Goal: Information Seeking & Learning: Check status

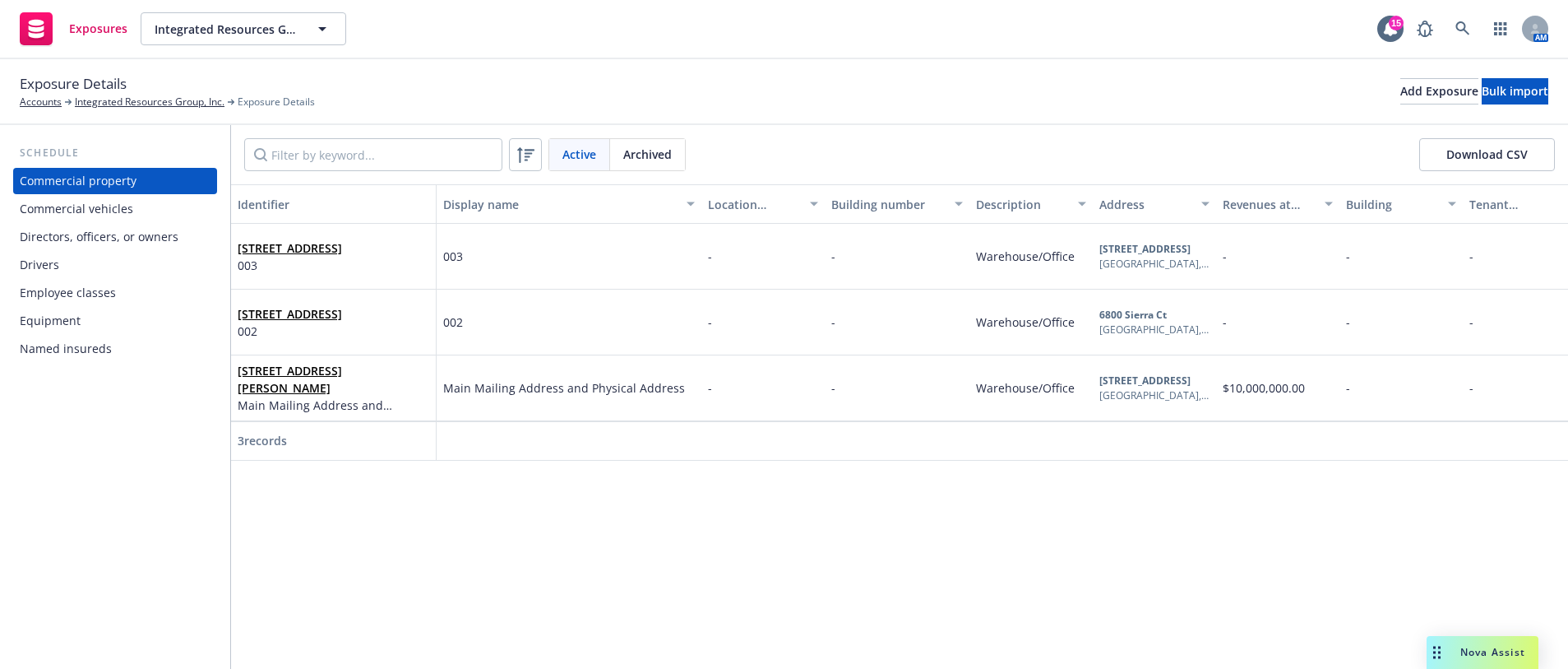
click at [75, 333] on div "Equipment" at bounding box center [50, 321] width 61 height 26
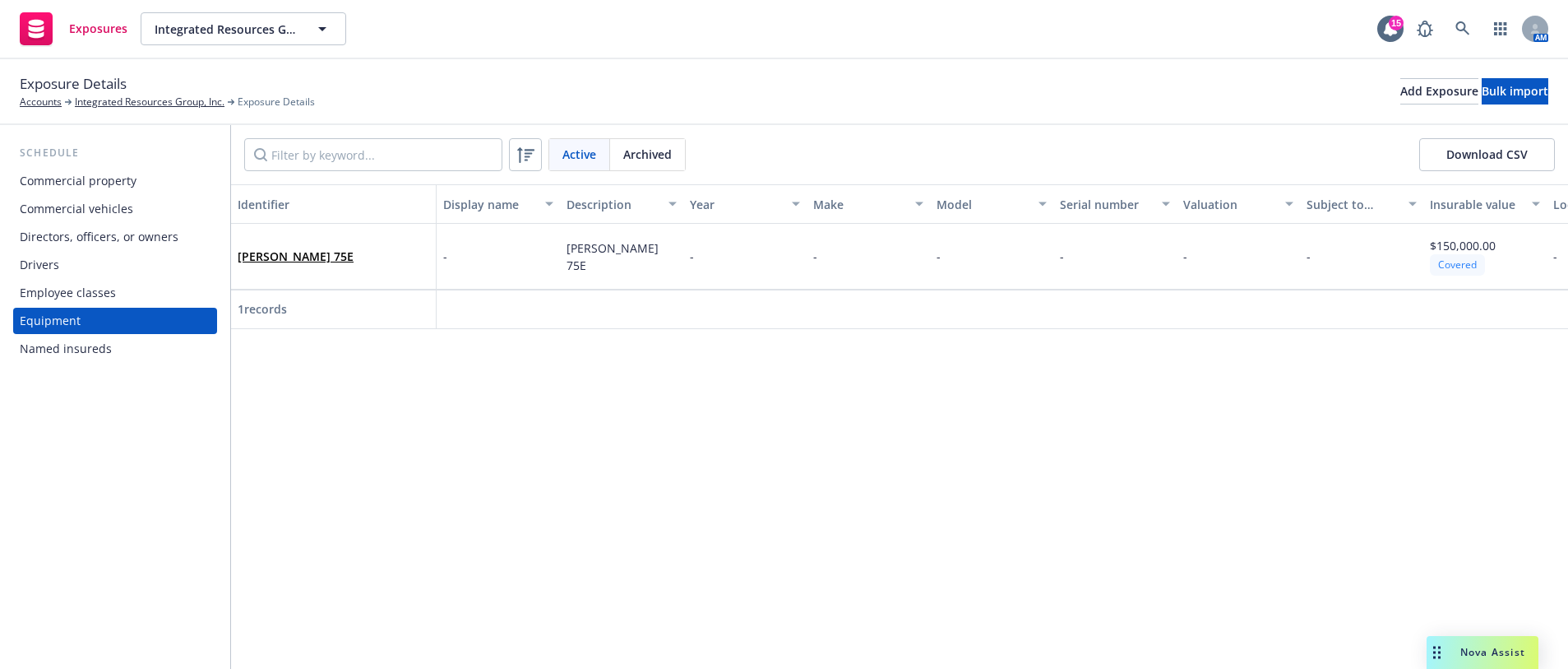
click at [73, 345] on div "Named insureds" at bounding box center [65, 348] width 92 height 26
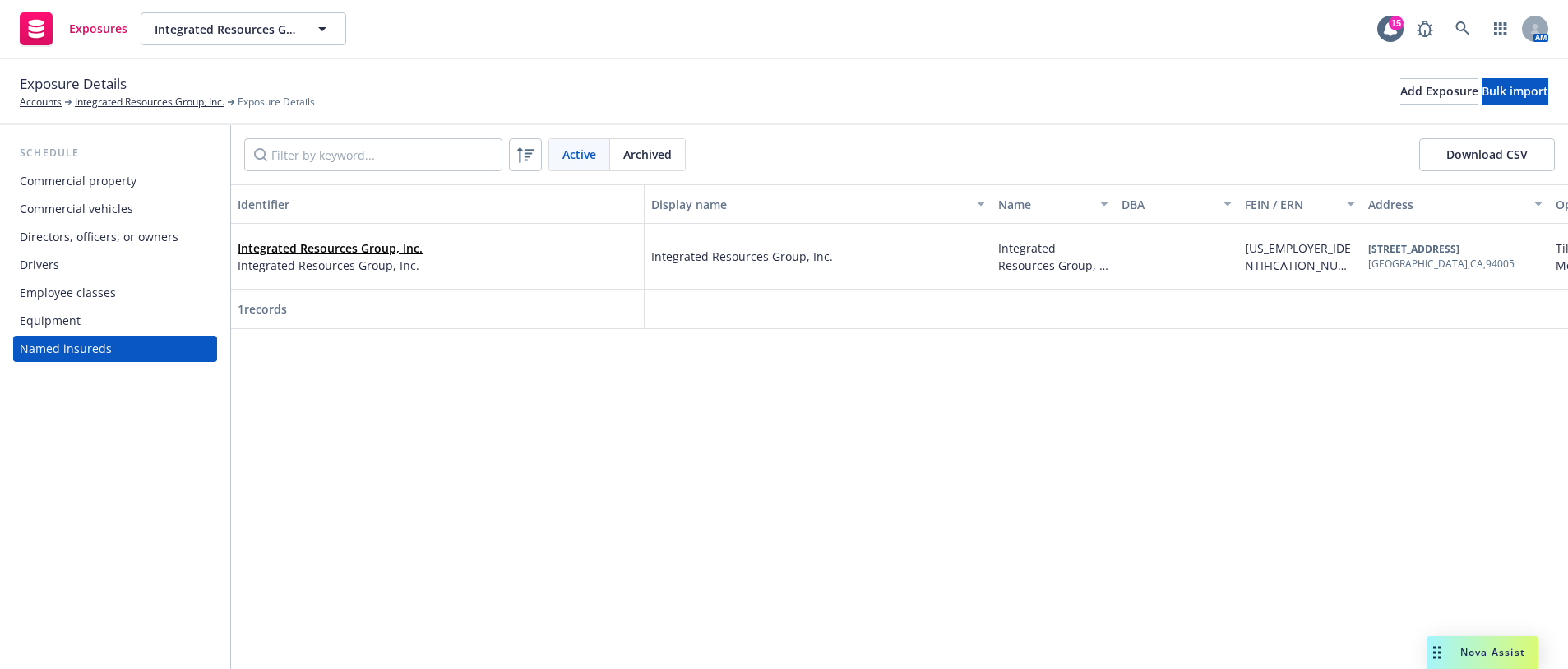
click at [97, 313] on div "Equipment" at bounding box center [115, 321] width 191 height 26
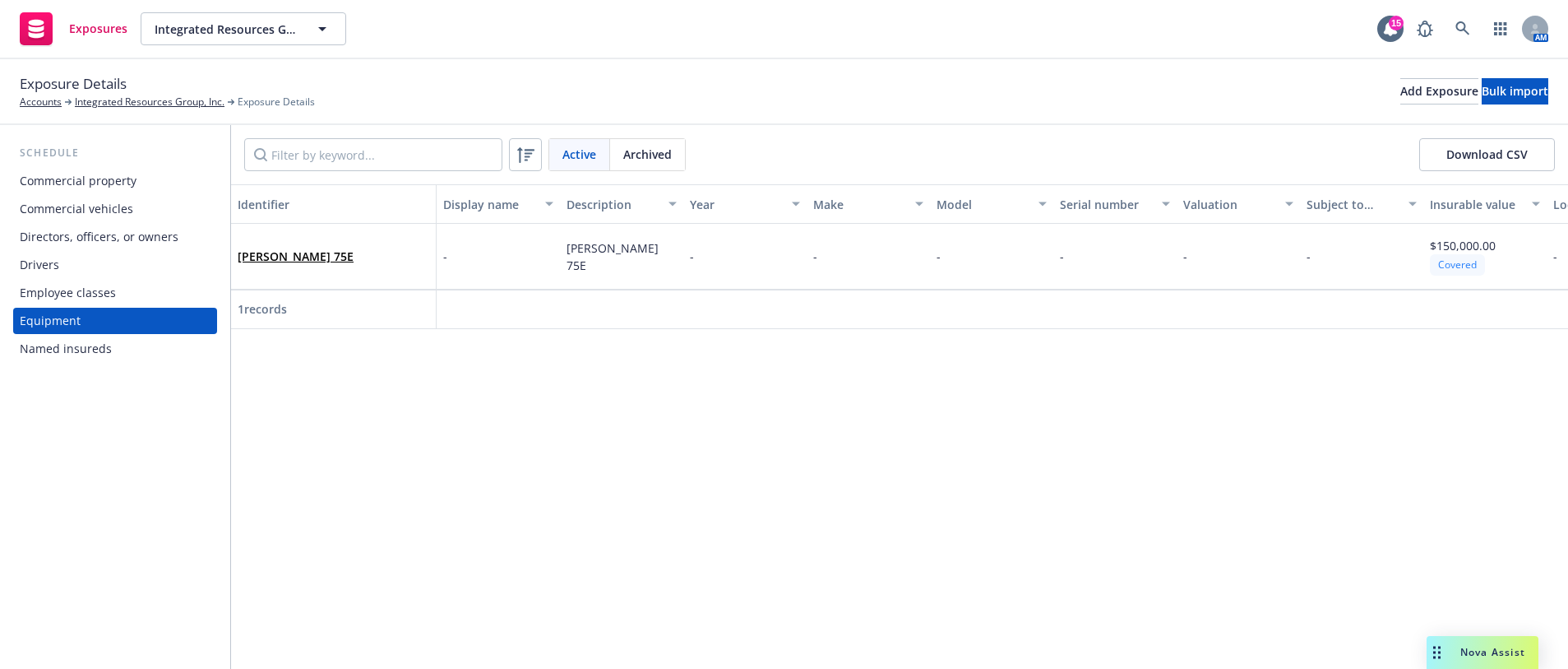
scroll to position [0, 102]
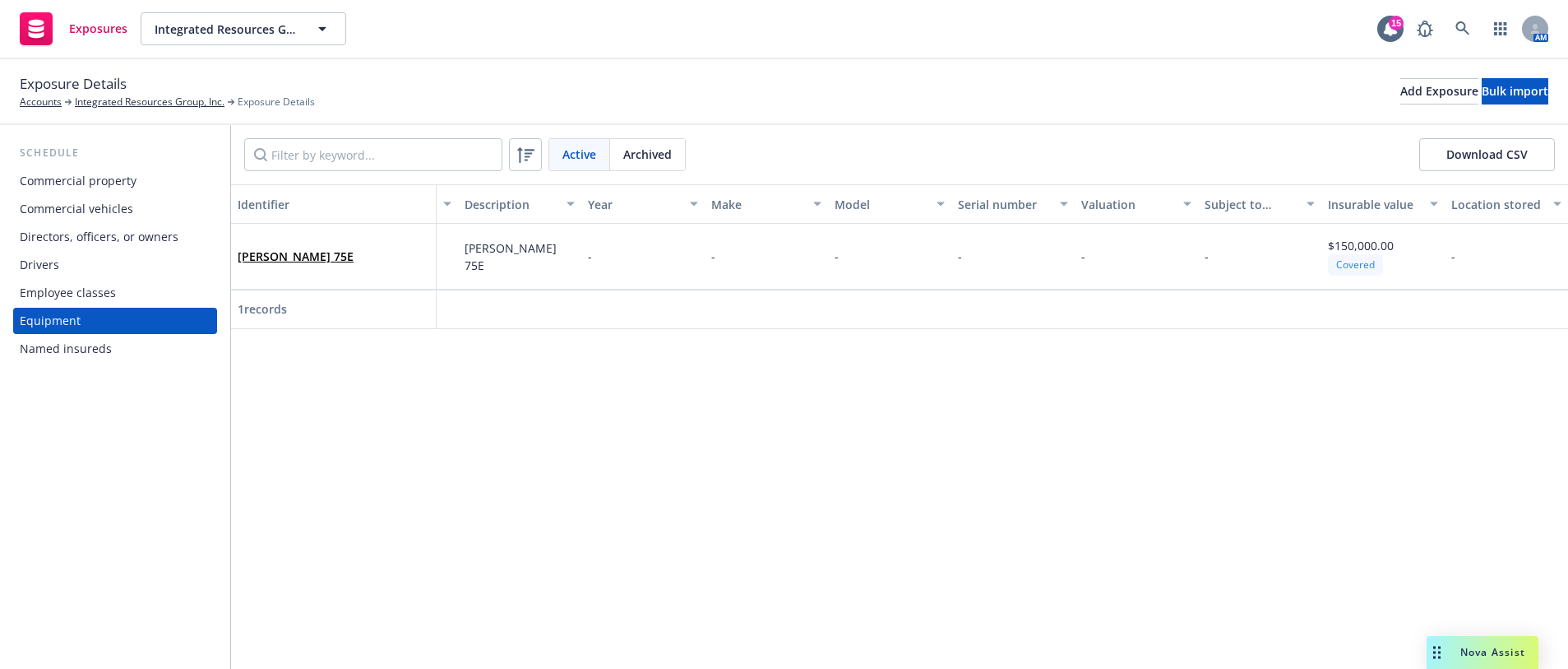
click at [49, 262] on div "Drivers" at bounding box center [39, 264] width 39 height 26
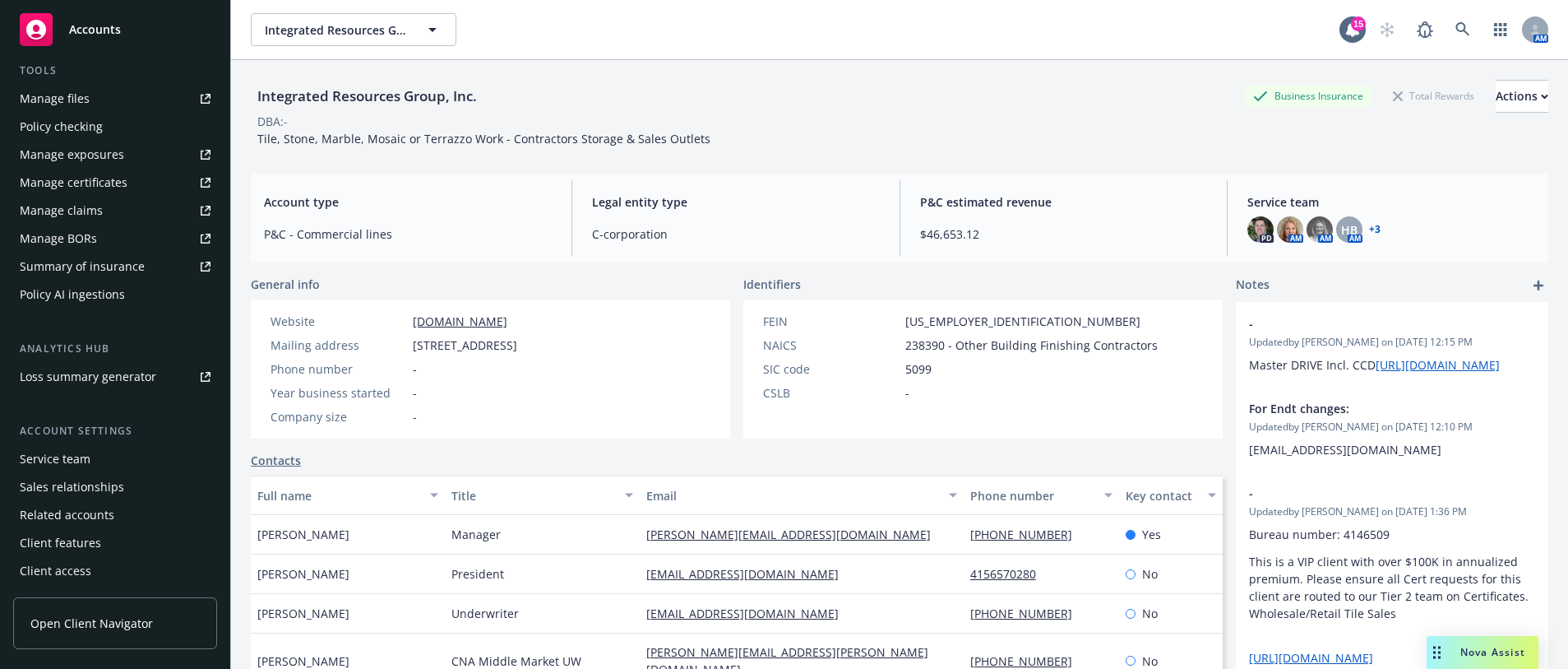
scroll to position [336, 0]
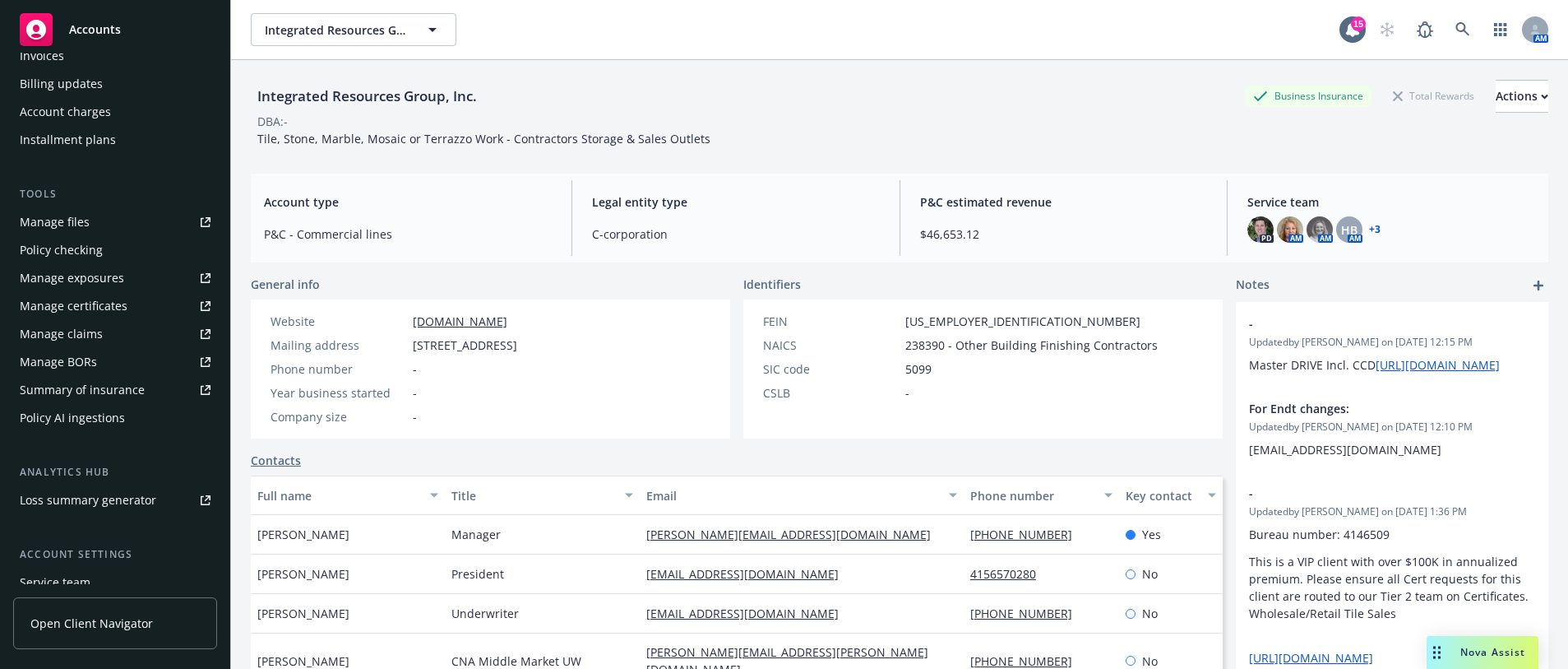
drag, startPoint x: 86, startPoint y: 227, endPoint x: 107, endPoint y: 188, distance: 44.3
click at [107, 188] on div "Tools" at bounding box center [115, 194] width 204 height 16
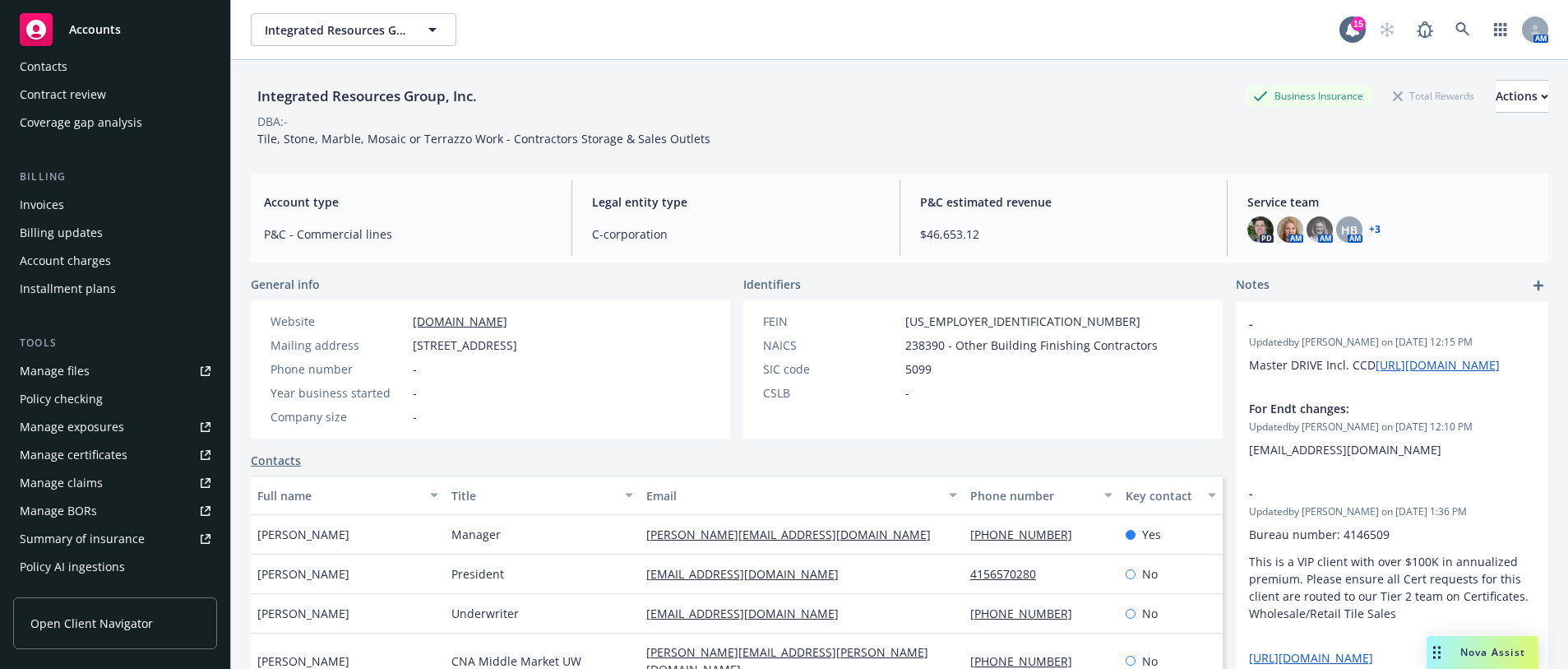
scroll to position [0, 0]
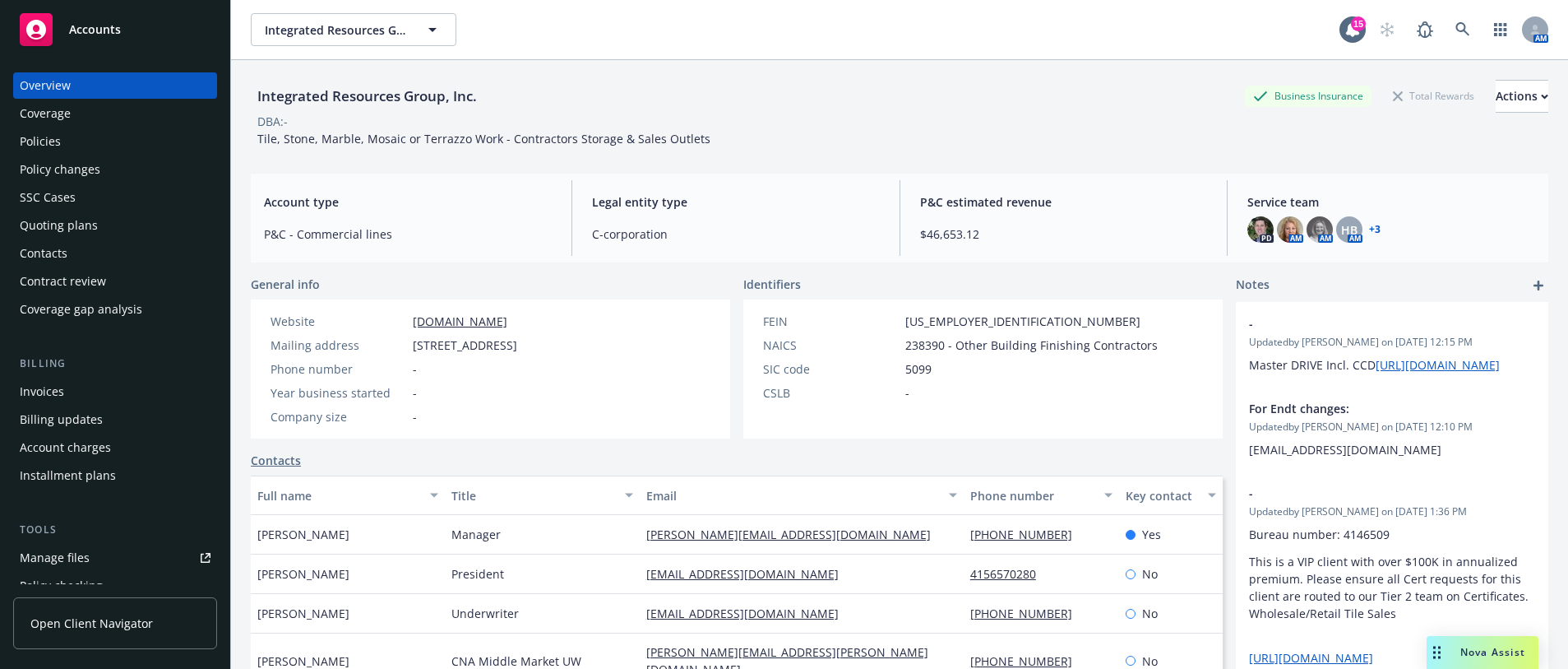
click at [107, 176] on div "Policy changes" at bounding box center [115, 169] width 191 height 26
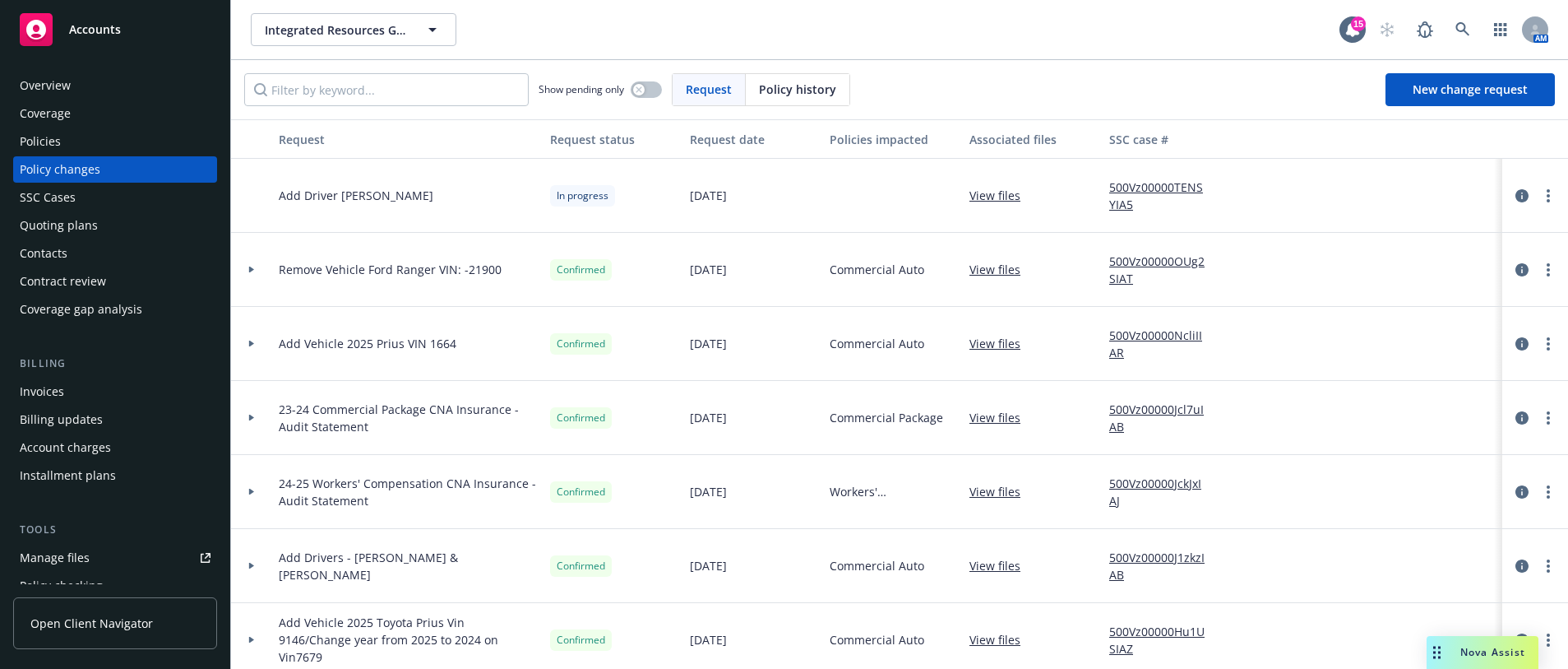
click at [1509, 197] on div at bounding box center [1535, 196] width 53 height 20
click at [1515, 192] on icon "circleInformation" at bounding box center [1521, 195] width 13 height 13
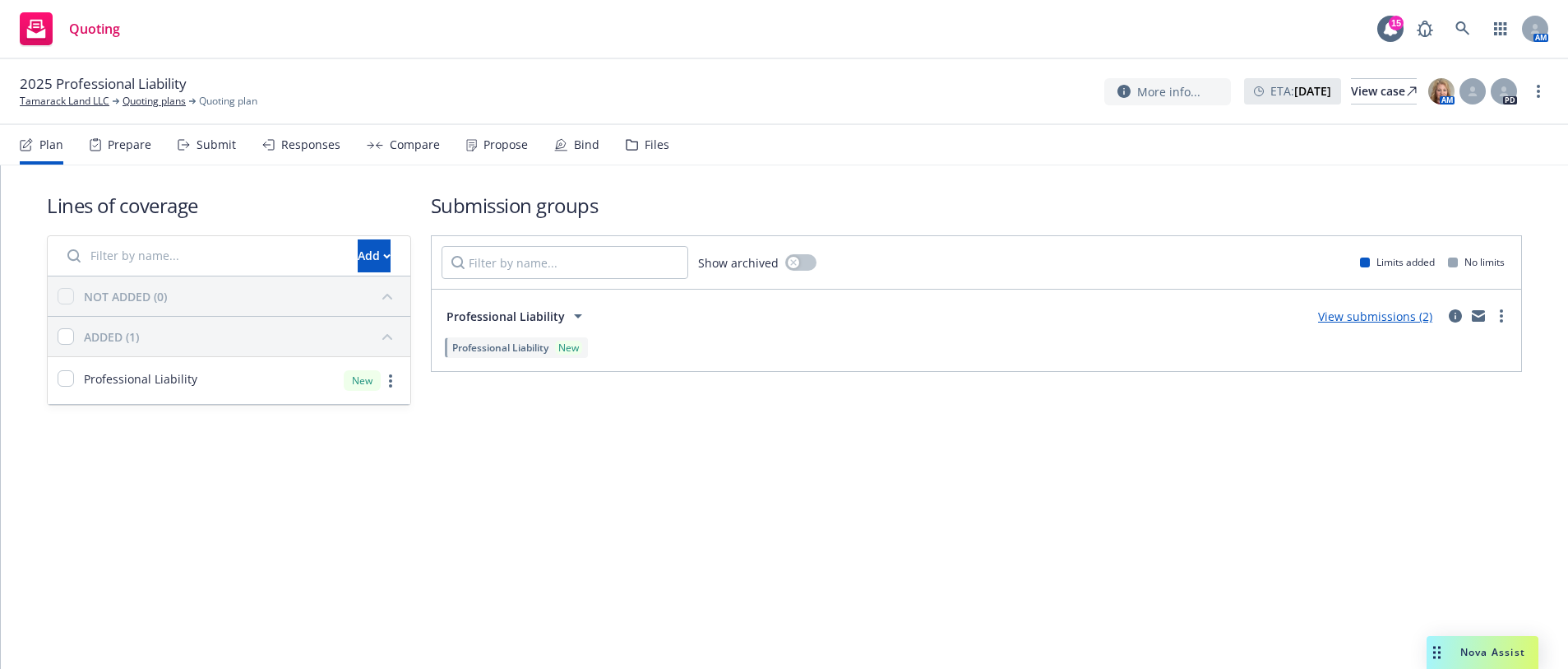
click at [202, 145] on div "Submit" at bounding box center [217, 144] width 39 height 13
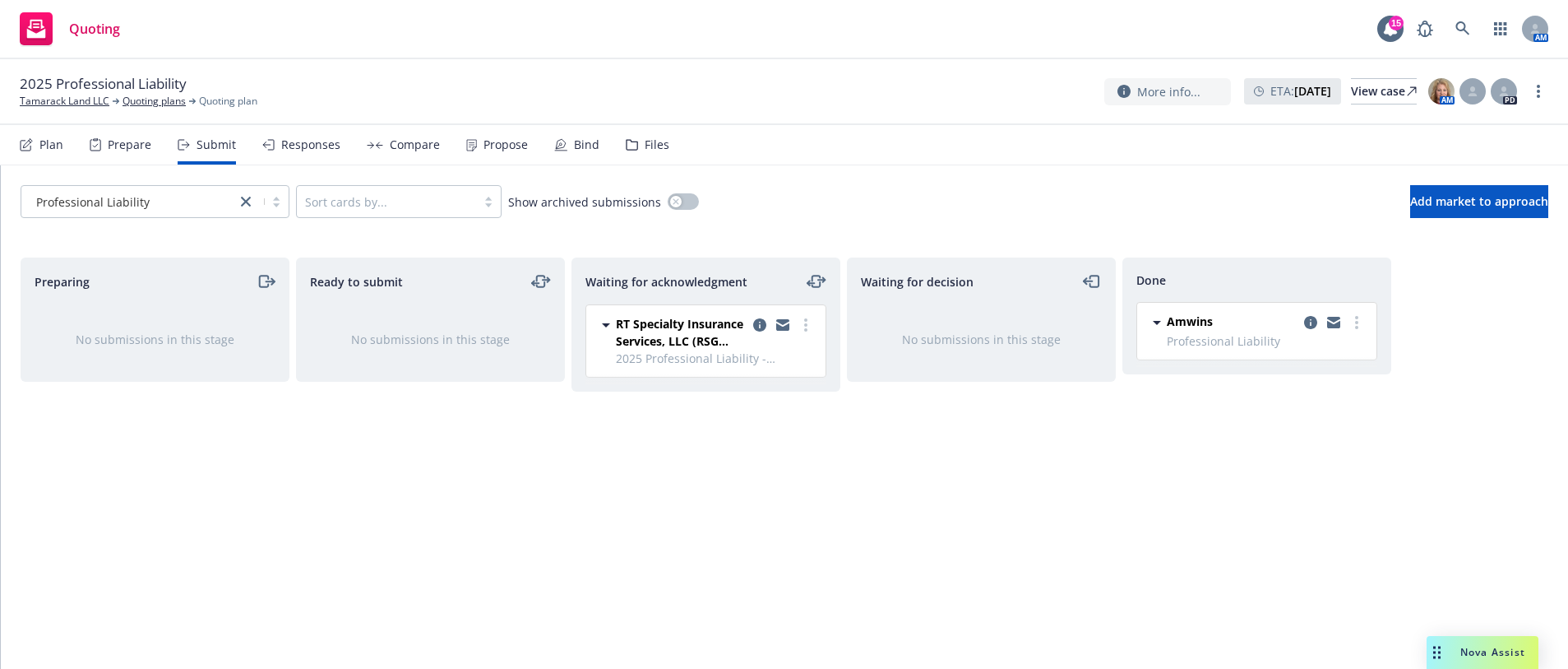
click at [647, 141] on div "Files" at bounding box center [657, 144] width 25 height 13
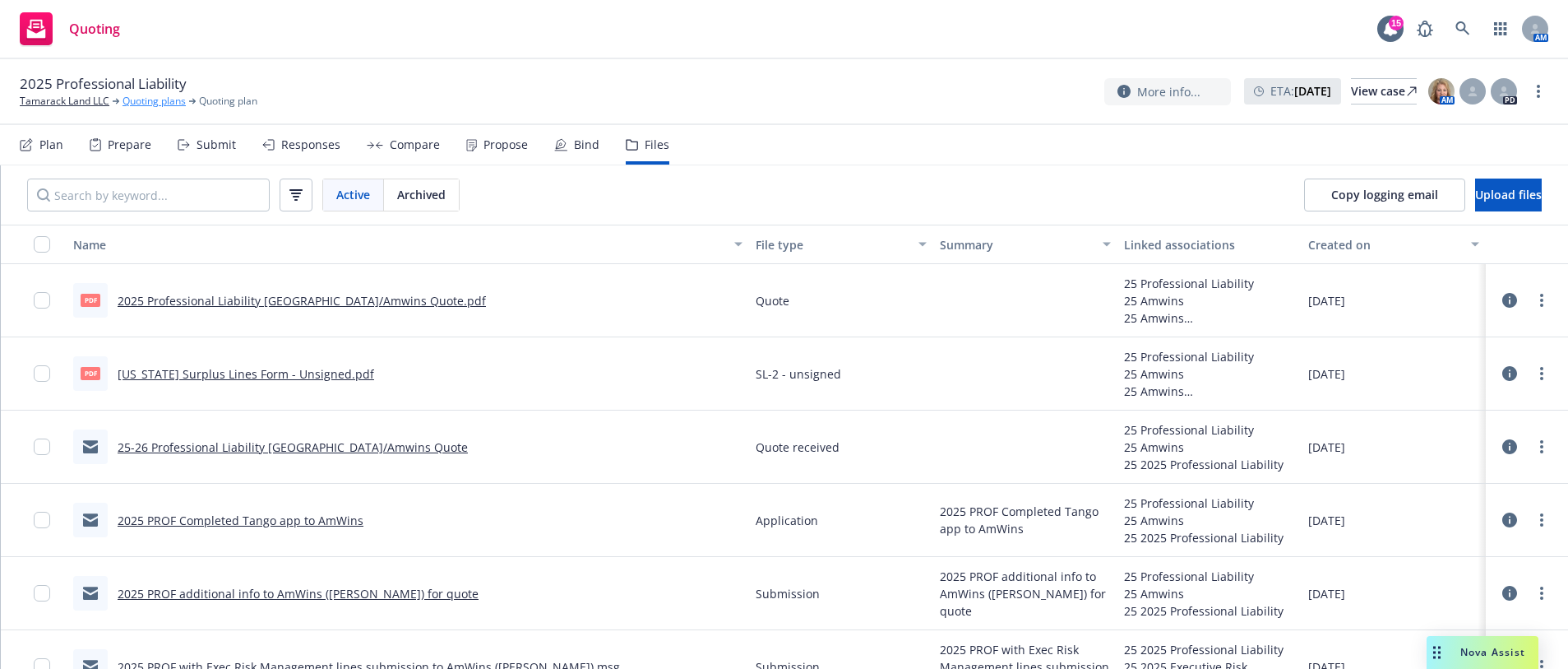
click at [152, 99] on link "Quoting plans" at bounding box center [154, 101] width 64 height 15
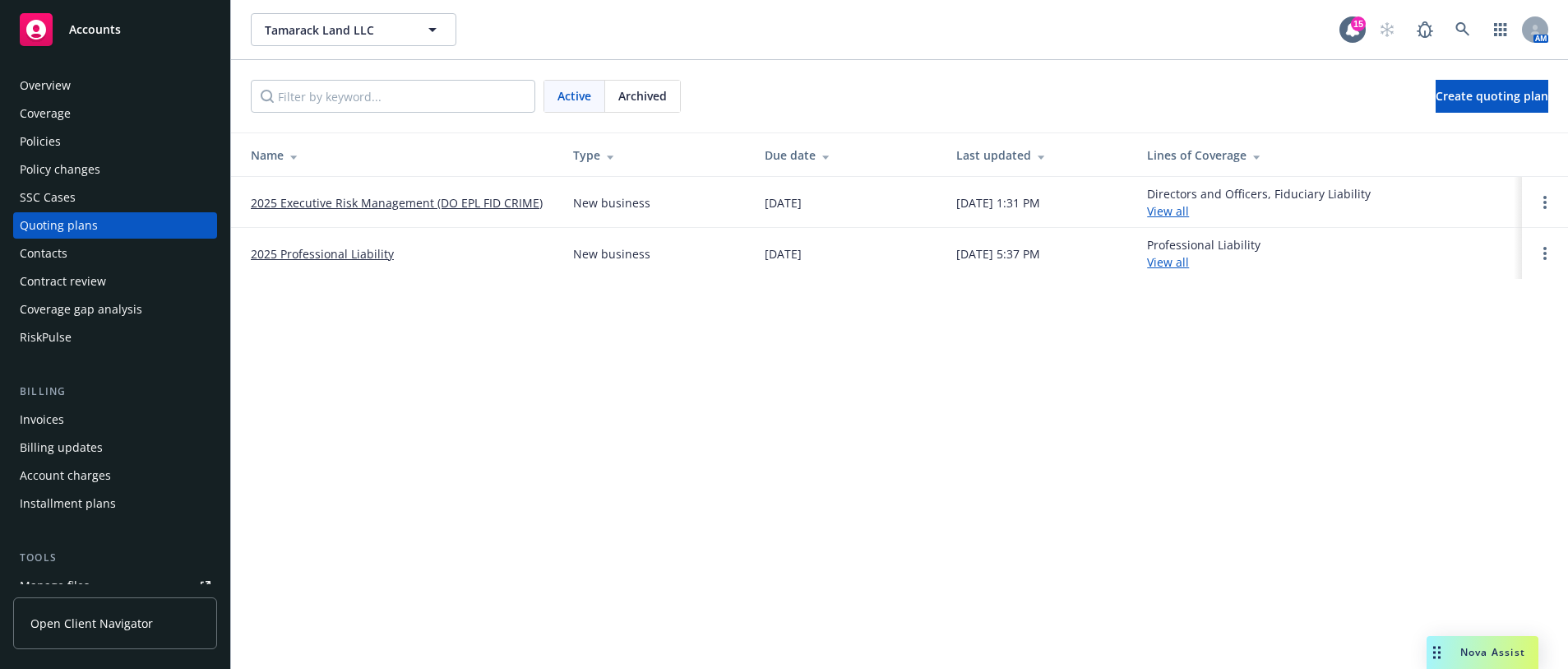
click at [348, 210] on td "2025 Executive Risk Management (DO EPL FID CRIME)" at bounding box center [395, 202] width 328 height 51
click at [352, 204] on link "2025 Executive Risk Management (DO EPL FID CRIME)" at bounding box center [396, 202] width 292 height 17
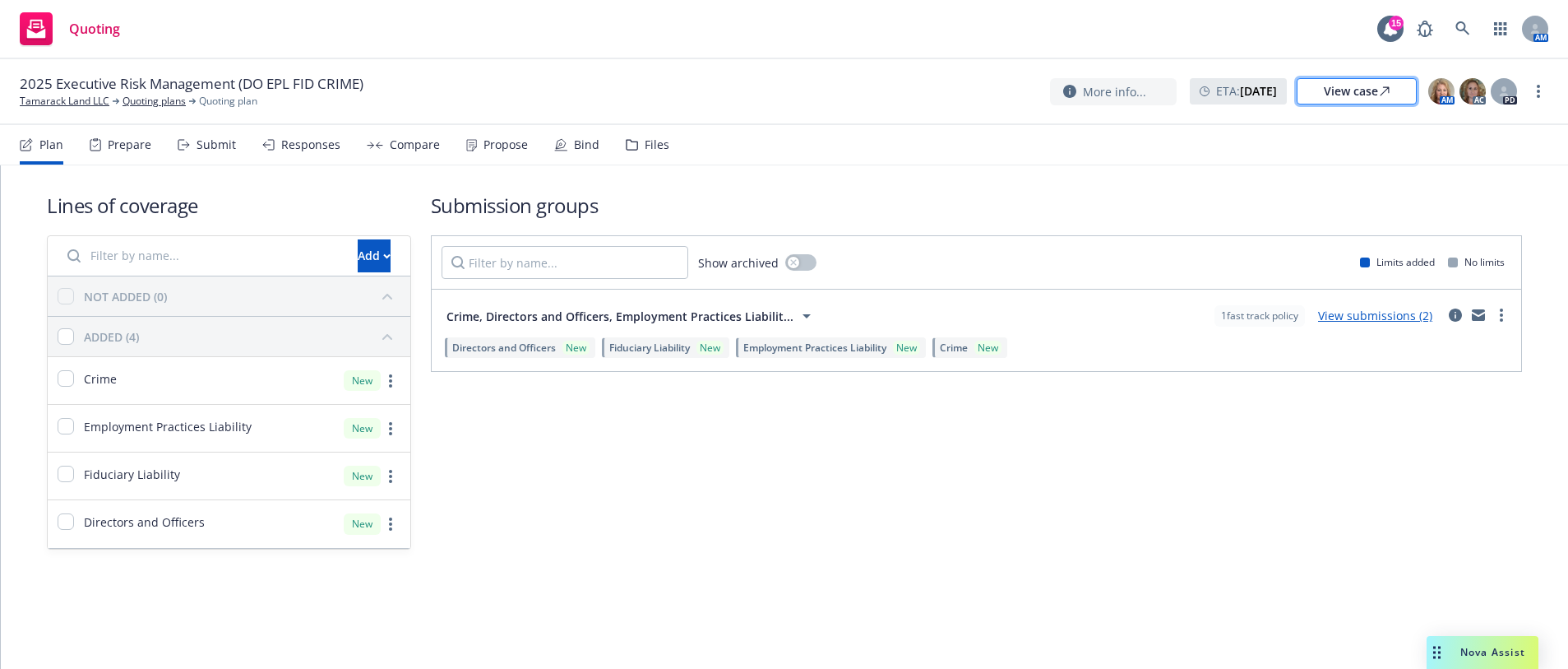
click at [1330, 90] on div "View case" at bounding box center [1356, 91] width 65 height 25
click at [174, 105] on link "Quoting plans" at bounding box center [154, 101] width 64 height 15
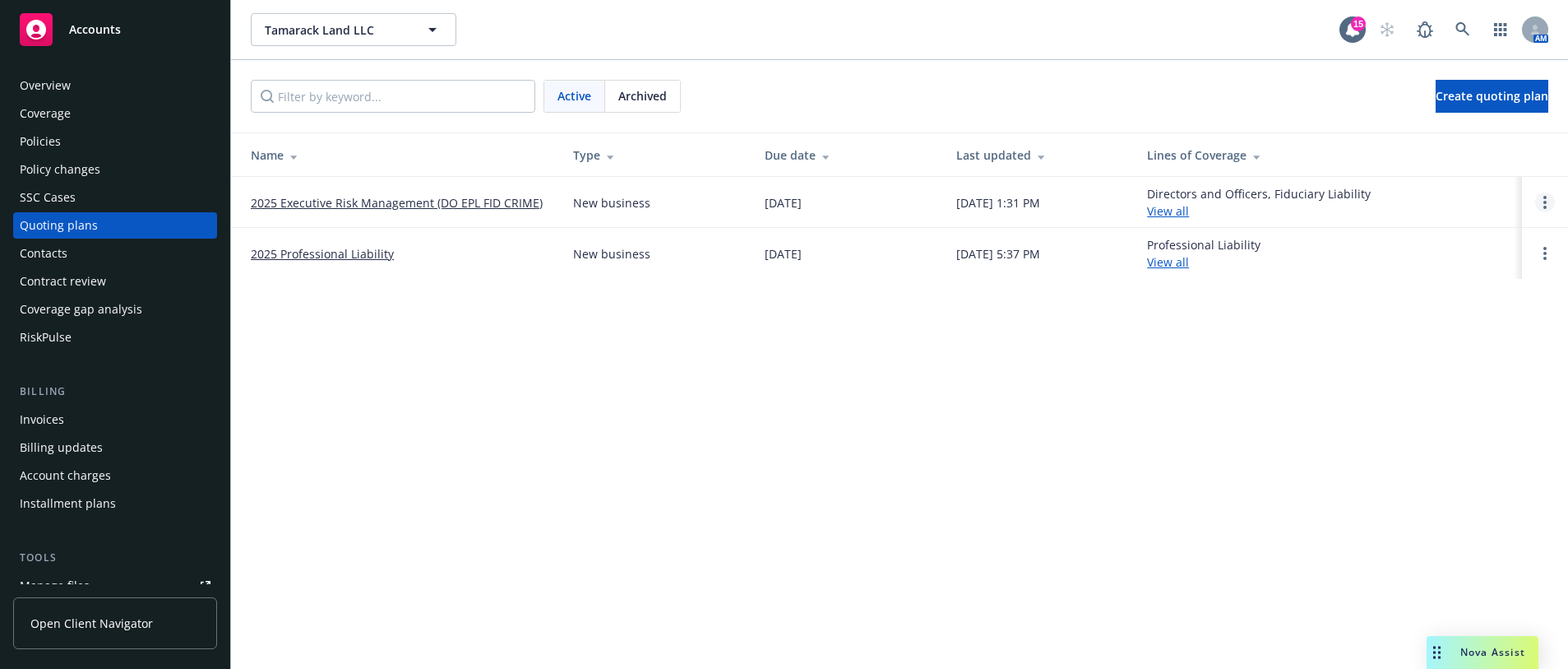
click at [1545, 202] on circle "Open options" at bounding box center [1545, 202] width 4 height 4
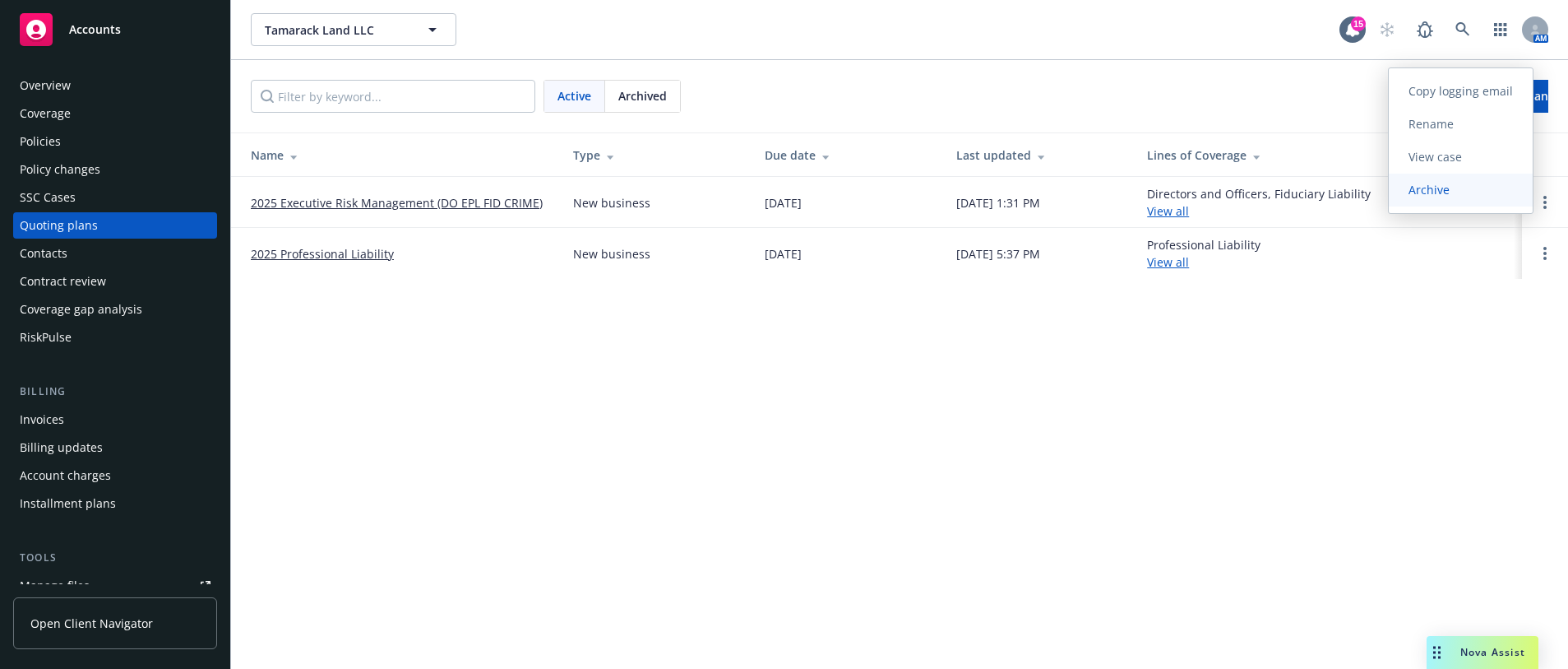
click at [1415, 187] on span "Archive" at bounding box center [1429, 189] width 81 height 15
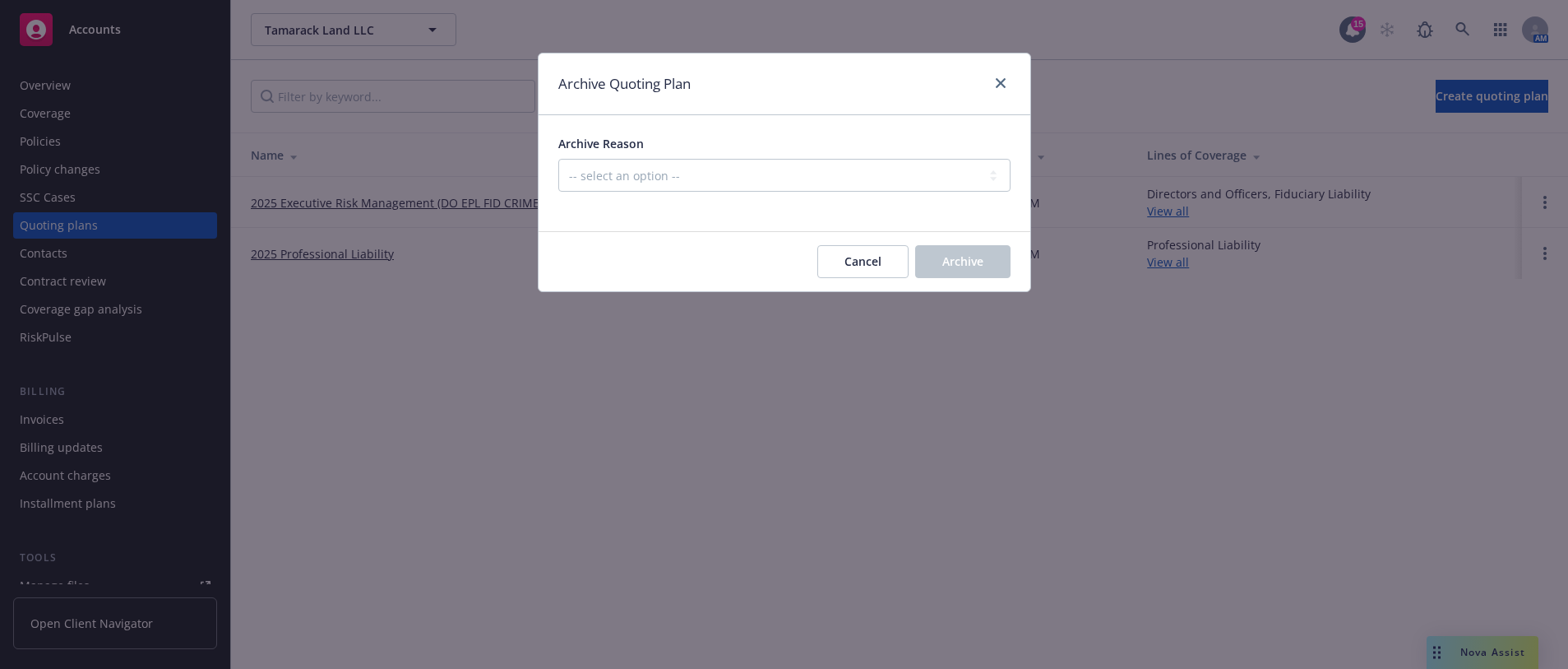
click at [816, 192] on div at bounding box center [784, 202] width 452 height 20
drag, startPoint x: 809, startPoint y: 153, endPoint x: 811, endPoint y: 172, distance: 19.1
click at [811, 172] on div "Archive Reason -- select an option -- Created by error Duplicate New business o…" at bounding box center [784, 163] width 452 height 56
click at [811, 172] on select "-- select an option -- Created by error Duplicate New business opportunity lost…" at bounding box center [784, 175] width 452 height 33
select select "ARCHIVED_NEW_BUSINESS_COMPLETED"
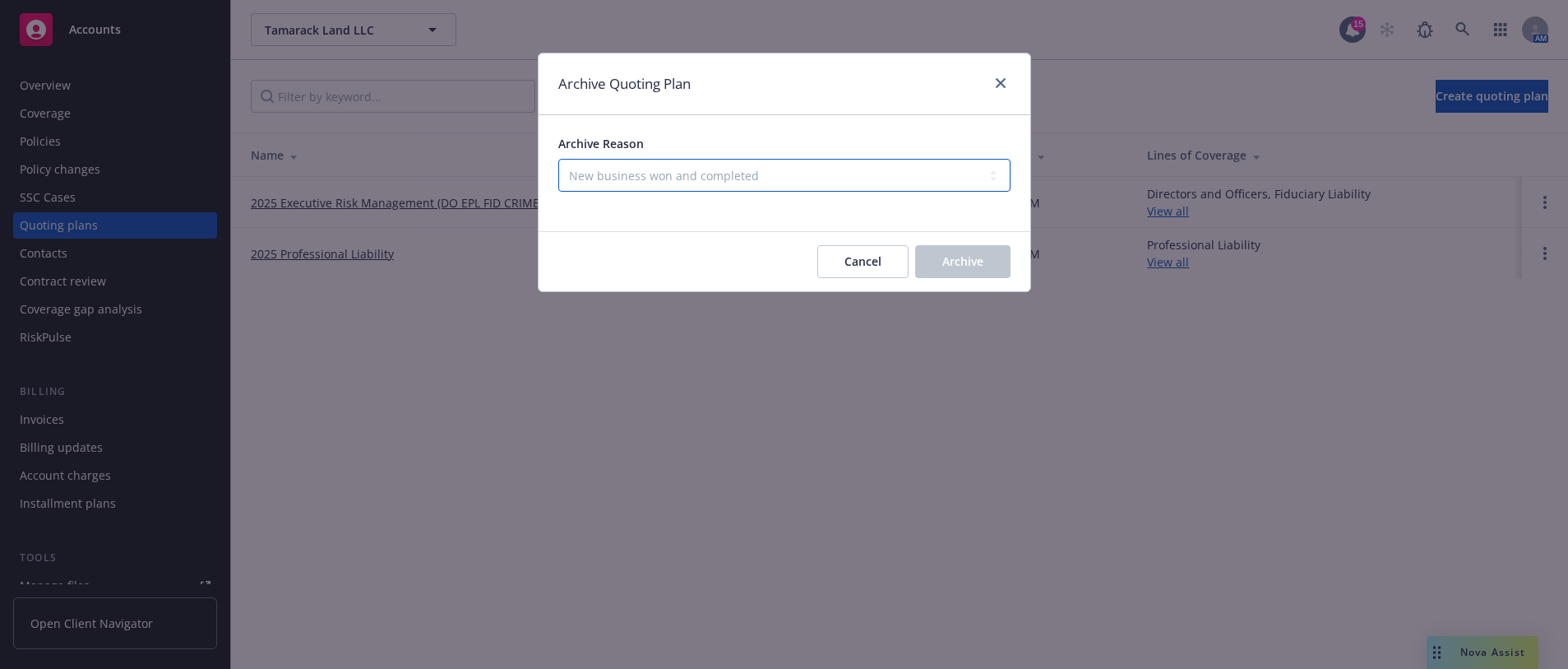
click at [558, 159] on select "-- select an option -- Created by error Duplicate New business opportunity lost…" at bounding box center [784, 175] width 452 height 33
click at [980, 257] on span "Archive" at bounding box center [963, 261] width 41 height 15
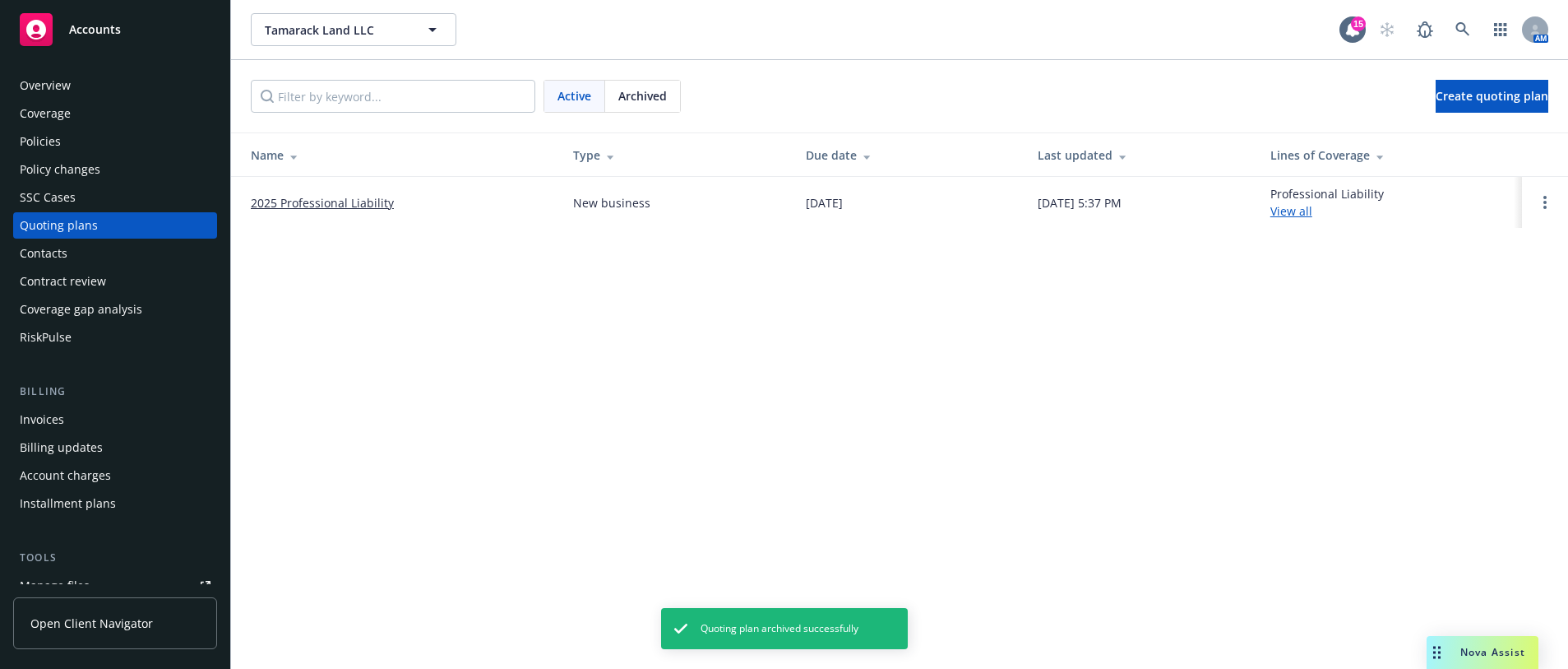
click at [88, 425] on div "Invoices" at bounding box center [115, 419] width 191 height 26
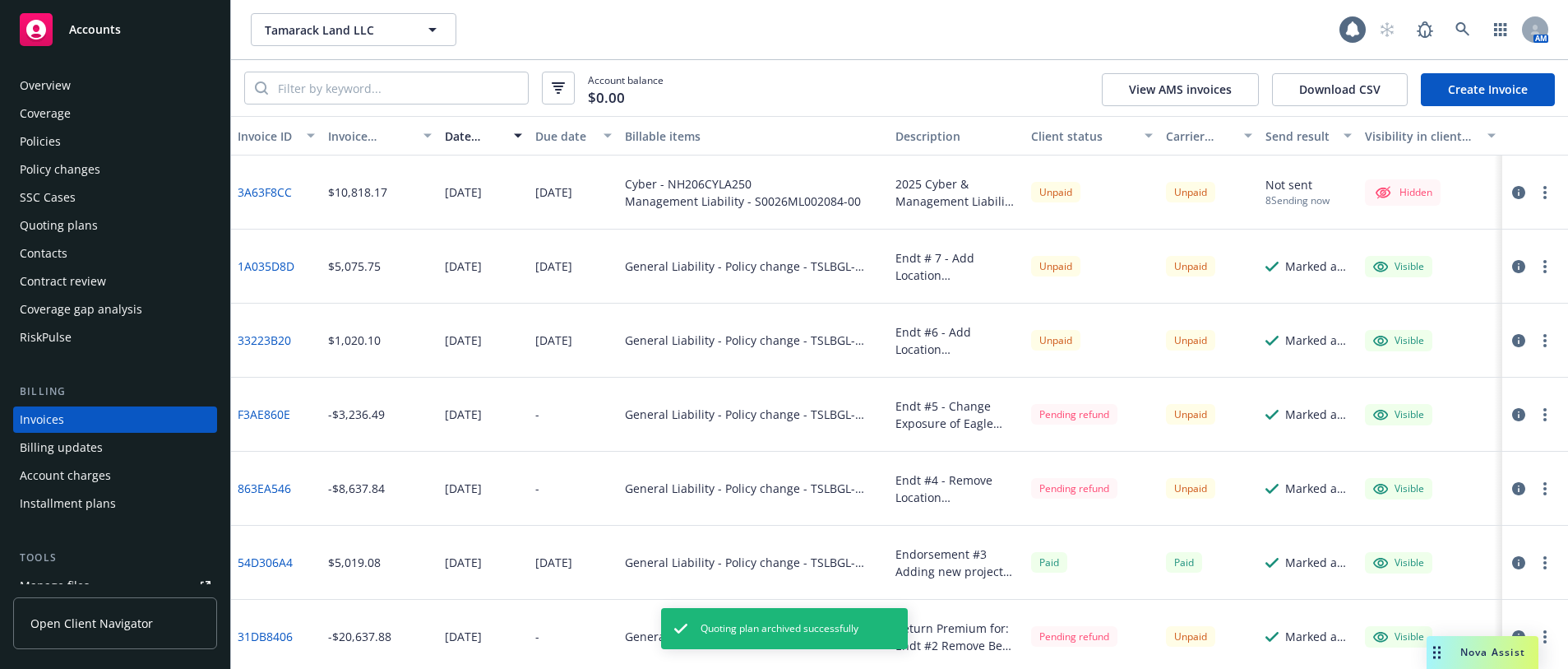
scroll to position [59, 0]
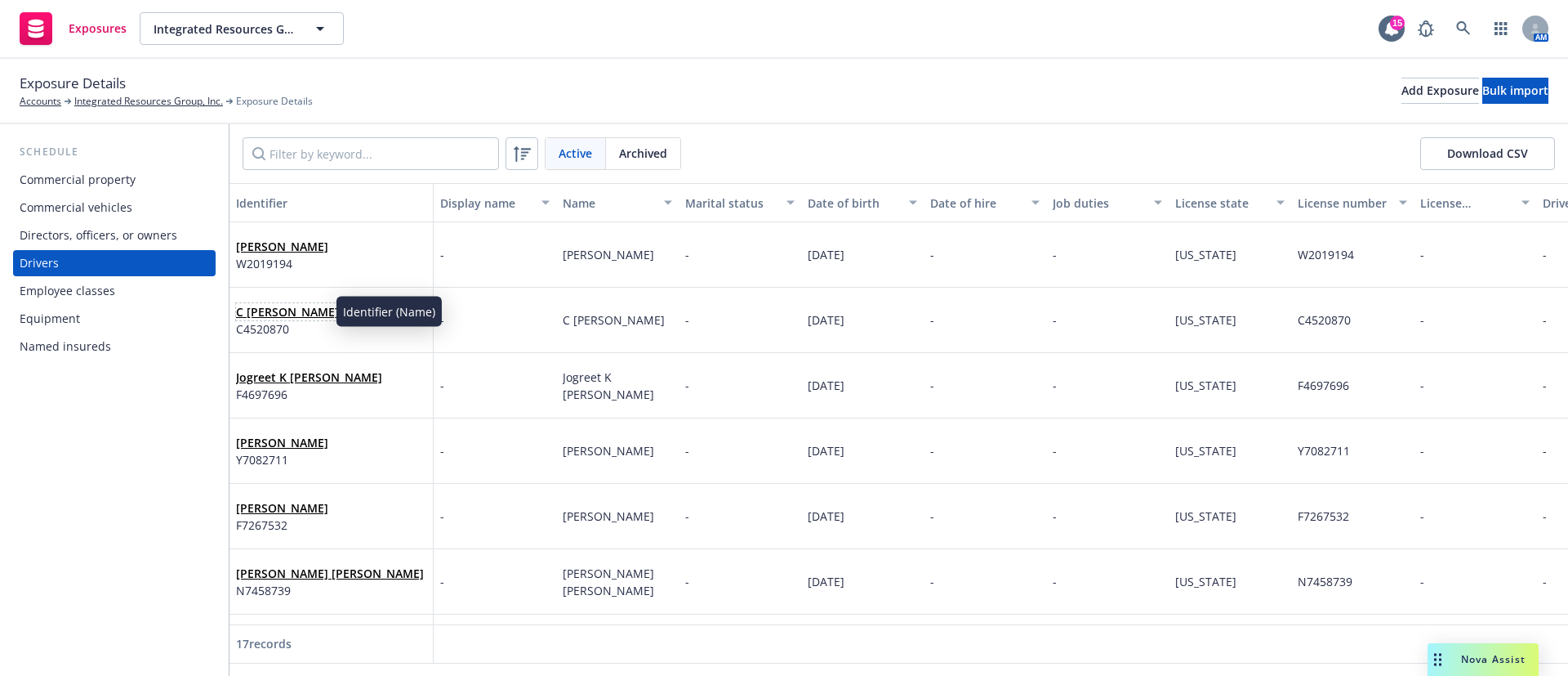
click at [308, 316] on link "C Keith Hembree" at bounding box center [288, 311] width 103 height 15
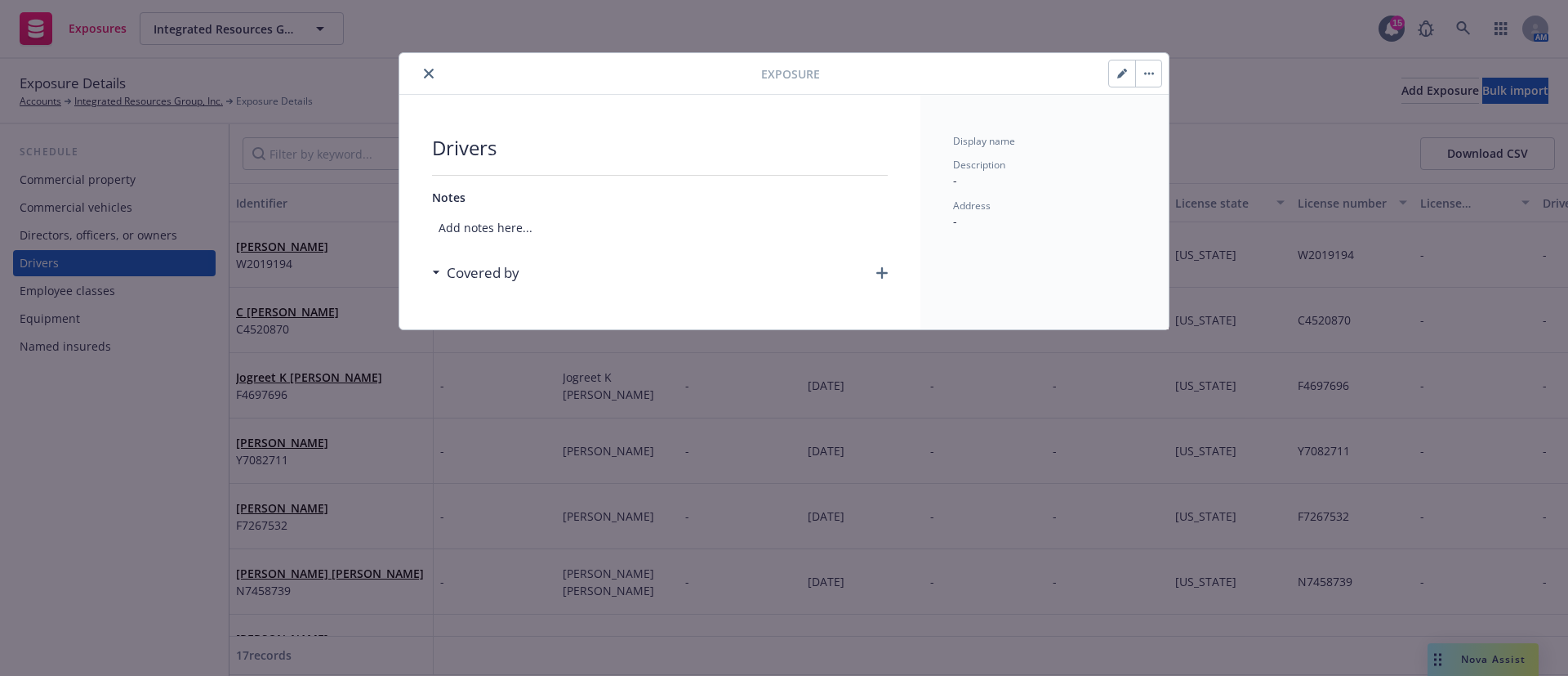
click at [1121, 72] on icon "button" at bounding box center [1121, 74] width 8 height 8
select select "CA"
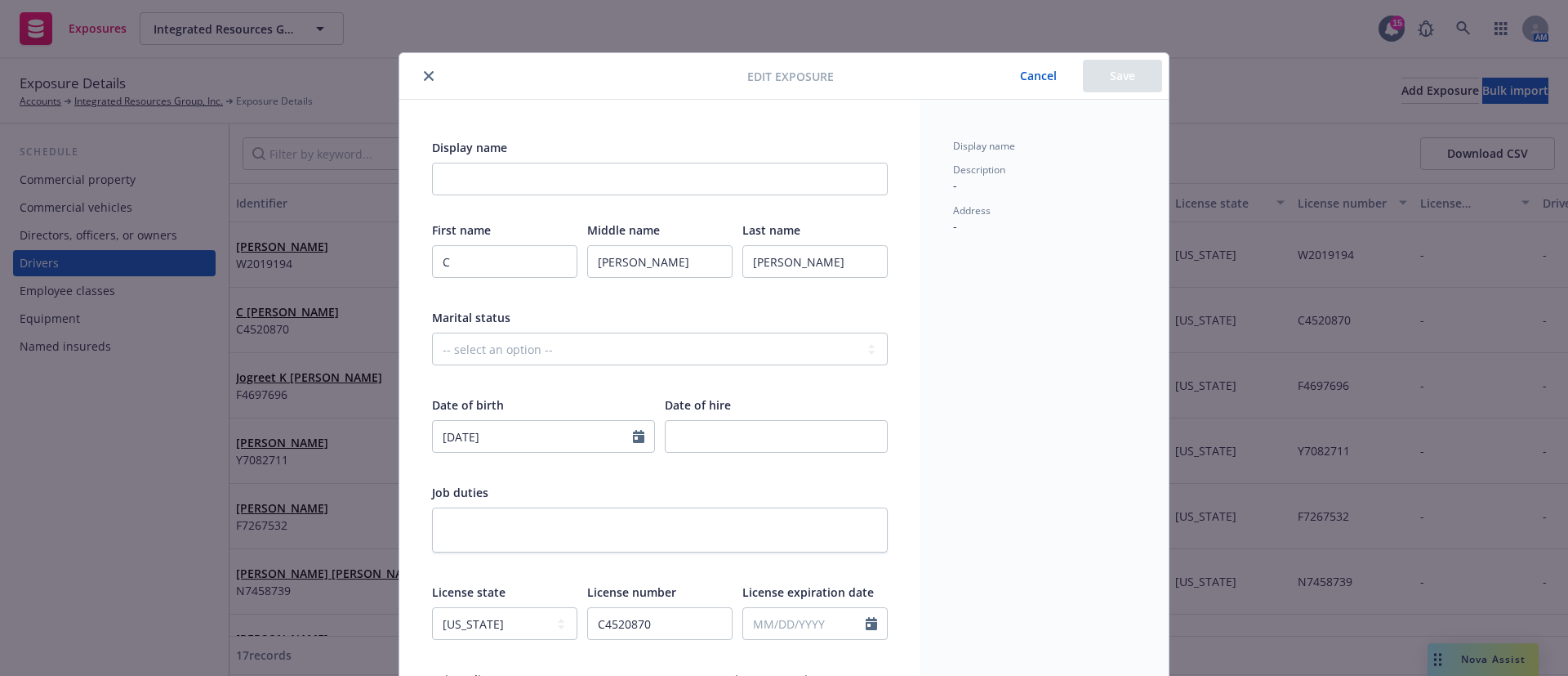
click at [424, 71] on icon "close" at bounding box center [428, 76] width 10 height 10
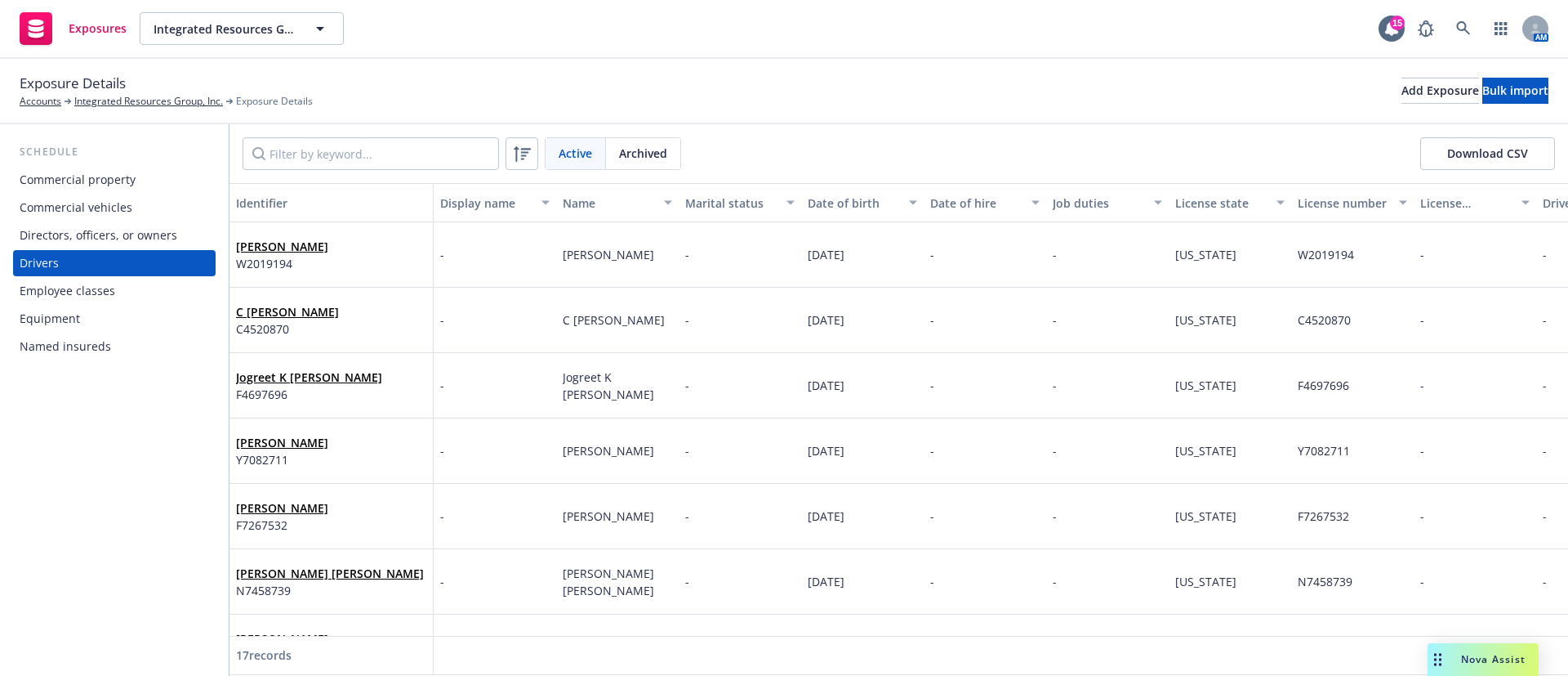
click at [260, 197] on div "Identifier" at bounding box center [332, 203] width 190 height 17
click at [572, 201] on div "Name" at bounding box center [608, 203] width 92 height 17
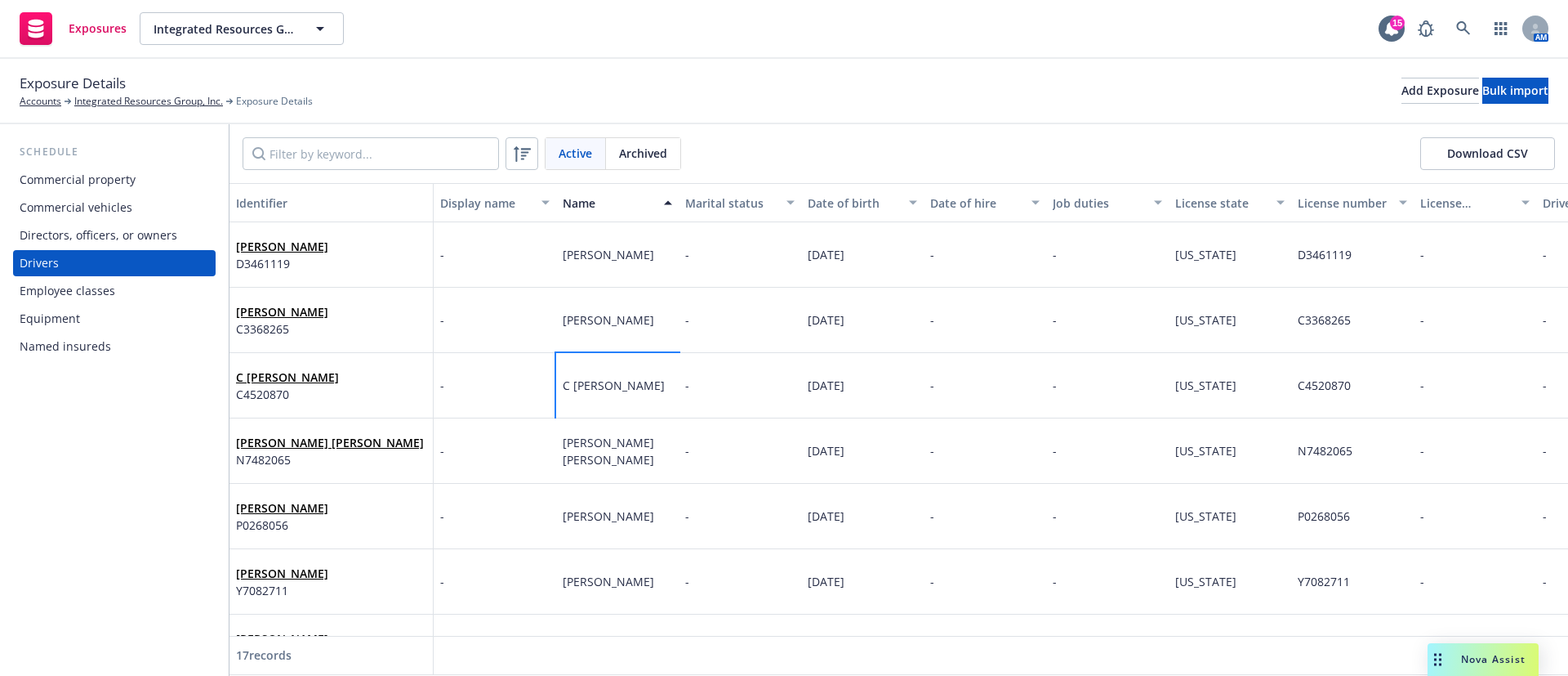
click at [634, 381] on span "C Keith Hembree" at bounding box center [613, 384] width 102 height 15
drag, startPoint x: 655, startPoint y: 384, endPoint x: 576, endPoint y: 390, distance: 79.2
click at [576, 390] on div "C Keith Hembree" at bounding box center [618, 385] width 123 height 65
copy span "Keith Hembree"
drag, startPoint x: 883, startPoint y: 376, endPoint x: 799, endPoint y: 393, distance: 85.7
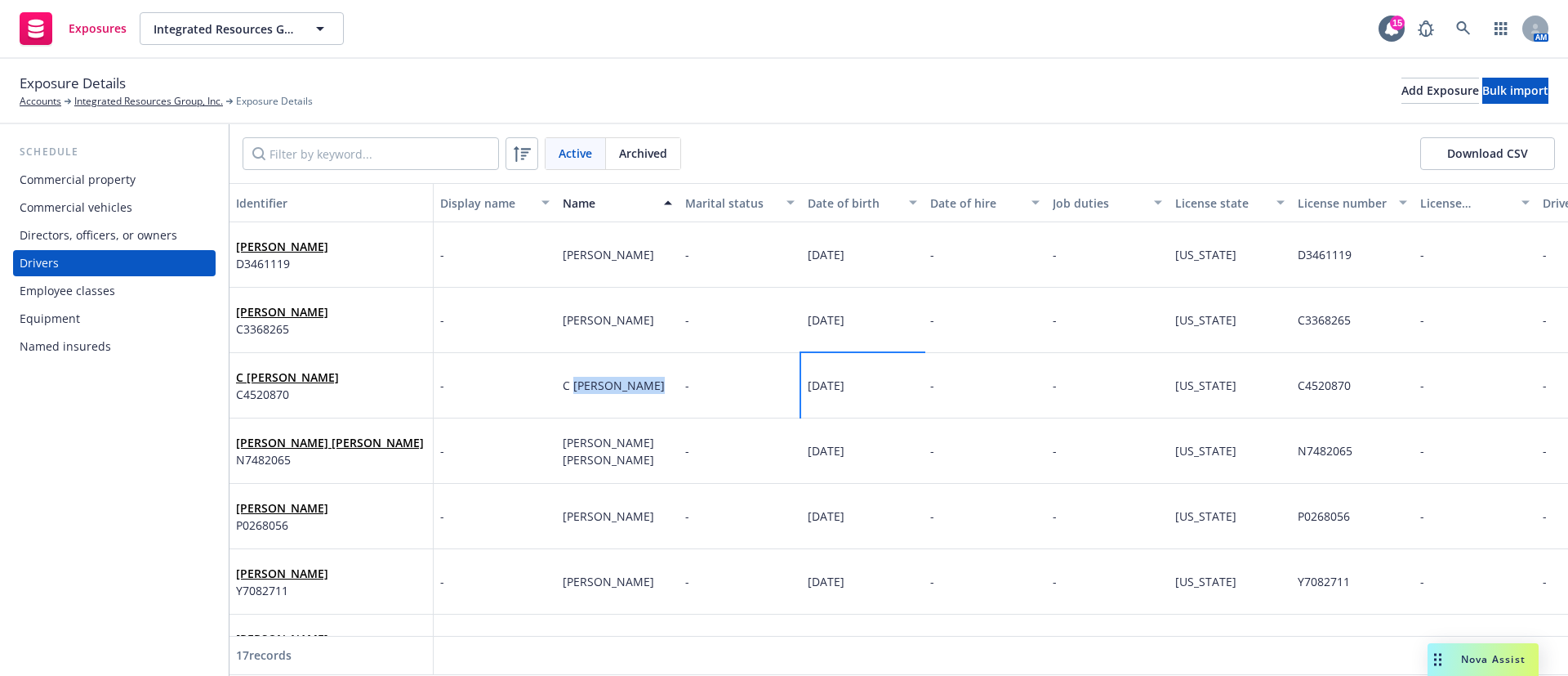
click at [800, 393] on div "C Keith Hembree C4520870 - C Keith Hembree - 09/27/1957 - - California C4520870…" at bounding box center [1127, 385] width 1796 height 65
copy div "09/27/1957"
drag, startPoint x: 1364, startPoint y: 391, endPoint x: 1298, endPoint y: 389, distance: 66.0
click at [1298, 389] on div "C4520870" at bounding box center [1353, 385] width 123 height 65
copy span "C4520870"
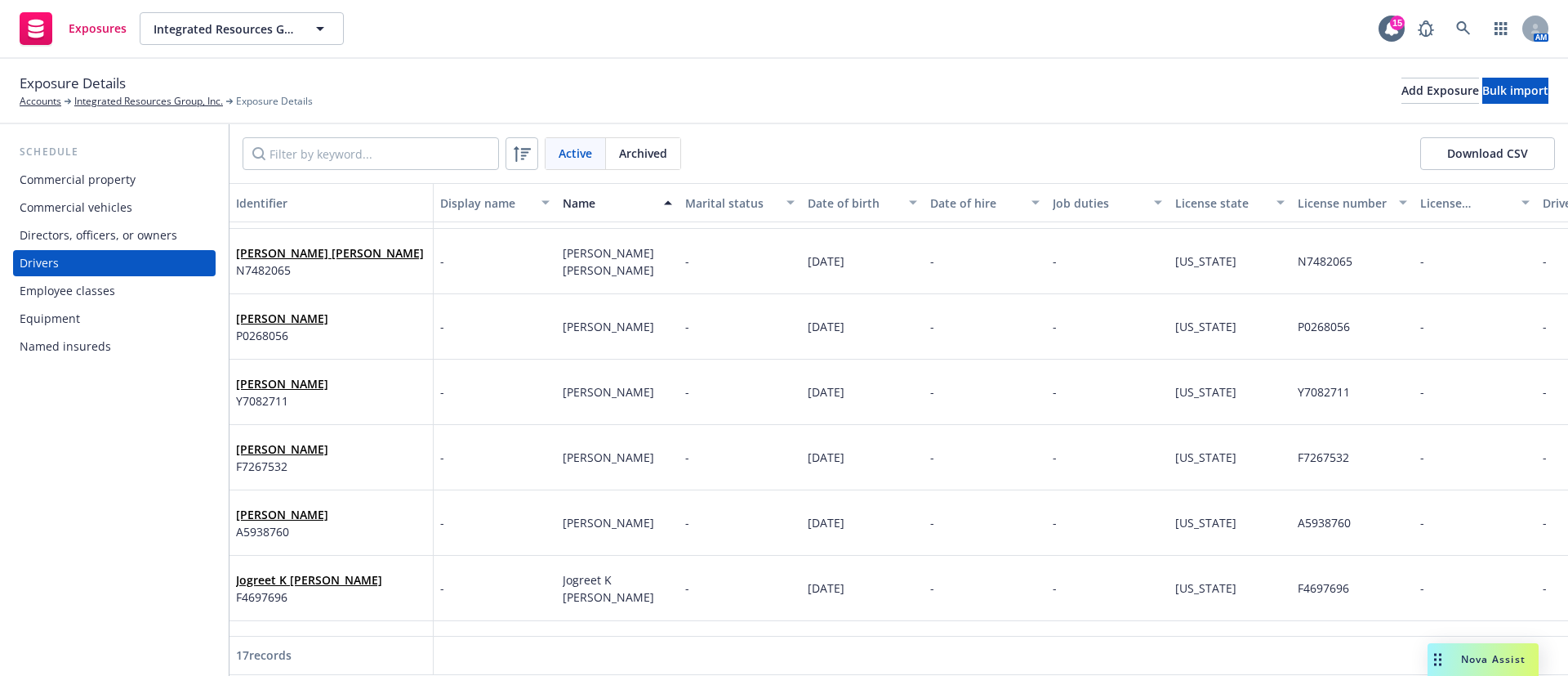
scroll to position [245, 0]
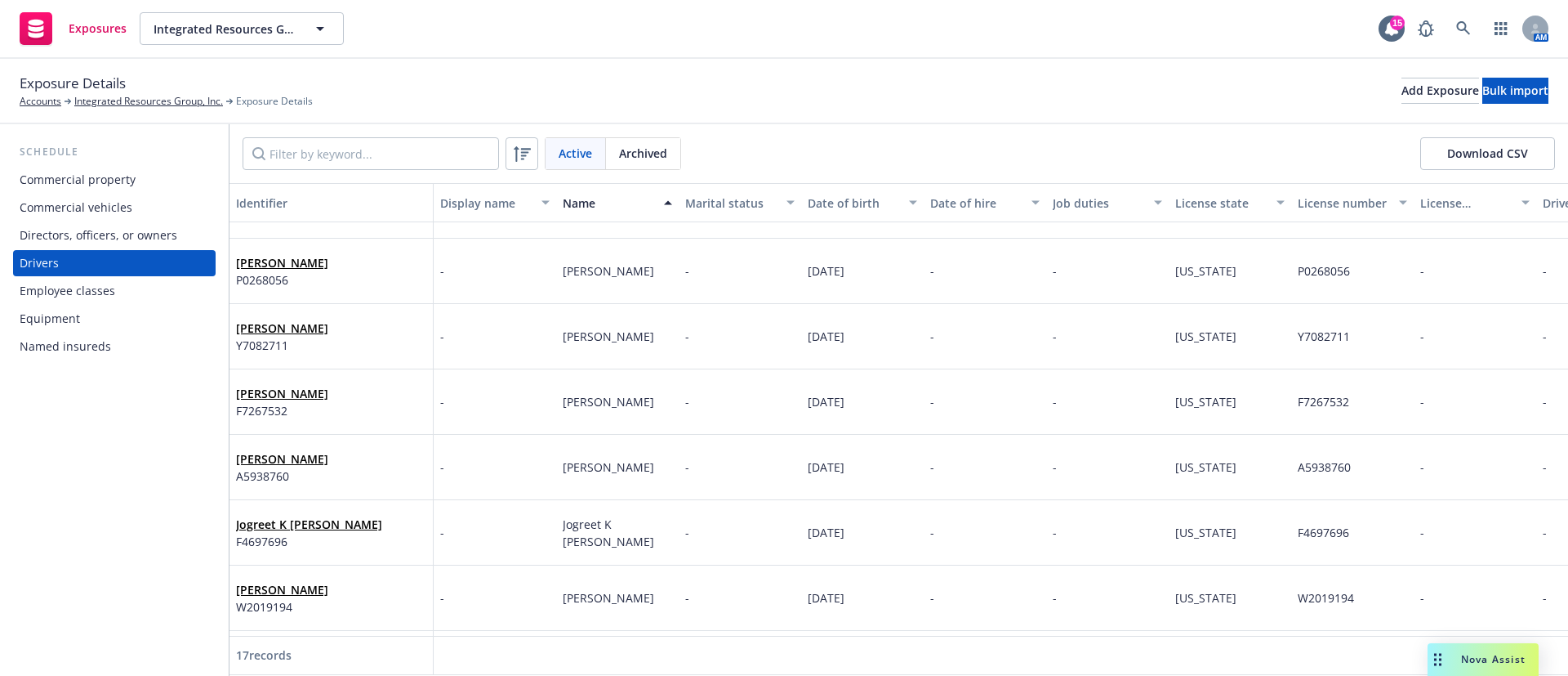
click at [650, 159] on span "Archived" at bounding box center [643, 153] width 48 height 17
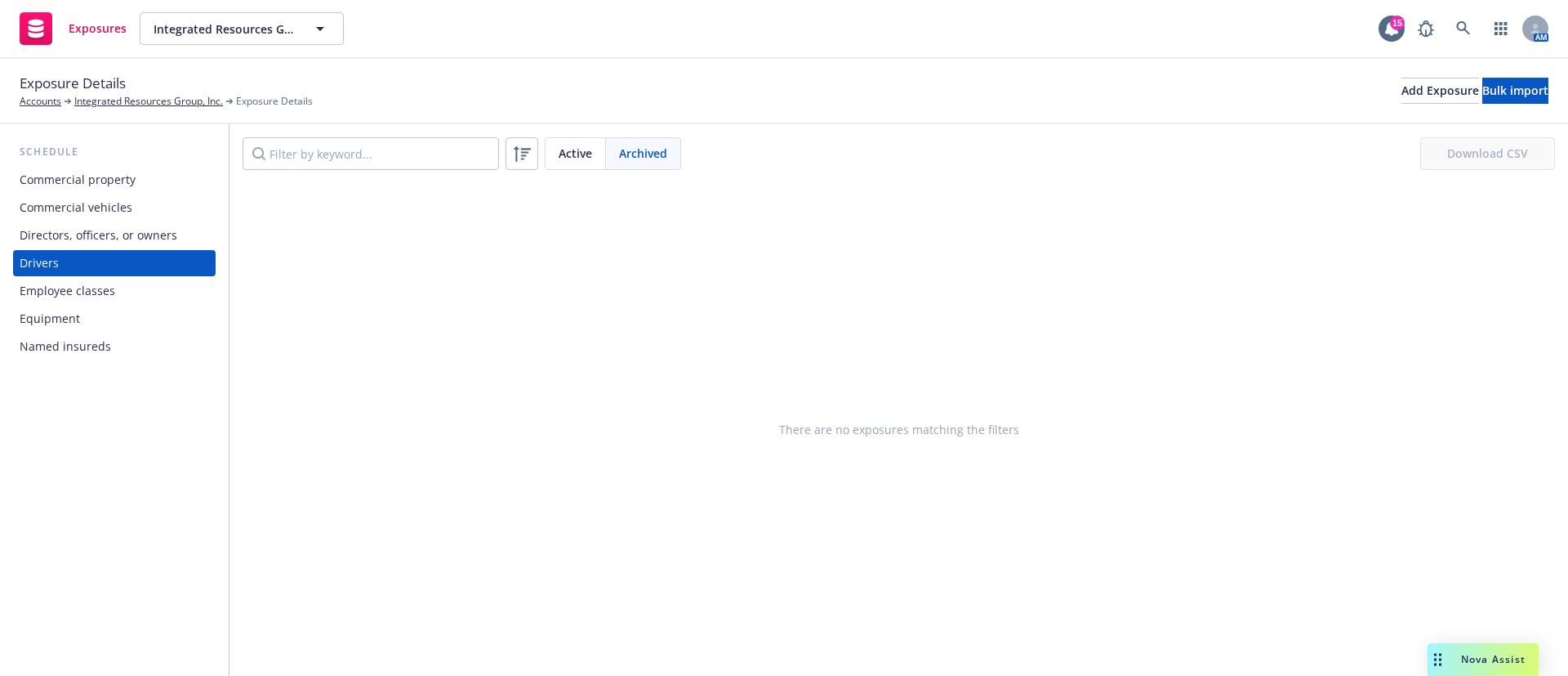
click at [566, 154] on span "Active" at bounding box center [575, 153] width 34 height 17
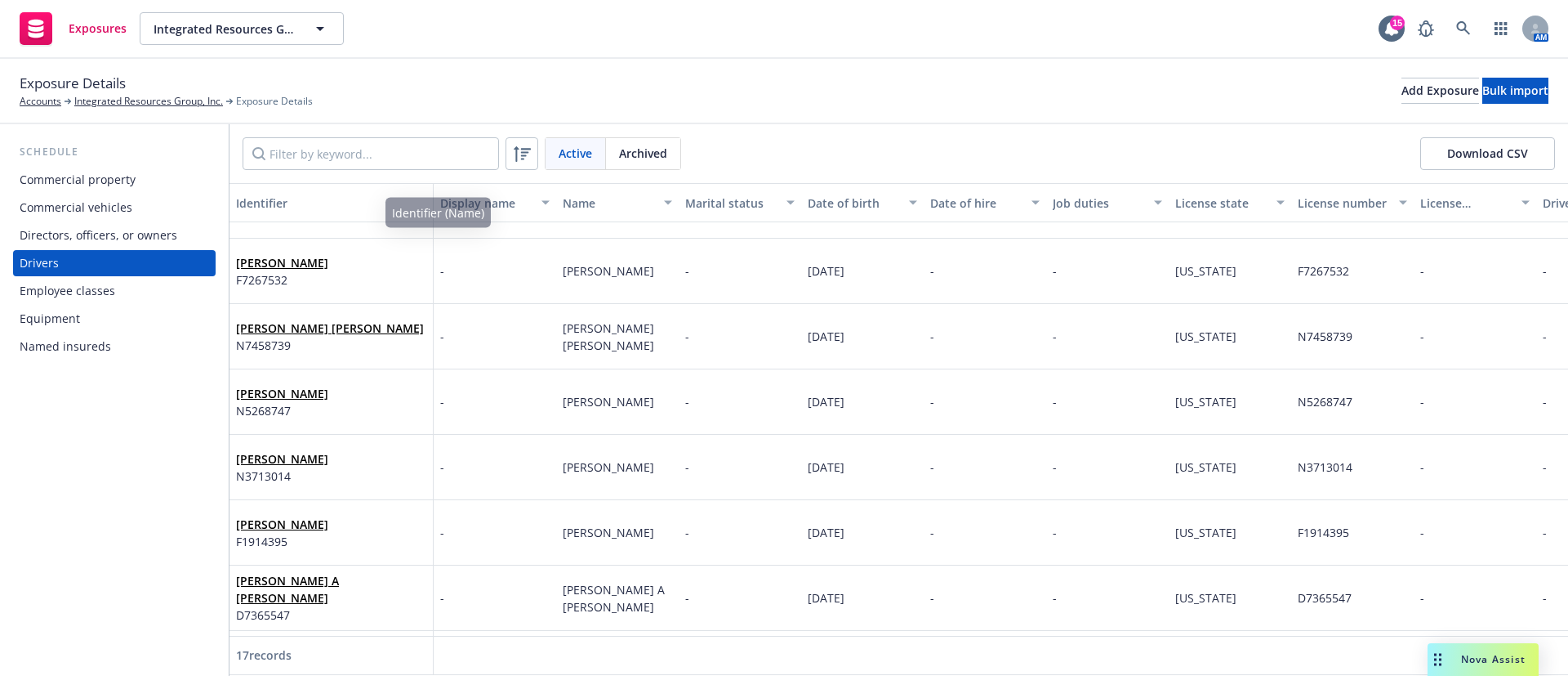
scroll to position [490, 0]
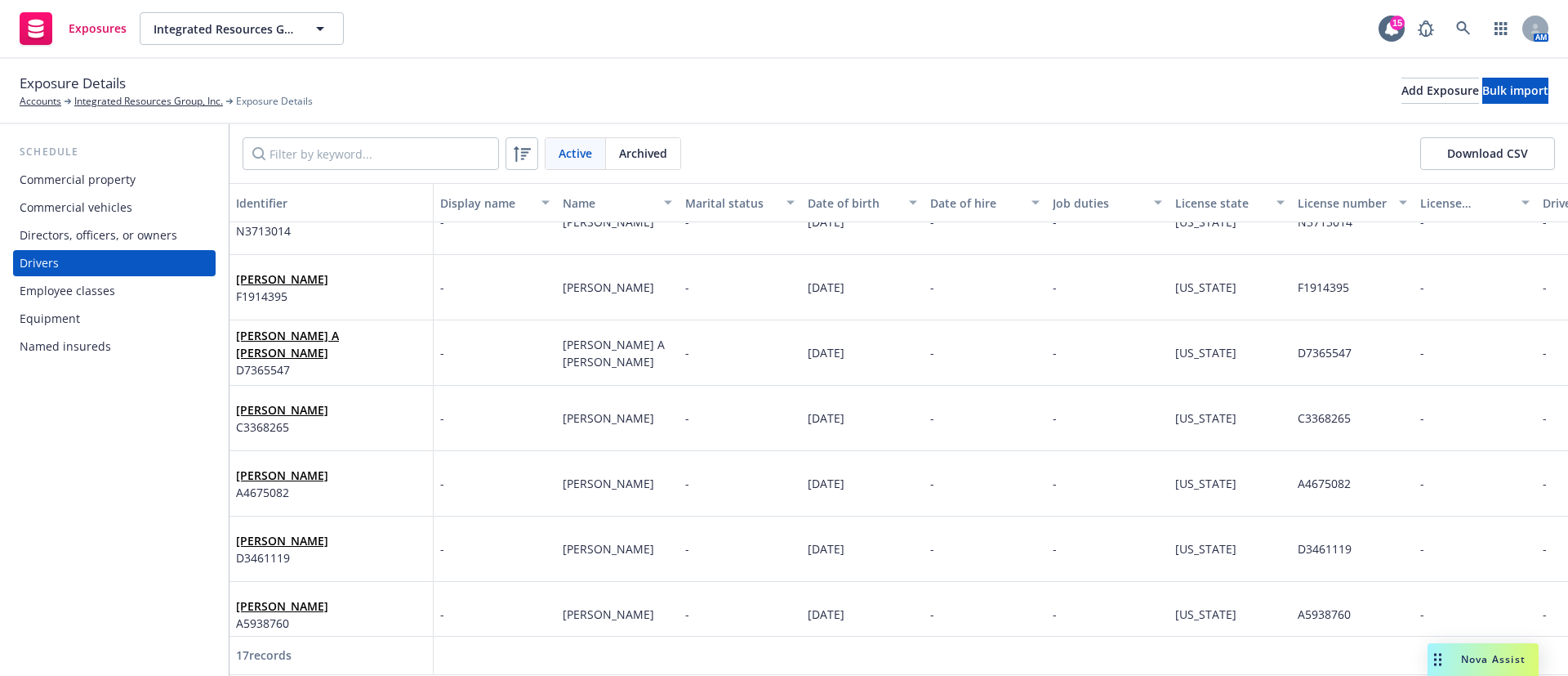
click at [650, 145] on span "Archived" at bounding box center [643, 153] width 48 height 17
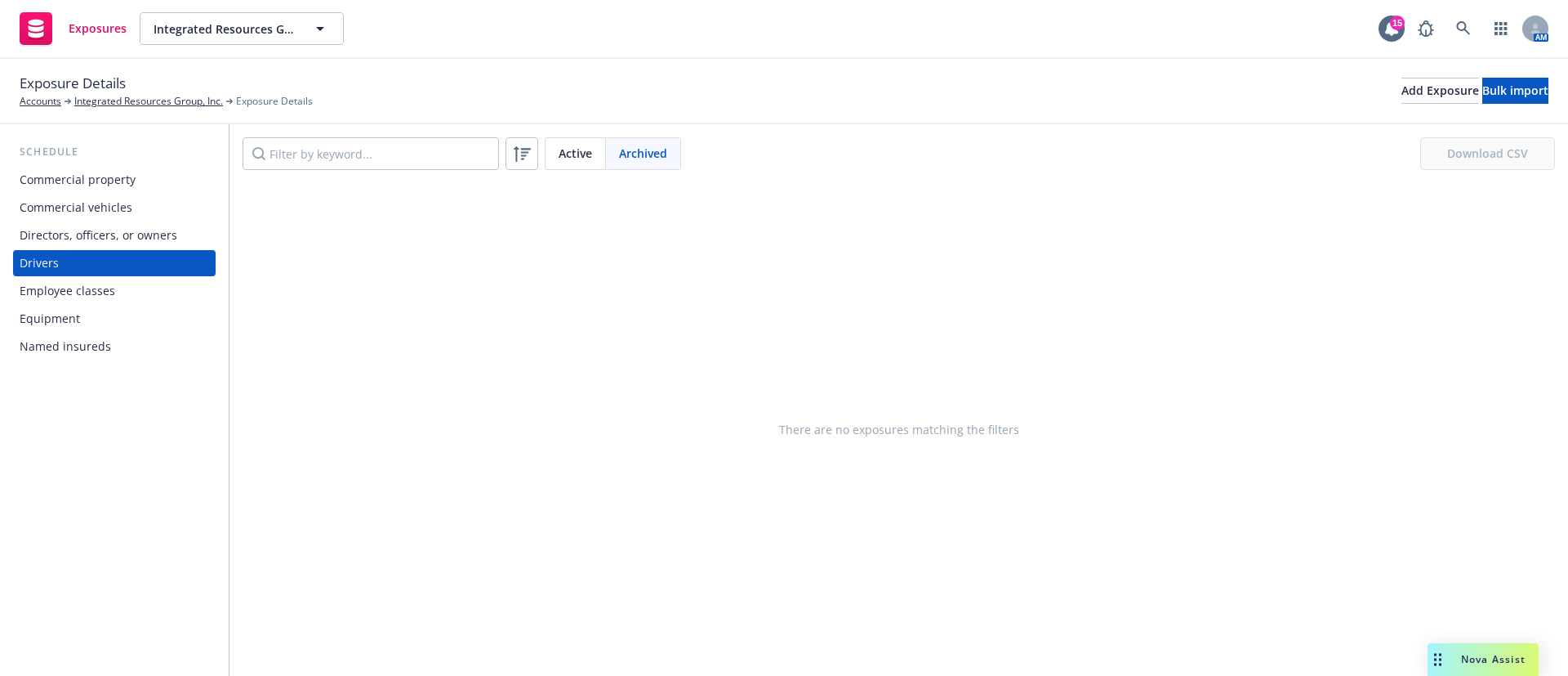
click at [586, 146] on span "Active" at bounding box center [575, 153] width 34 height 17
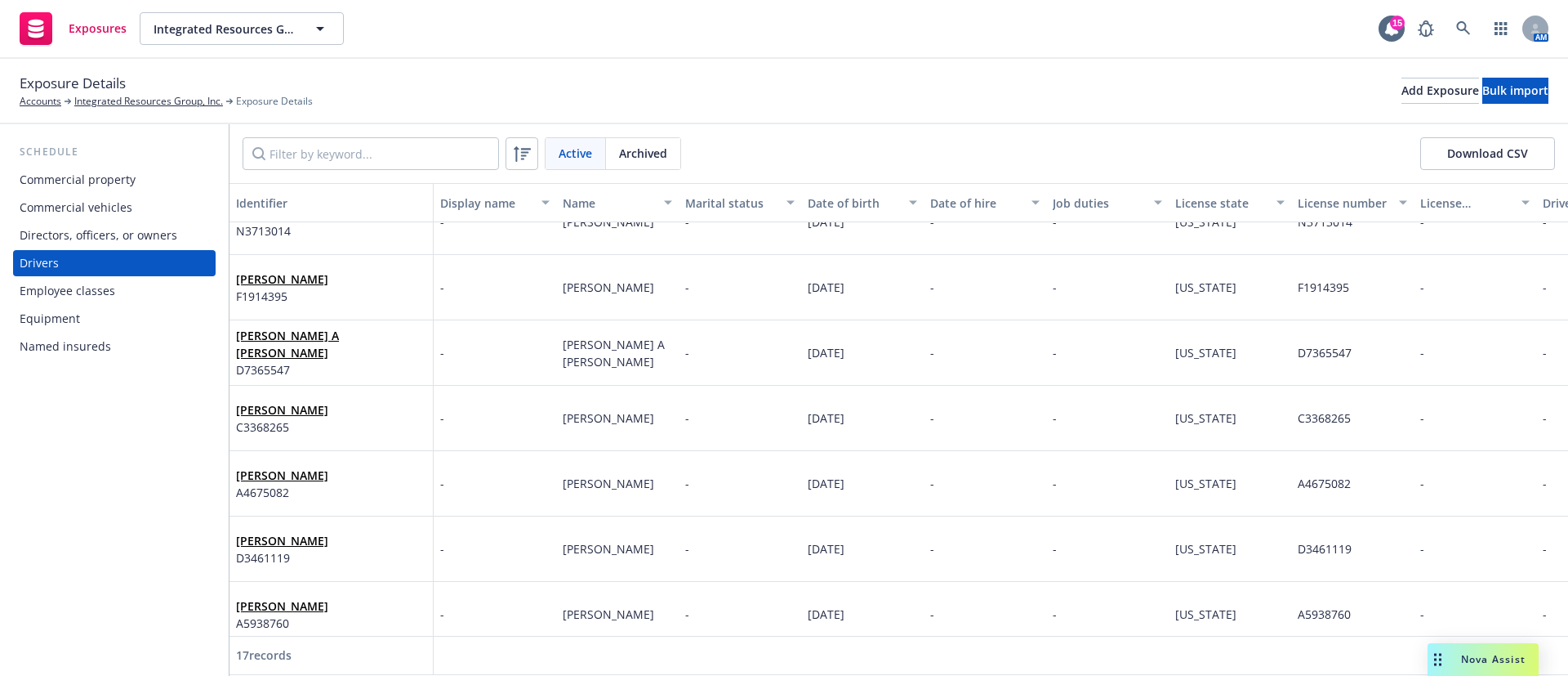
scroll to position [613, 0]
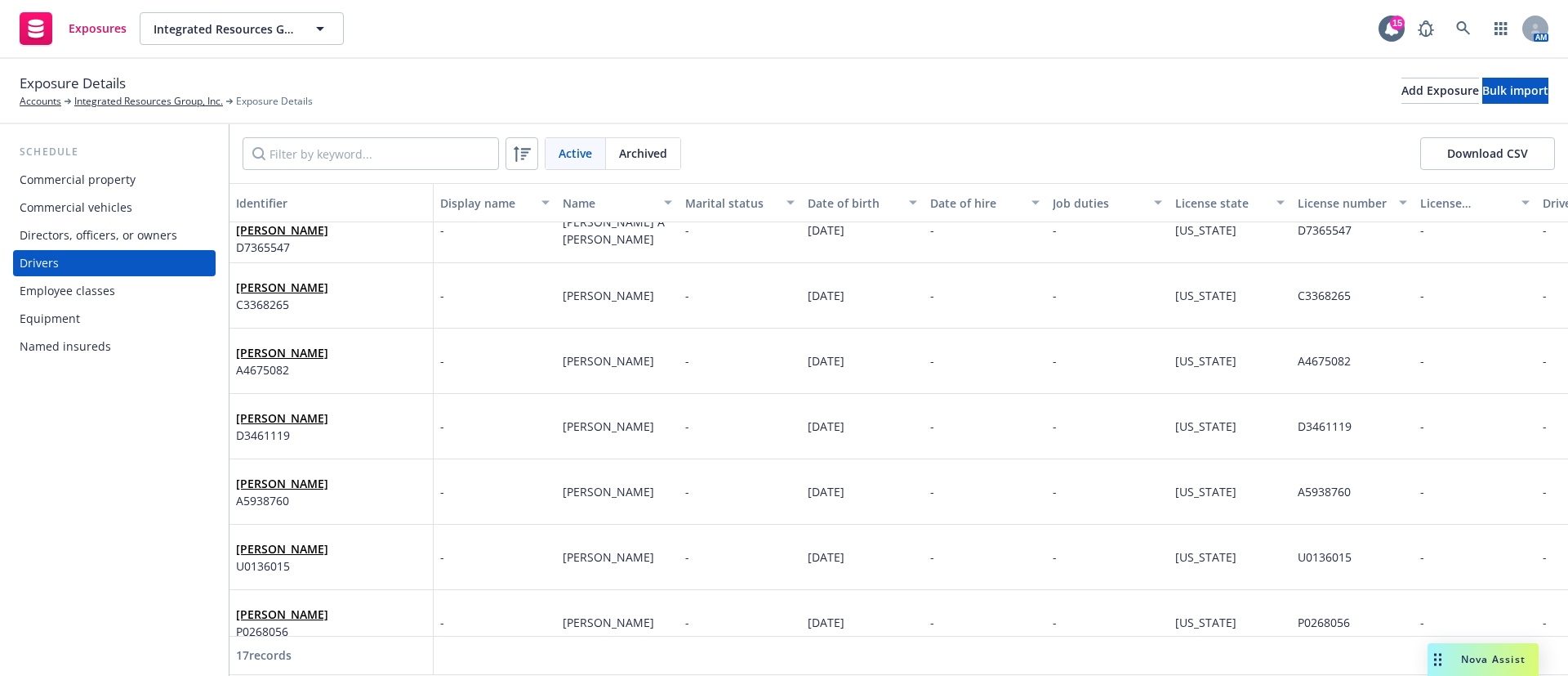
click at [599, 199] on div "Name" at bounding box center [608, 203] width 92 height 17
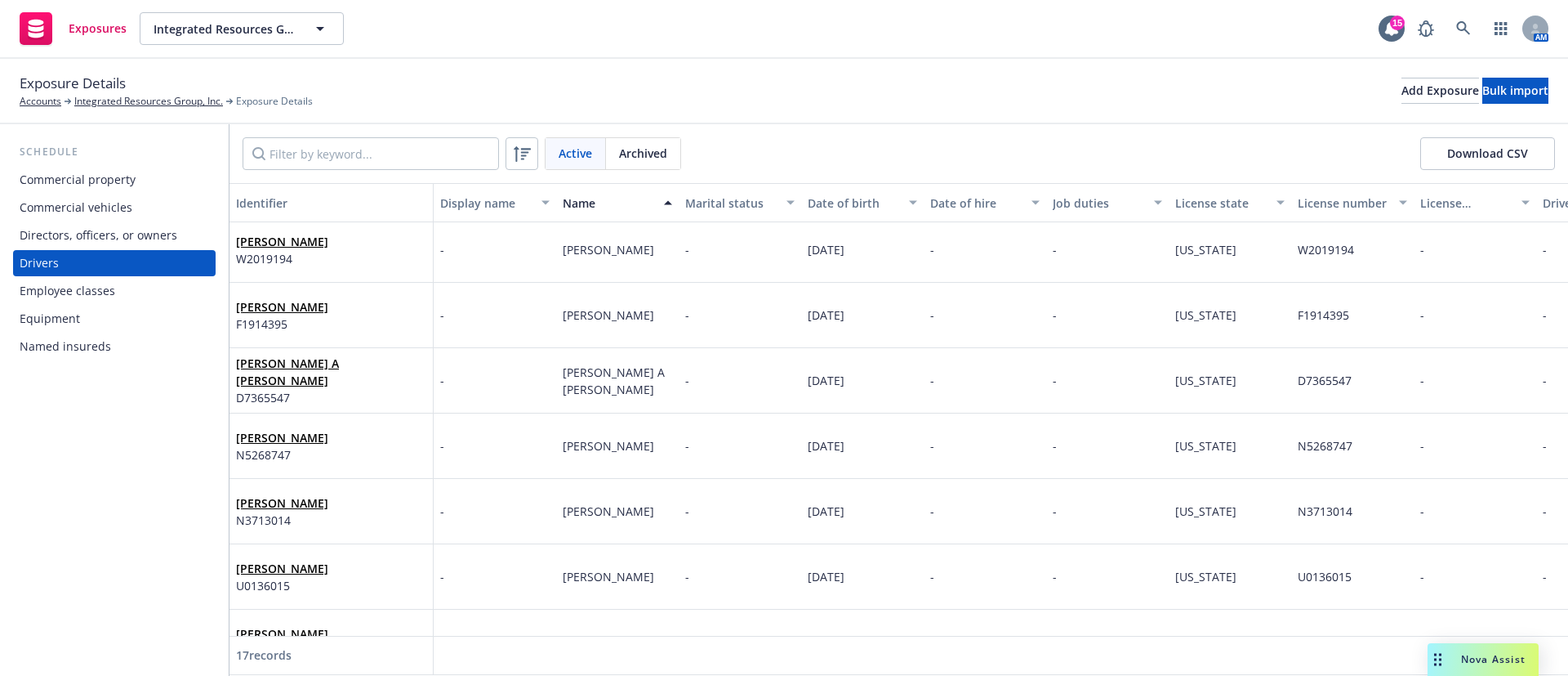
scroll to position [594, 0]
drag, startPoint x: 1357, startPoint y: 446, endPoint x: 1292, endPoint y: 445, distance: 65.0
click at [1292, 445] on div "N5268747" at bounding box center [1353, 445] width 123 height 65
copy span "N5268747"
drag, startPoint x: 884, startPoint y: 457, endPoint x: 801, endPoint y: 457, distance: 83.0
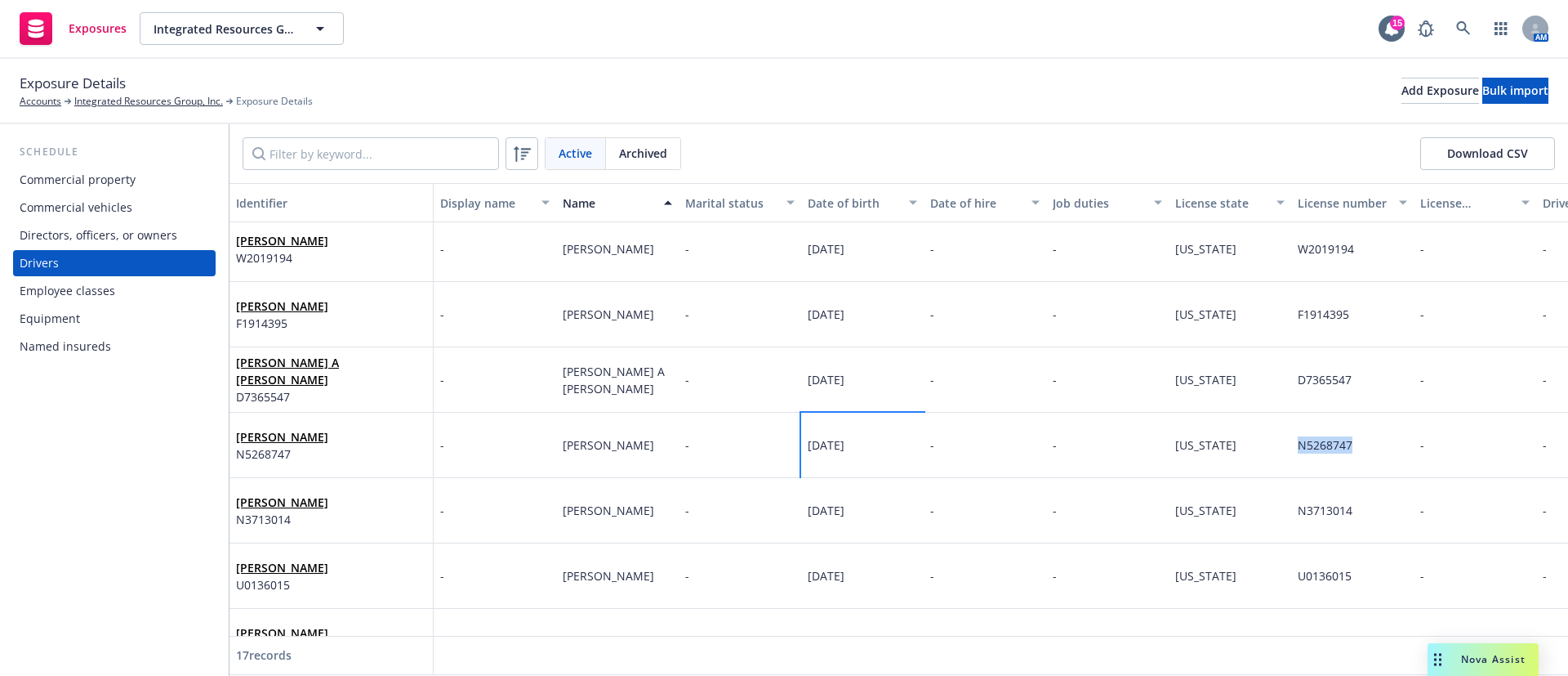
click at [804, 450] on div "04/22/1951" at bounding box center [862, 445] width 123 height 65
copy span "04/22/1951"
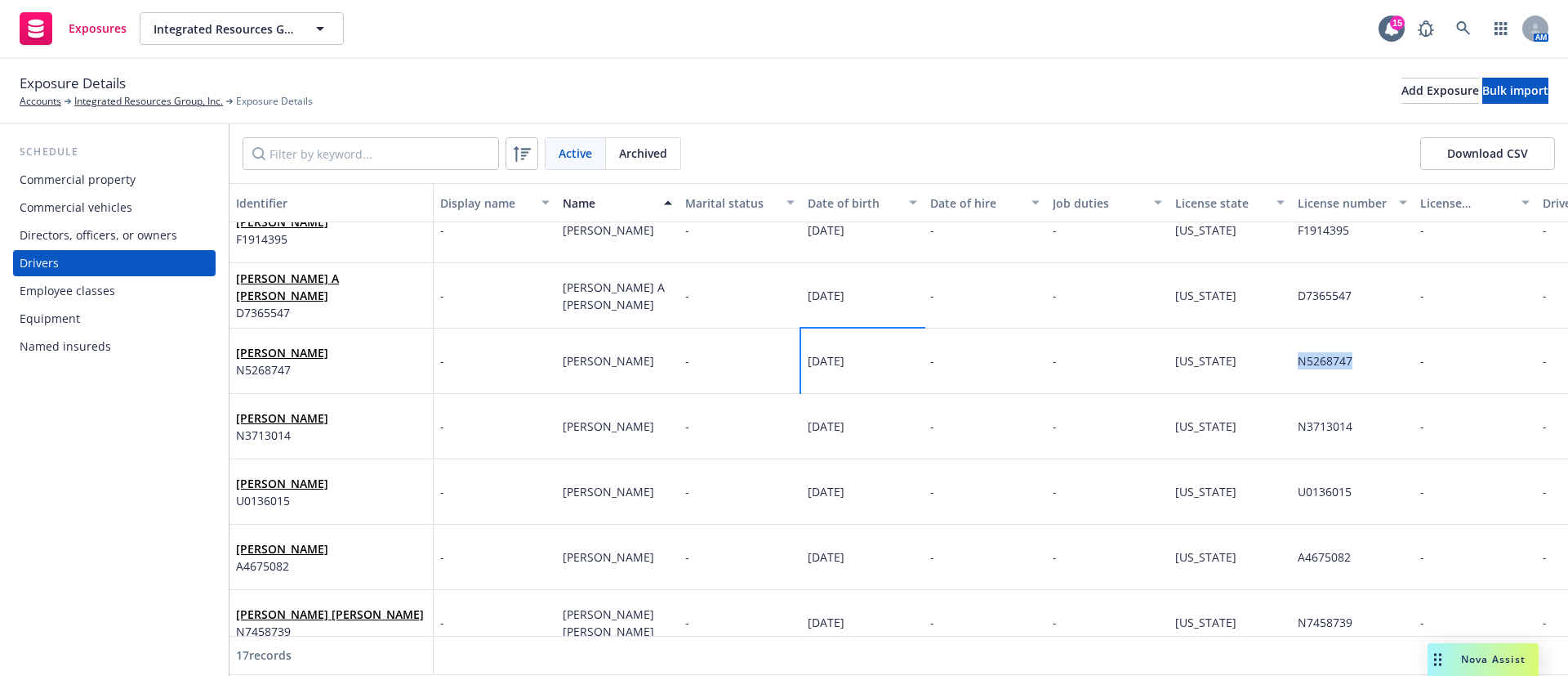
scroll to position [717, 0]
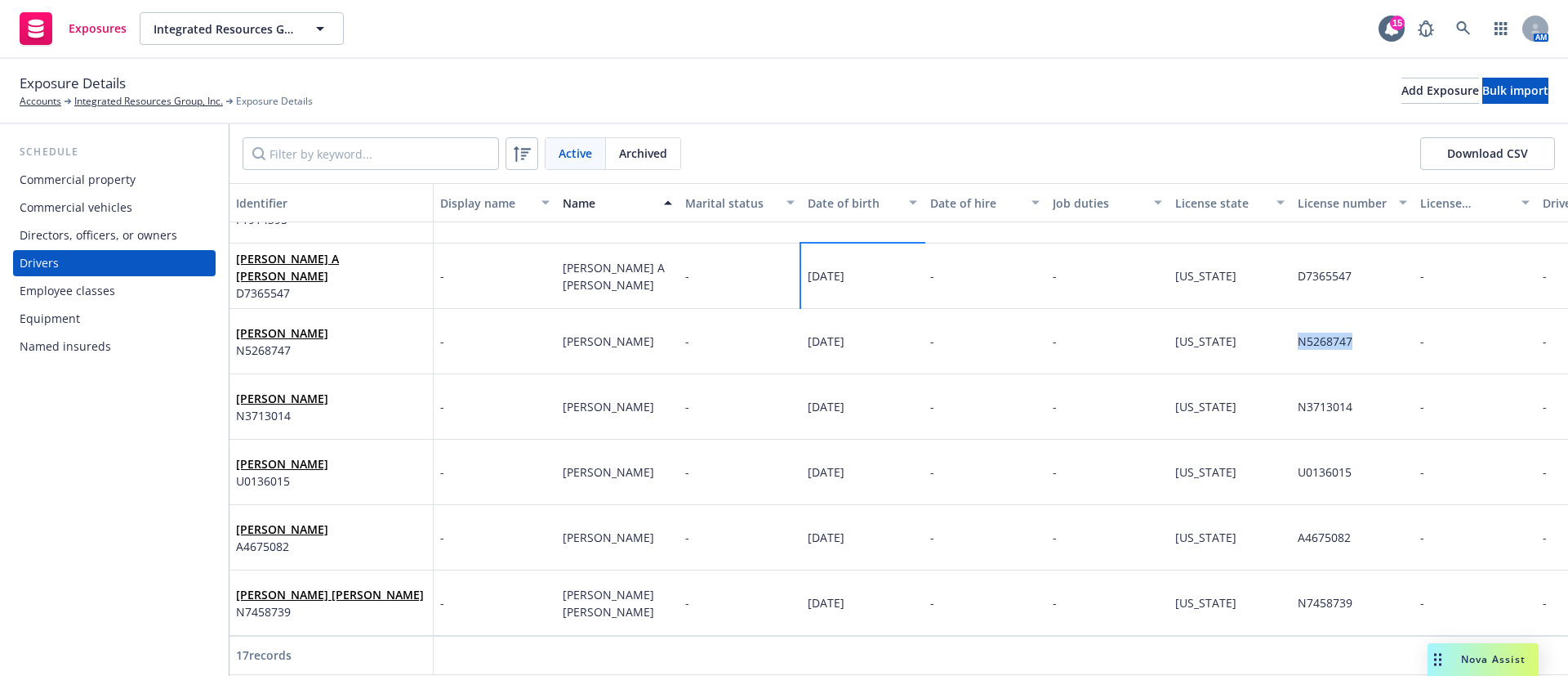
drag, startPoint x: 883, startPoint y: 257, endPoint x: 801, endPoint y: 270, distance: 83.0
click at [801, 270] on div "10/06/1983" at bounding box center [862, 276] width 123 height 65
copy span "10/06/1983"
drag, startPoint x: 1365, startPoint y: 262, endPoint x: 1292, endPoint y: 256, distance: 73.2
click at [1292, 256] on div "D7365547" at bounding box center [1353, 276] width 123 height 65
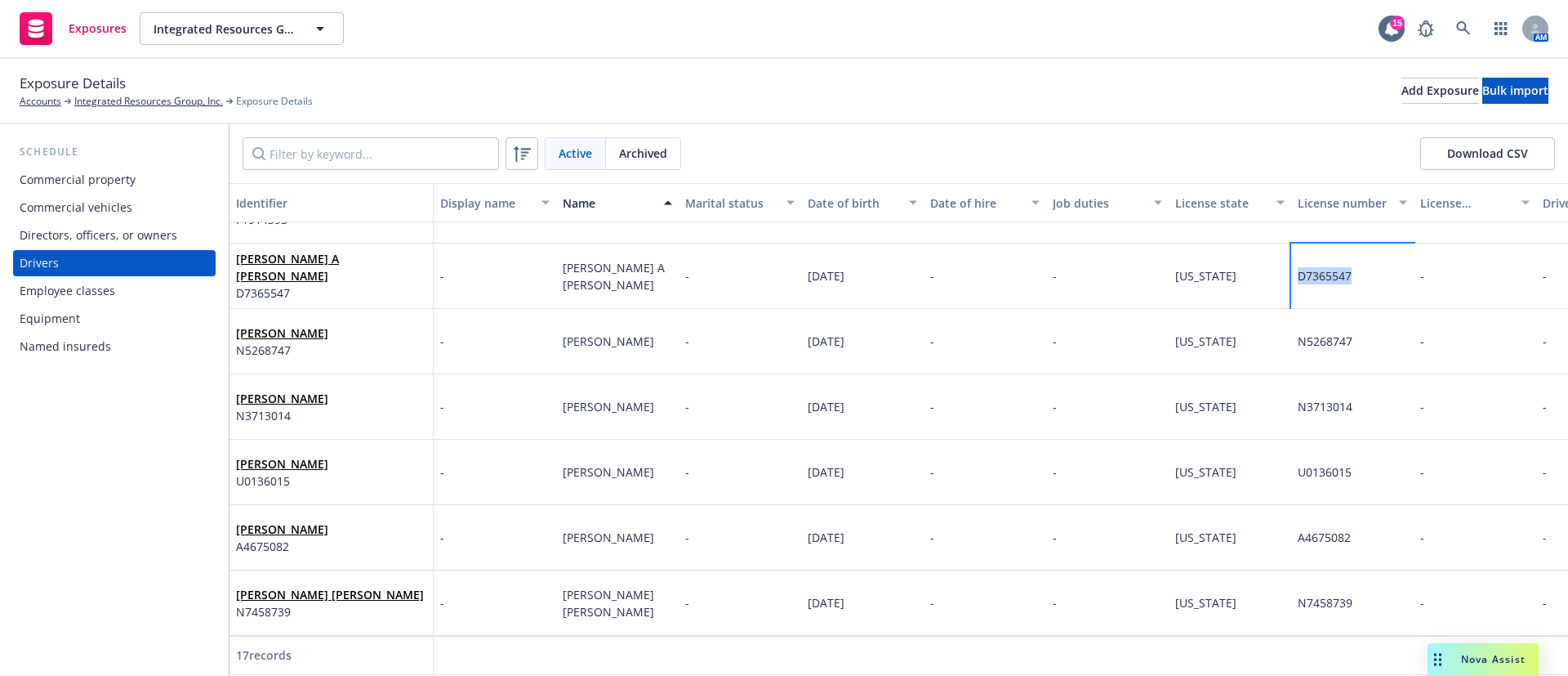
copy span "D7365547"
click at [136, 204] on div "Commercial vehicles" at bounding box center [114, 207] width 189 height 26
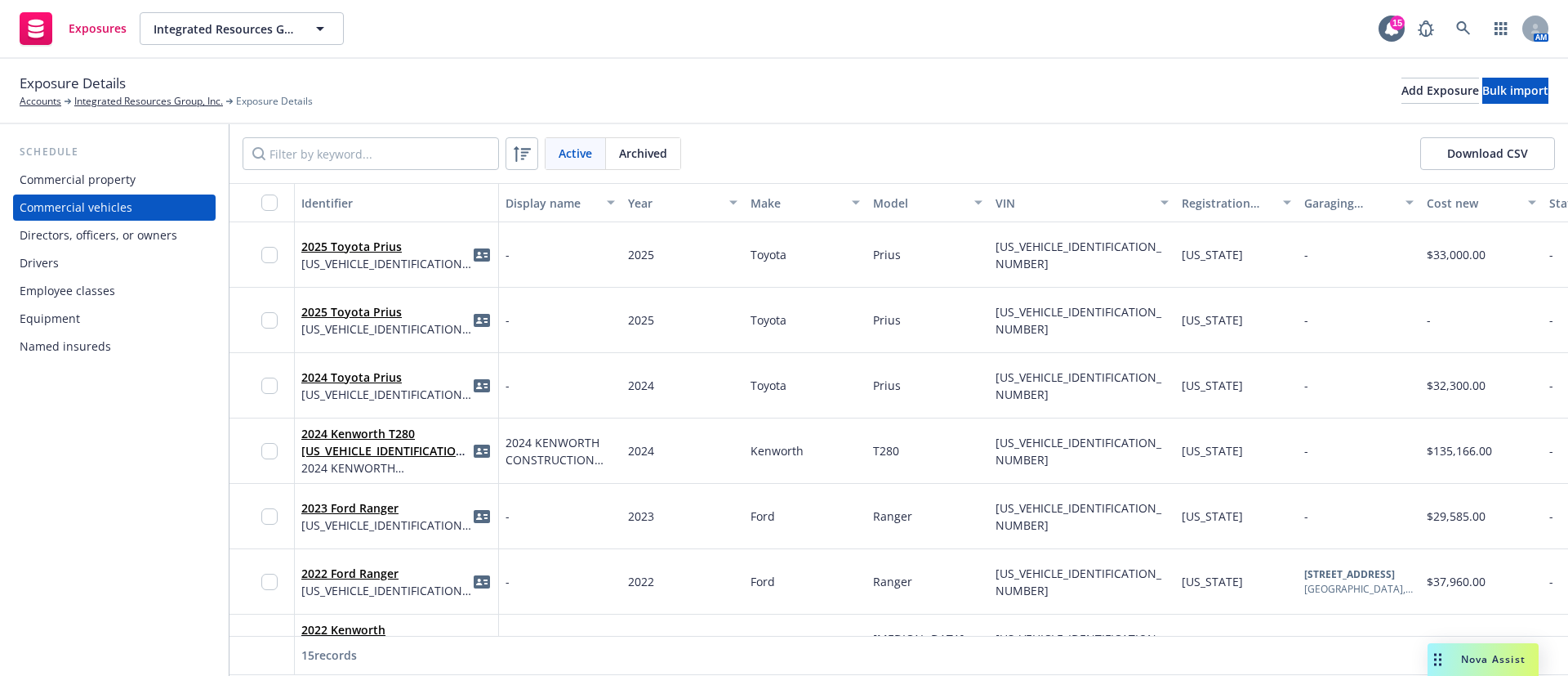
click at [771, 200] on div "Make" at bounding box center [796, 203] width 92 height 17
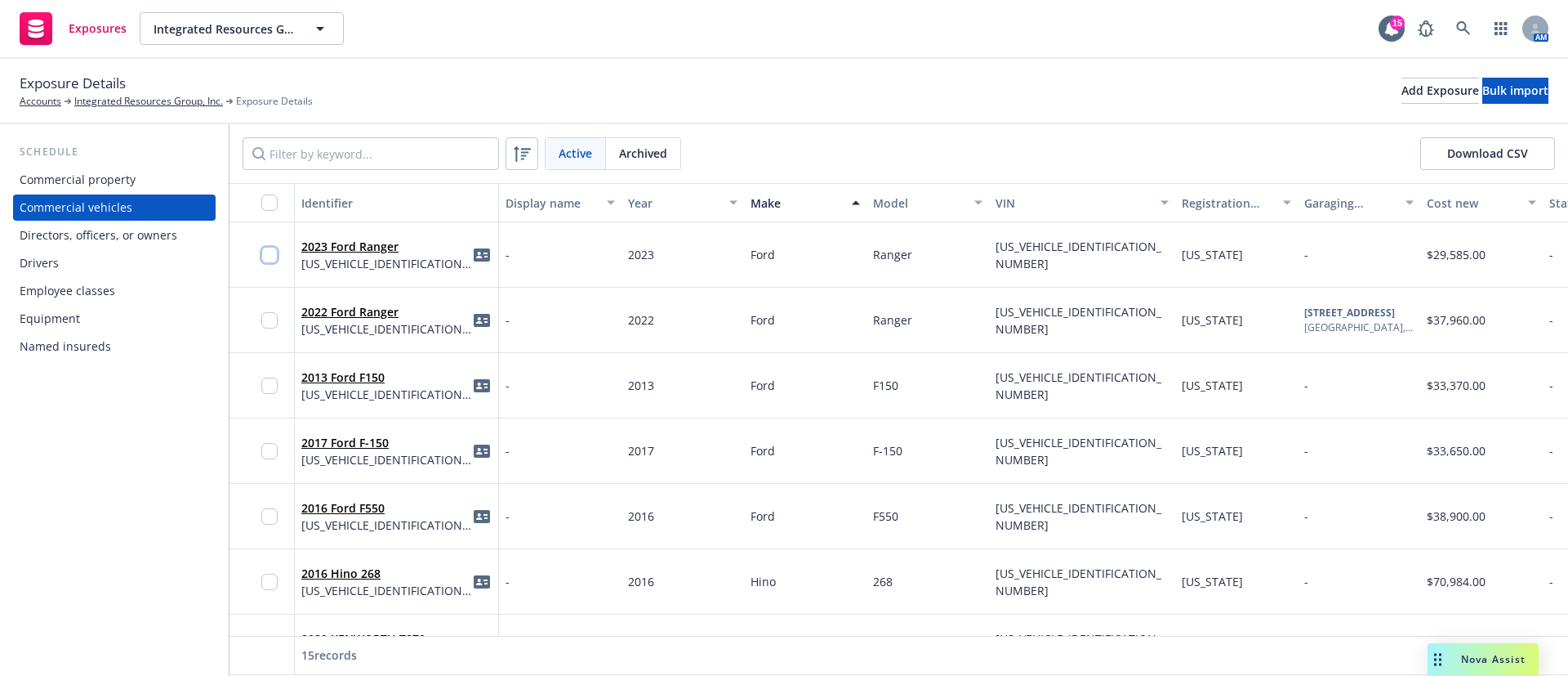
click at [272, 254] on input "checkbox" at bounding box center [269, 254] width 16 height 16
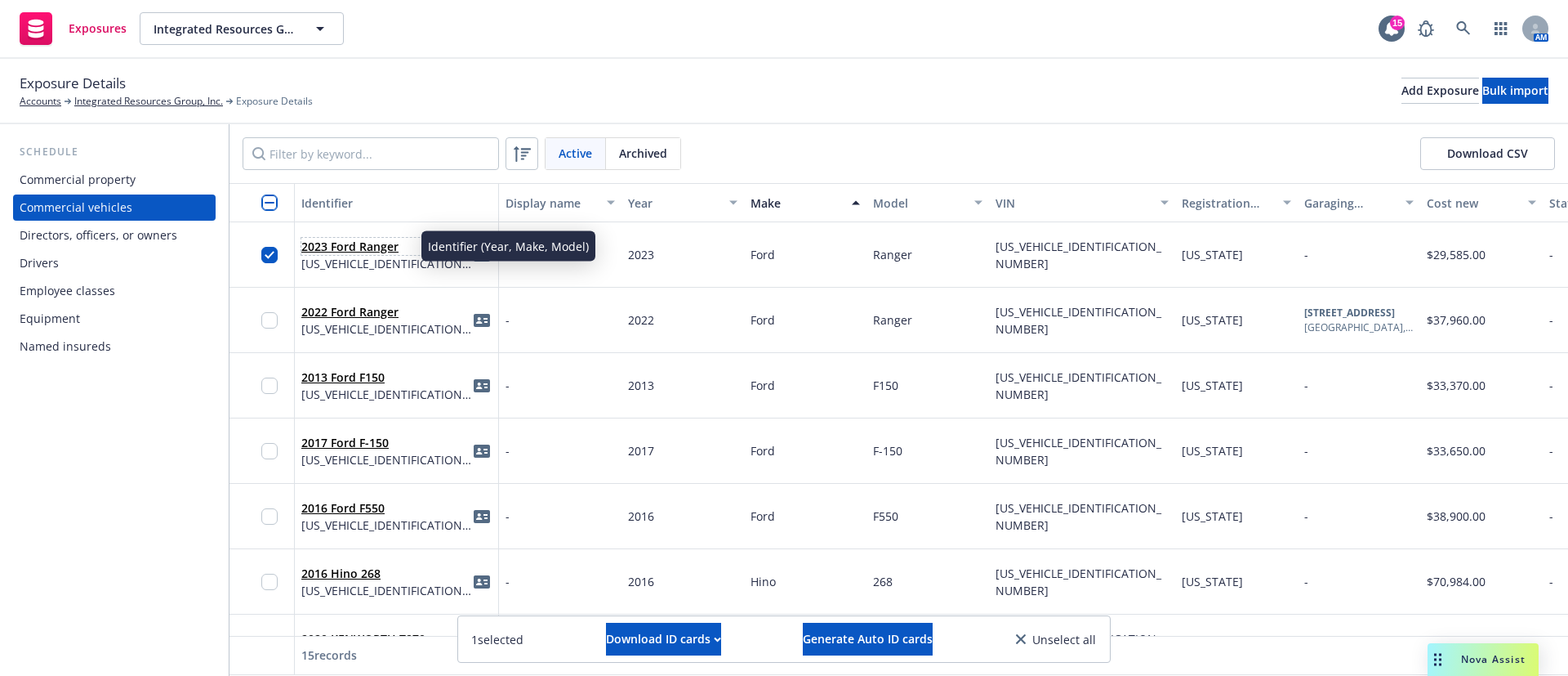
click at [348, 248] on link "2023 Ford Ranger" at bounding box center [349, 245] width 97 height 15
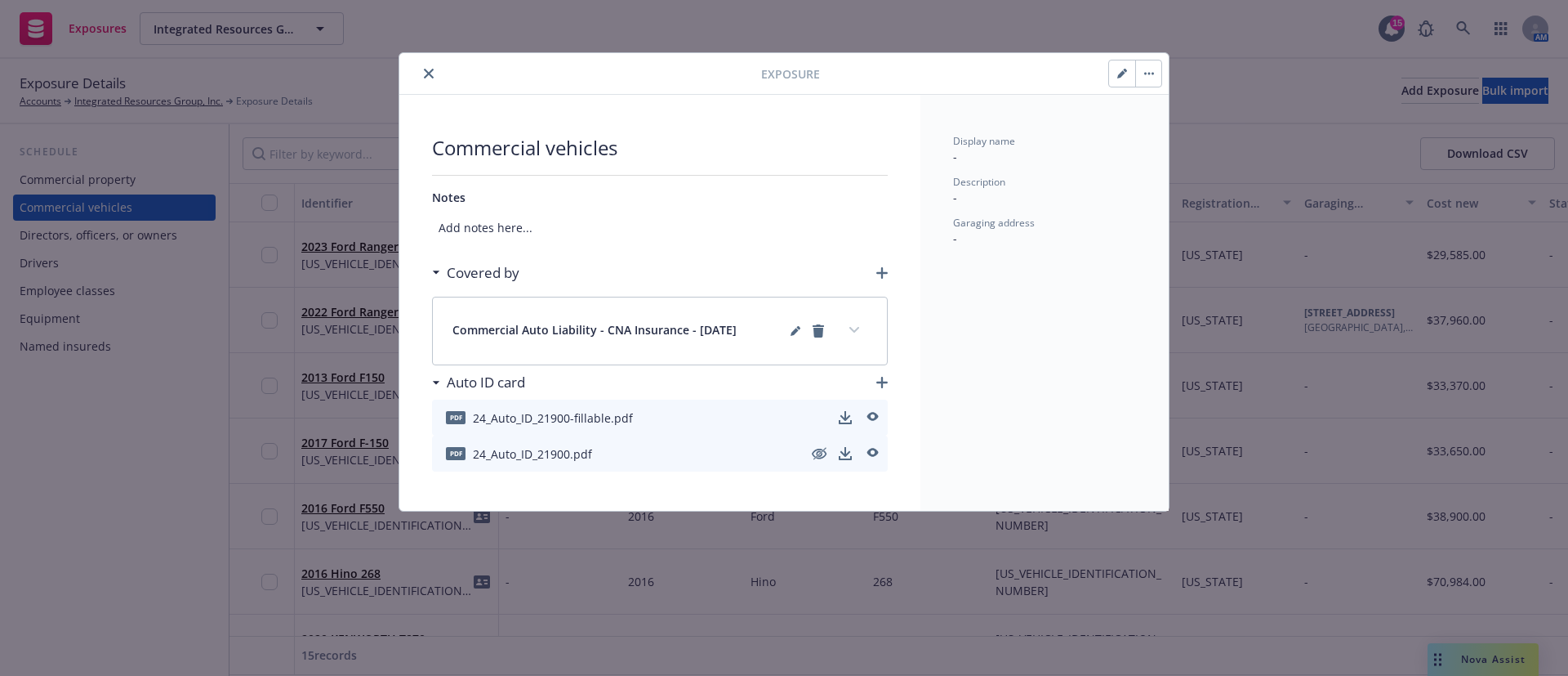
click at [1152, 70] on button "button" at bounding box center [1148, 73] width 26 height 26
click at [1196, 109] on link "Archive" at bounding box center [1182, 118] width 93 height 33
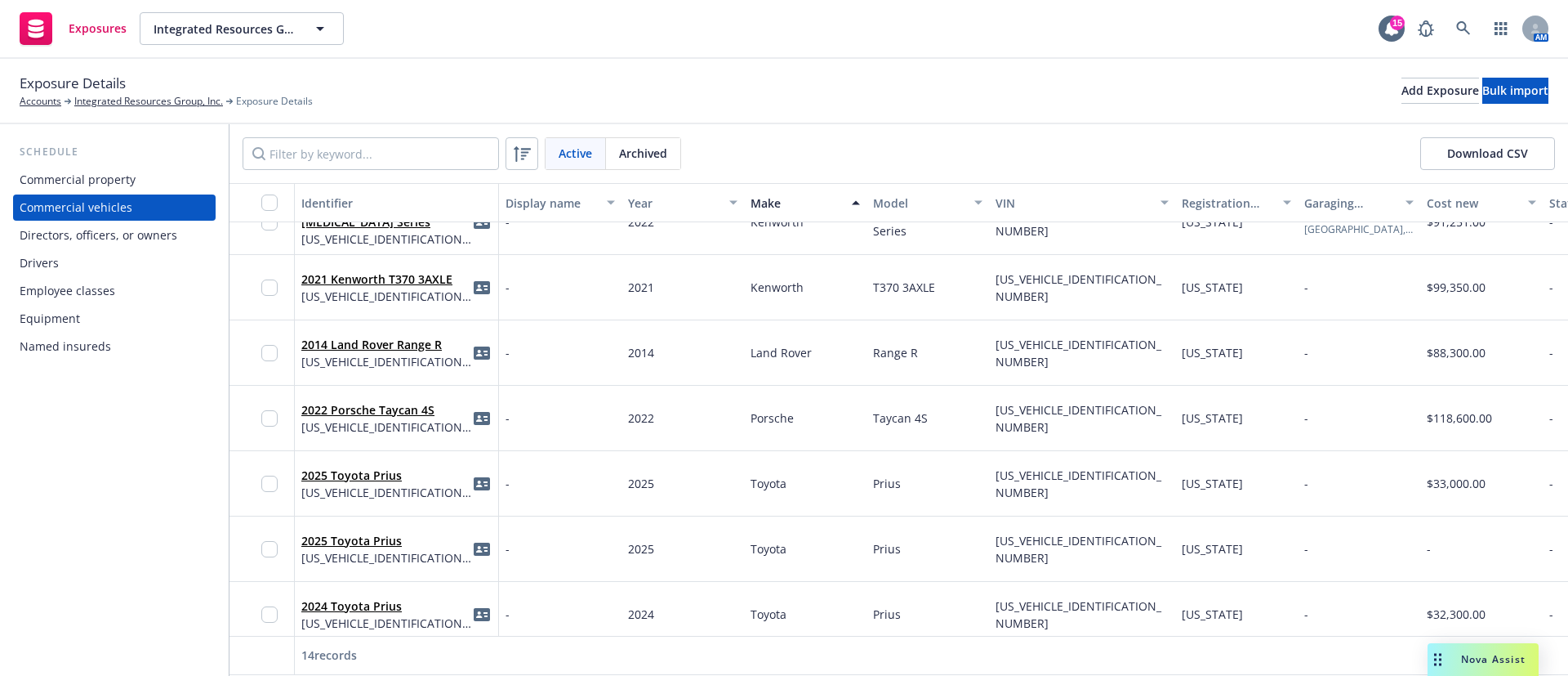
scroll to position [520, 0]
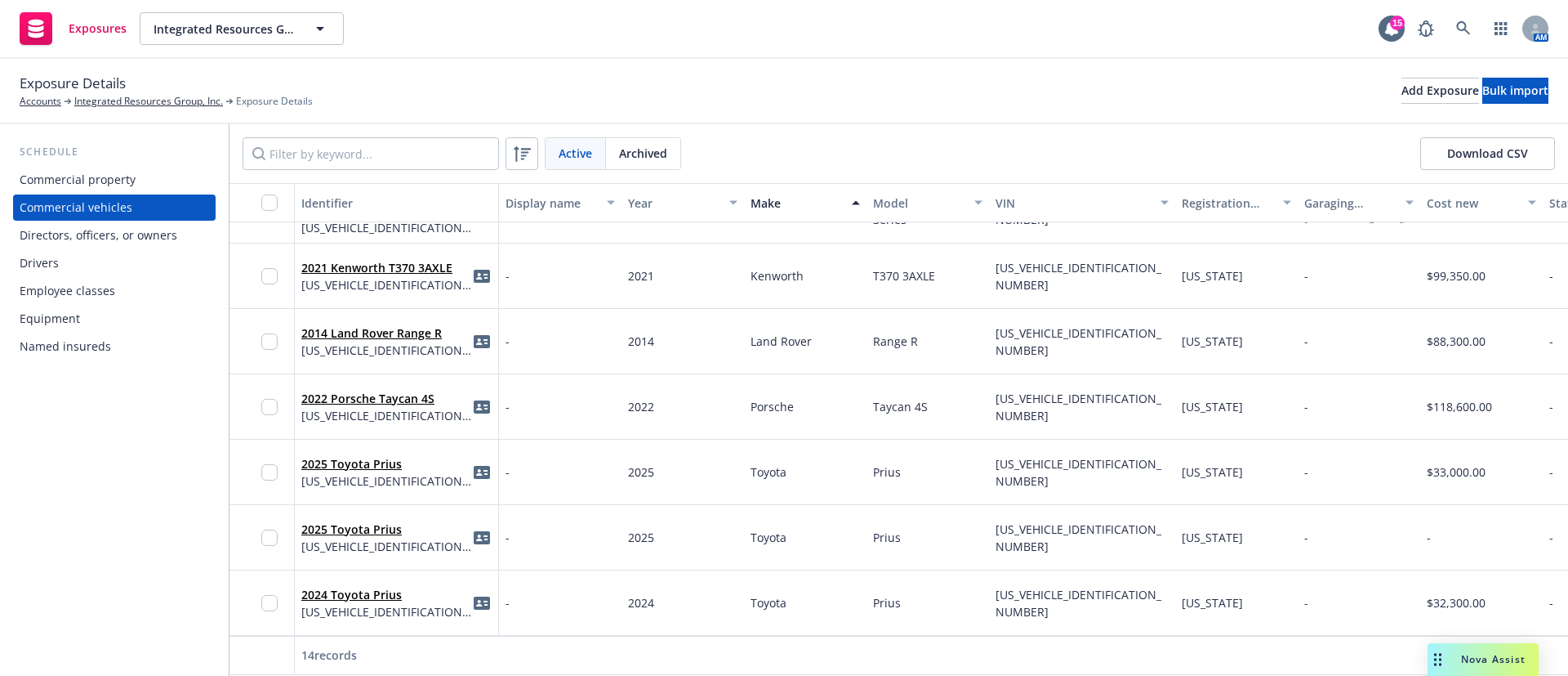
click at [61, 321] on div "Equipment" at bounding box center [50, 318] width 60 height 26
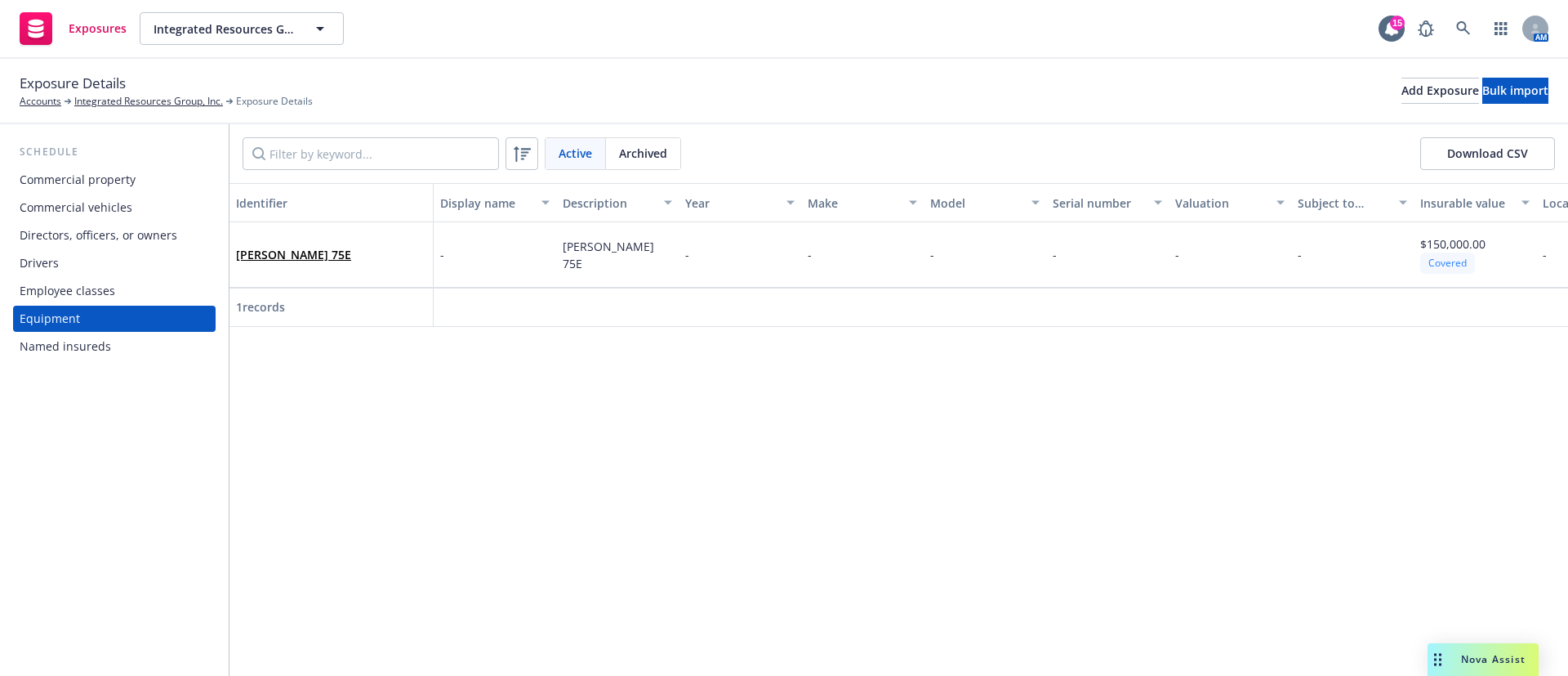
click at [113, 189] on div "Commercial property" at bounding box center [77, 179] width 116 height 26
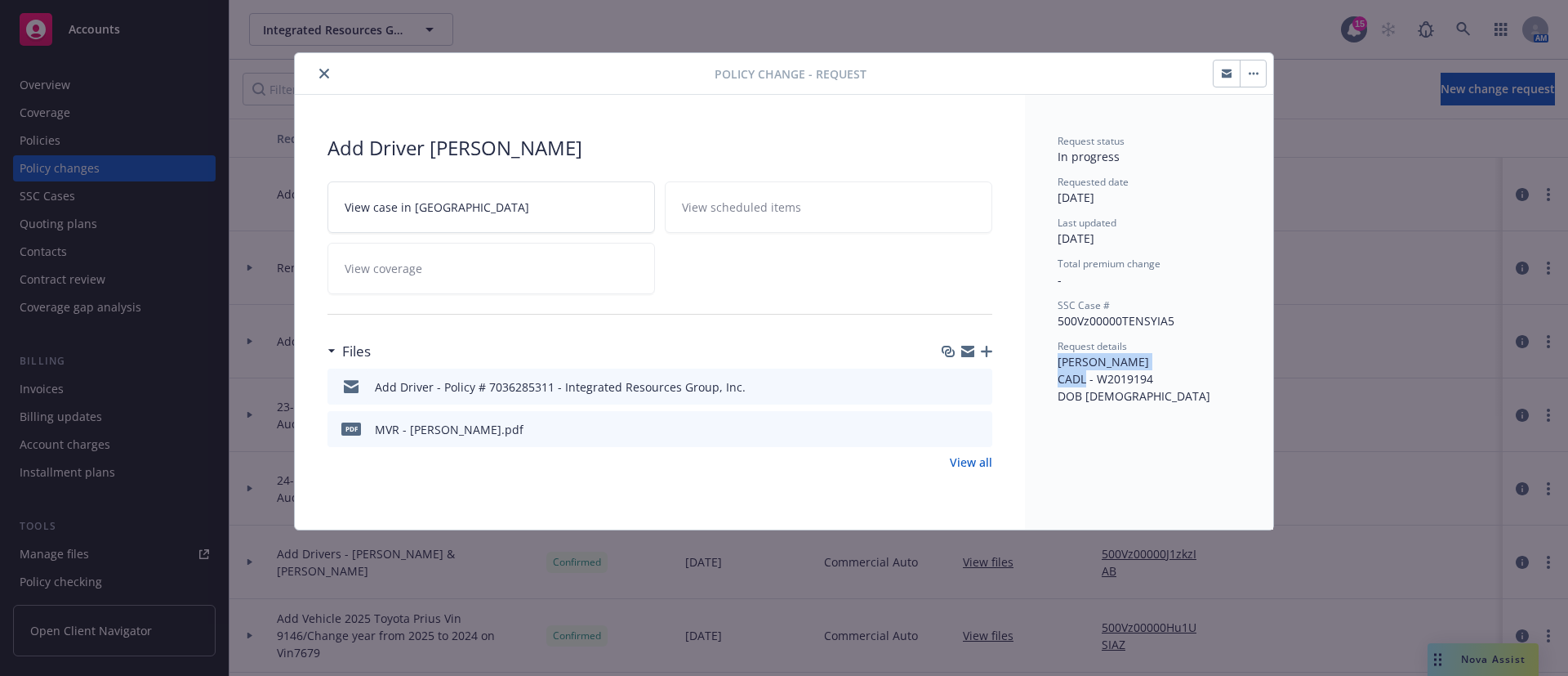
drag, startPoint x: 1182, startPoint y: 359, endPoint x: 1057, endPoint y: 365, distance: 125.1
click at [1057, 365] on div "Request status In progress Requested date [DATE] Last updated [DATE] Total prem…" at bounding box center [1148, 312] width 248 height 435
copy span "[PERSON_NAME]"
drag, startPoint x: 1153, startPoint y: 379, endPoint x: 1099, endPoint y: 382, distance: 54.1
click at [1099, 382] on div "Request details [PERSON_NAME] CADL - W2019194 DOB [DEMOGRAPHIC_DATA]" at bounding box center [1149, 371] width 183 height 65
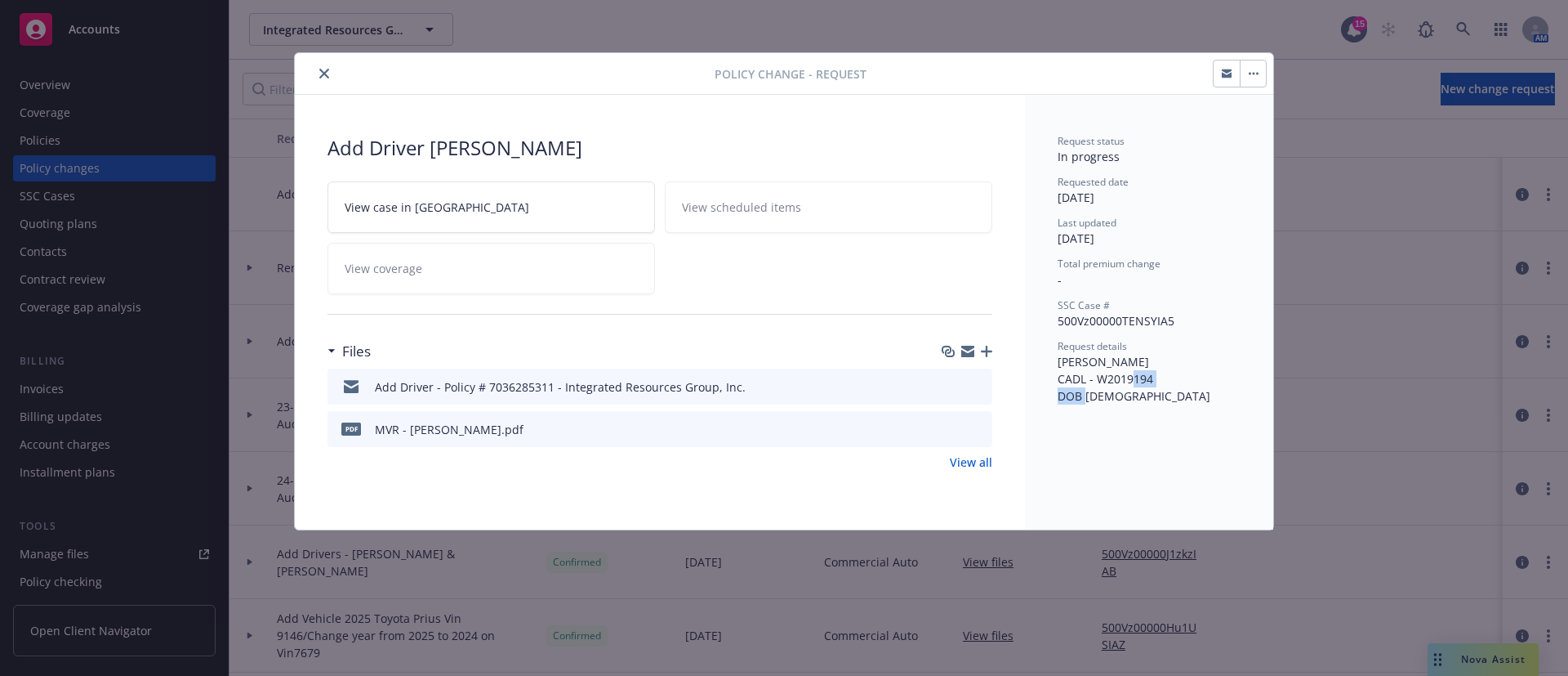
copy span "W2019194"
drag, startPoint x: 1150, startPoint y: 398, endPoint x: 1088, endPoint y: 407, distance: 62.6
click at [1088, 407] on div "Request status In progress Requested date [DATE] Last updated [DATE] Total prem…" at bounding box center [1148, 312] width 248 height 435
copy span "[DATE]"
click at [324, 76] on icon "close" at bounding box center [324, 73] width 10 height 10
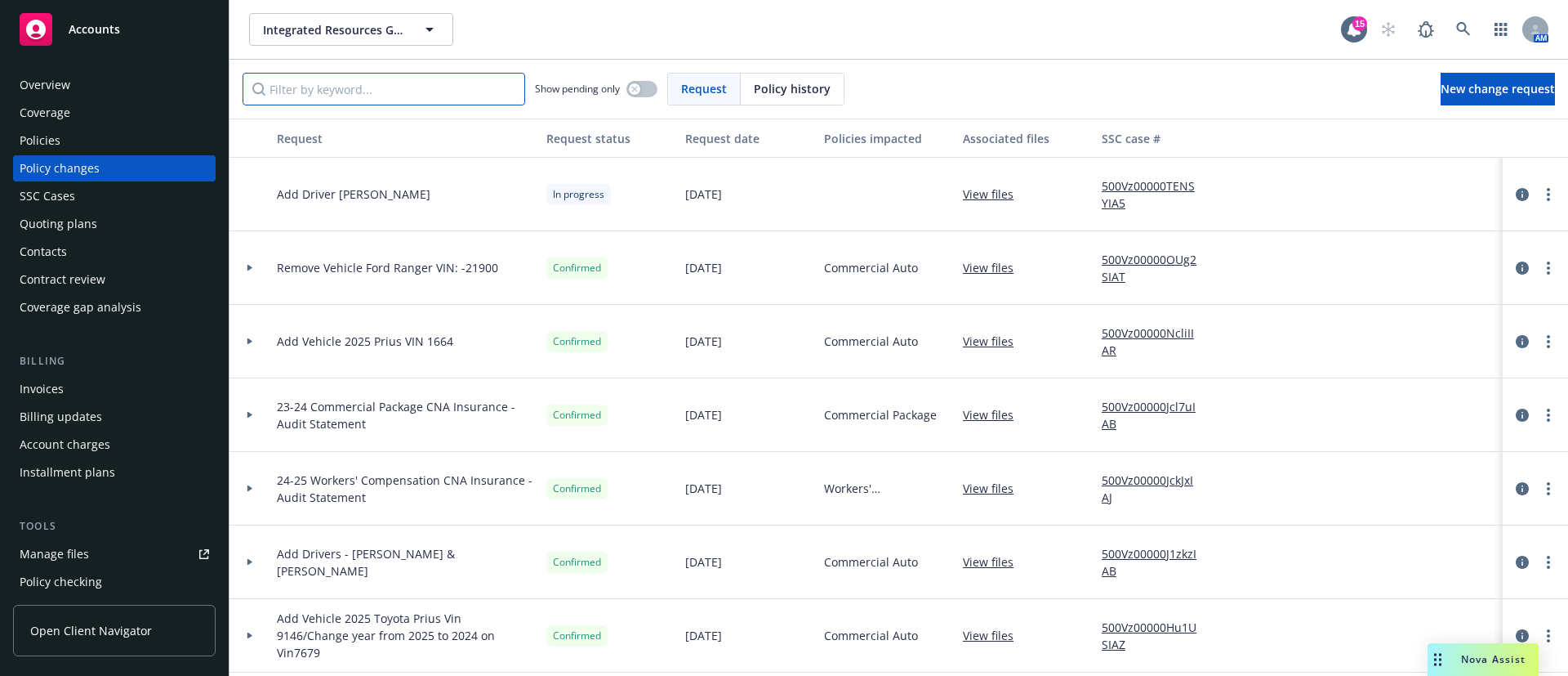
click at [324, 95] on input "Filter by keyword..." at bounding box center [384, 89] width 283 height 33
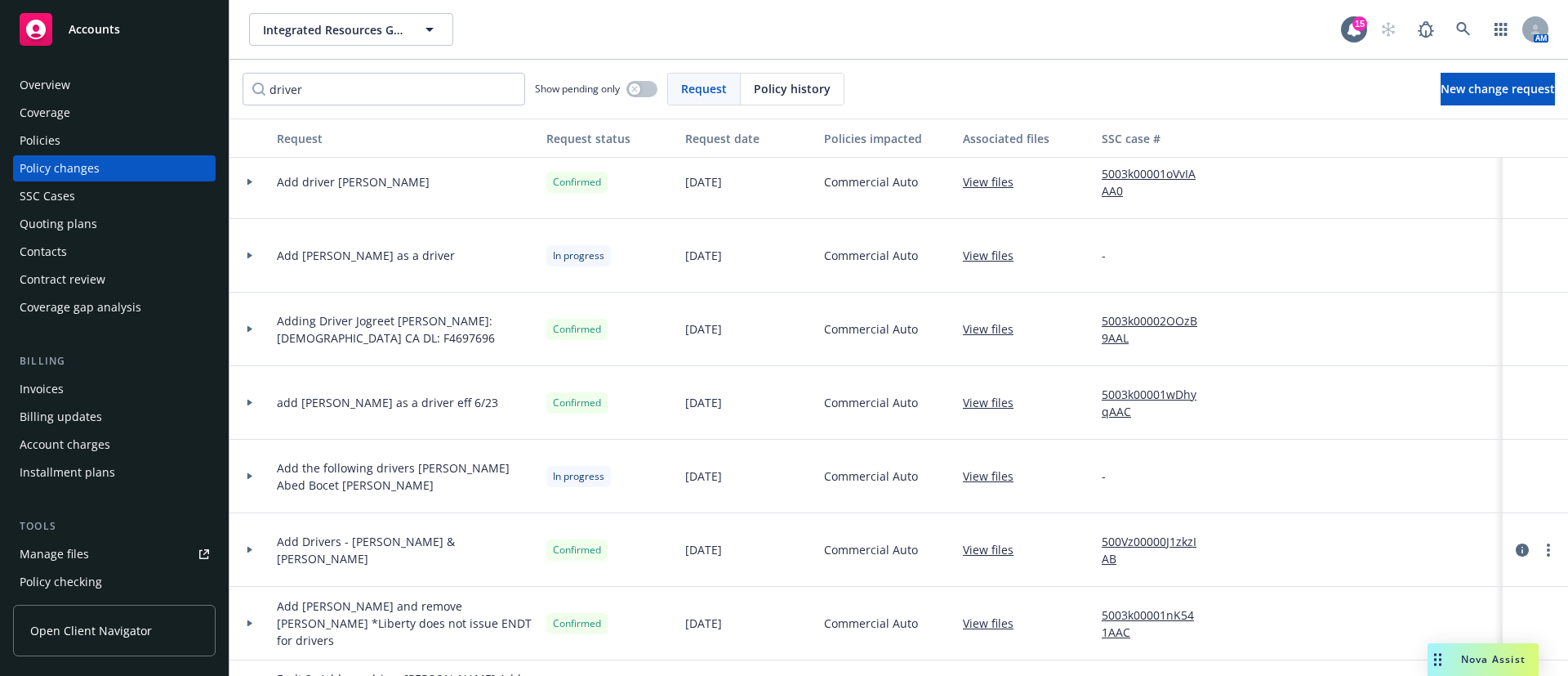
scroll to position [123, 0]
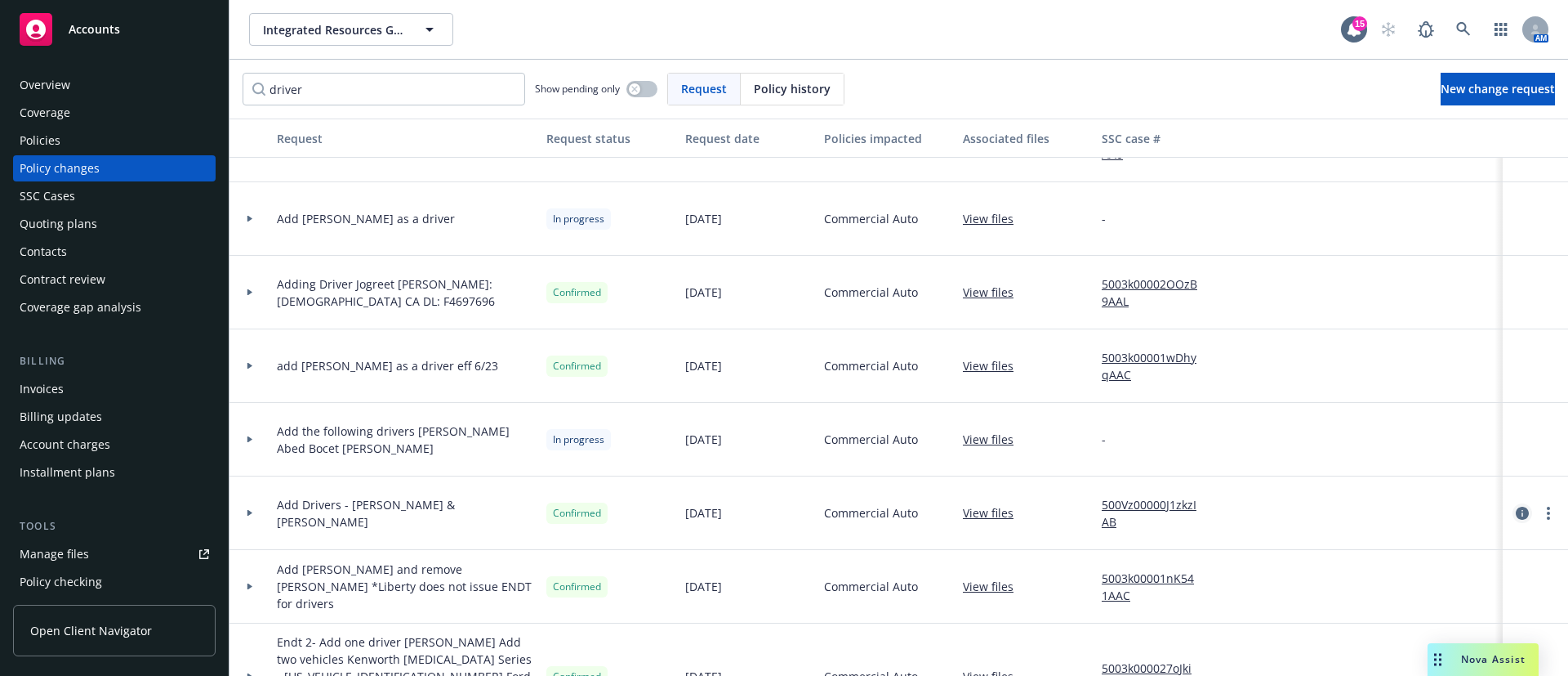
click at [1512, 515] on link "circleInformation" at bounding box center [1522, 513] width 20 height 20
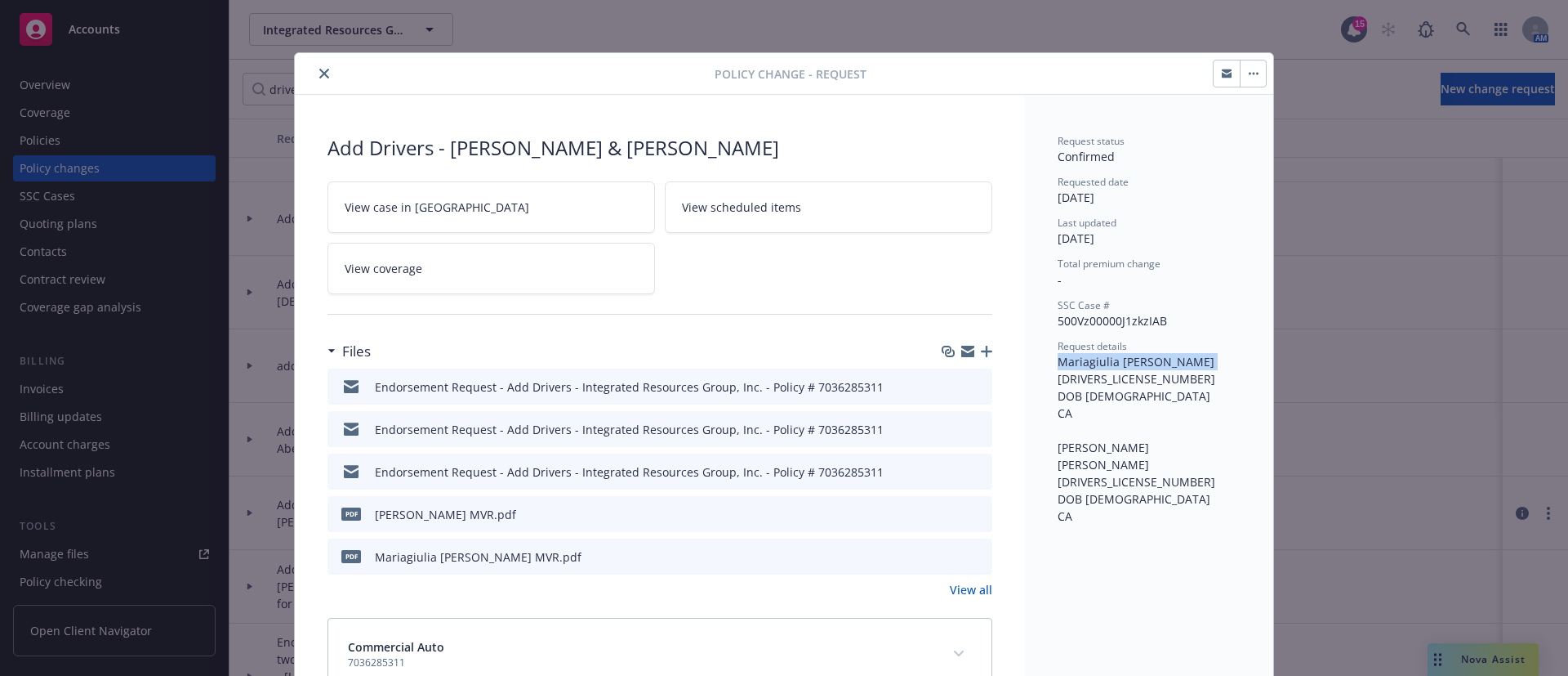
drag, startPoint x: 1196, startPoint y: 367, endPoint x: 1037, endPoint y: 366, distance: 159.0
click at [1046, 366] on div "Request status Confirmed Requested date [DATE] Last updated [DATE] Total premiu…" at bounding box center [1148, 413] width 248 height 635
copy span "Mariagiulia [PERSON_NAME]"
click at [1136, 455] on span "Mariagiulia [PERSON_NAME] [DRIVERS_LICENSE_NUMBER] DOB [DEMOGRAPHIC_DATA] CA [P…" at bounding box center [1138, 439] width 160 height 170
drag, startPoint x: 1141, startPoint y: 450, endPoint x: 1045, endPoint y: 448, distance: 96.0
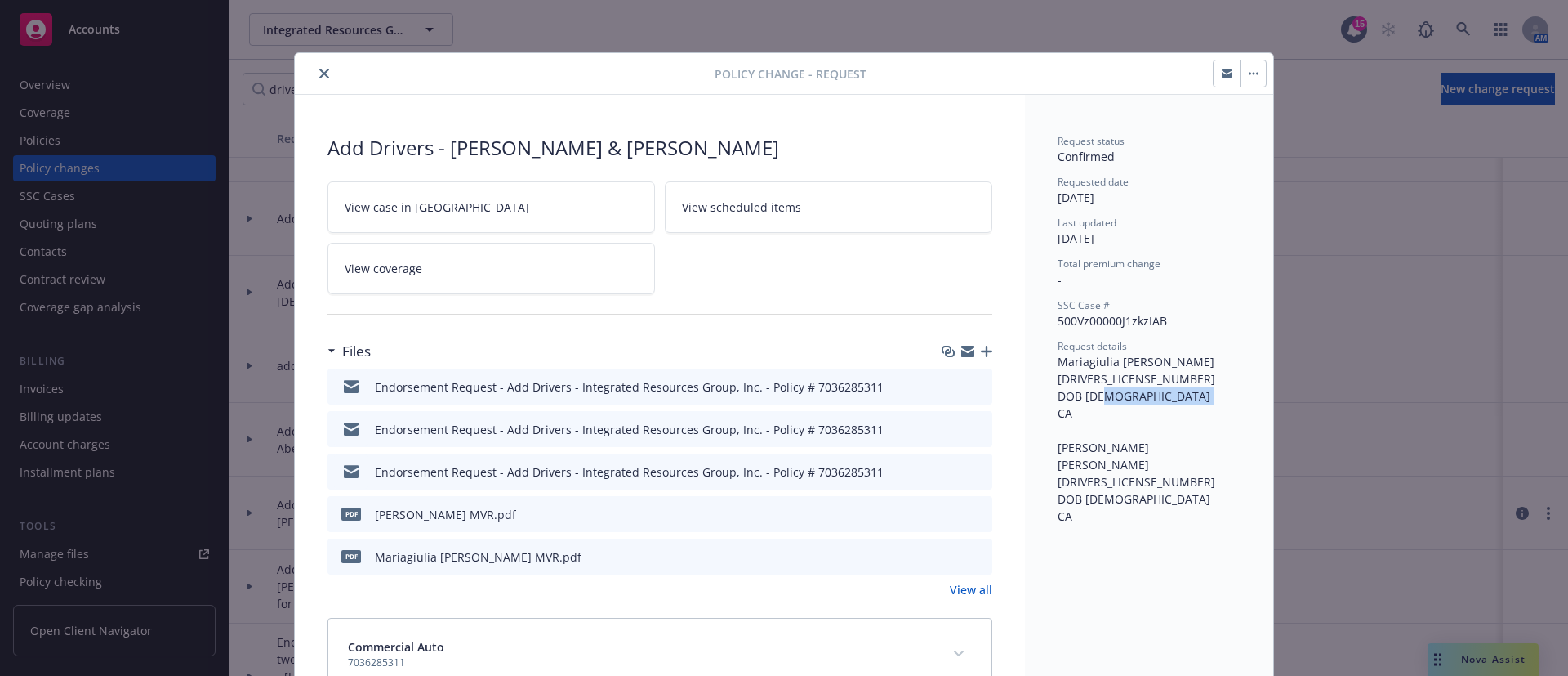
click at [1045, 448] on div "Request status Confirmed Requested date [DATE] Last updated [DATE] Total premiu…" at bounding box center [1148, 413] width 248 height 635
copy span "[PERSON_NAME]"
drag, startPoint x: 1140, startPoint y: 393, endPoint x: 1076, endPoint y: 404, distance: 64.9
click at [1076, 404] on div "Request details Mariagiulia [PERSON_NAME] [DRIVERS_LICENSE_NUMBER] DOB [DEMOGRA…" at bounding box center [1149, 431] width 183 height 186
copy span "[DATE]"
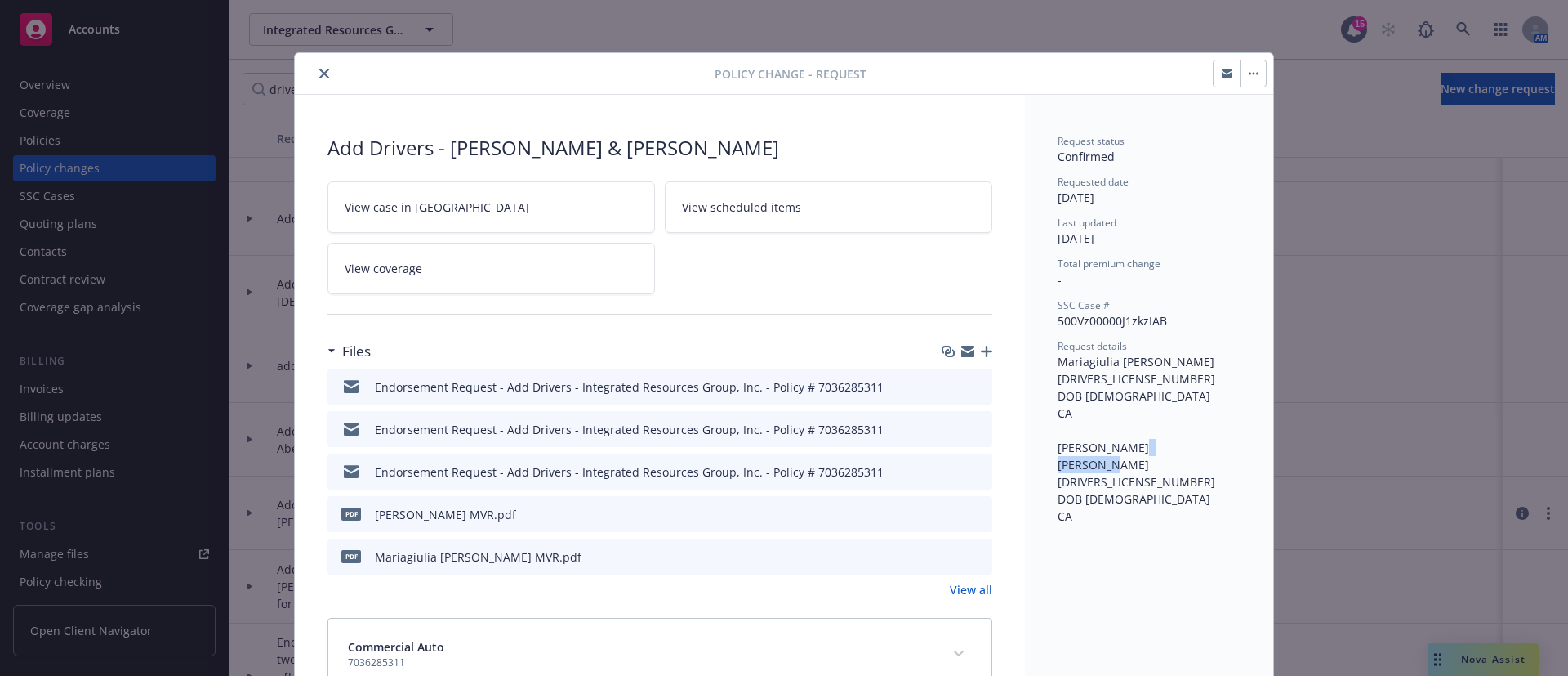
drag, startPoint x: 1144, startPoint y: 483, endPoint x: 1076, endPoint y: 486, distance: 68.1
click at [1076, 486] on div "Request details Mariagiulia [PERSON_NAME] [DRIVERS_LICENSE_NUMBER] DOB [DEMOGRA…" at bounding box center [1149, 431] width 183 height 186
copy span "[DATE]"
drag, startPoint x: 1119, startPoint y: 377, endPoint x: 1067, endPoint y: 376, distance: 52.0
click at [1067, 376] on span "Mariagiulia [PERSON_NAME] [DRIVERS_LICENSE_NUMBER] DOB [DEMOGRAPHIC_DATA] CA [P…" at bounding box center [1138, 439] width 160 height 170
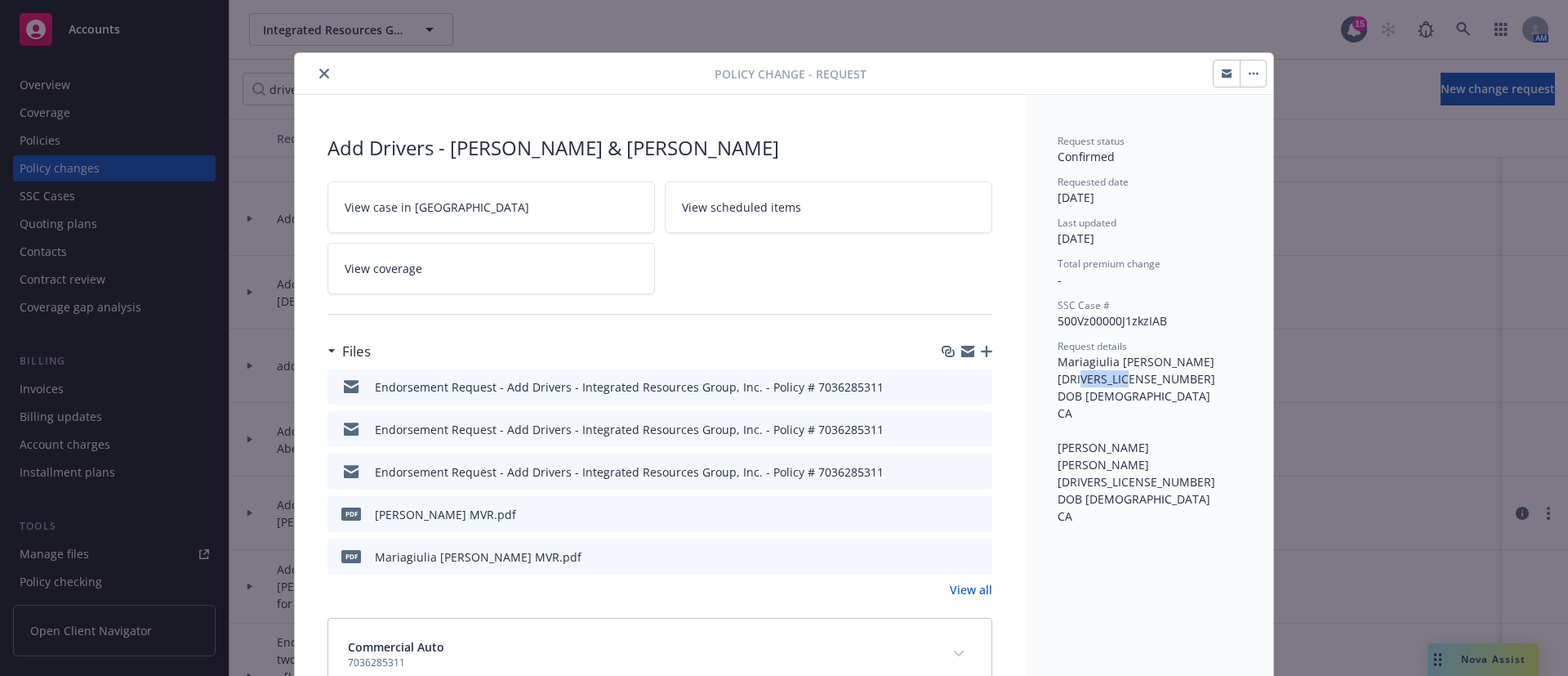
copy span "D7400124"
drag, startPoint x: 1118, startPoint y: 465, endPoint x: 1069, endPoint y: 464, distance: 49.0
click at [1069, 464] on span "Mariagiulia [PERSON_NAME] [DRIVERS_LICENSE_NUMBER] DOB [DEMOGRAPHIC_DATA] CA [P…" at bounding box center [1138, 439] width 160 height 170
copy span "C1197345"
click at [319, 74] on icon "close" at bounding box center [324, 73] width 10 height 10
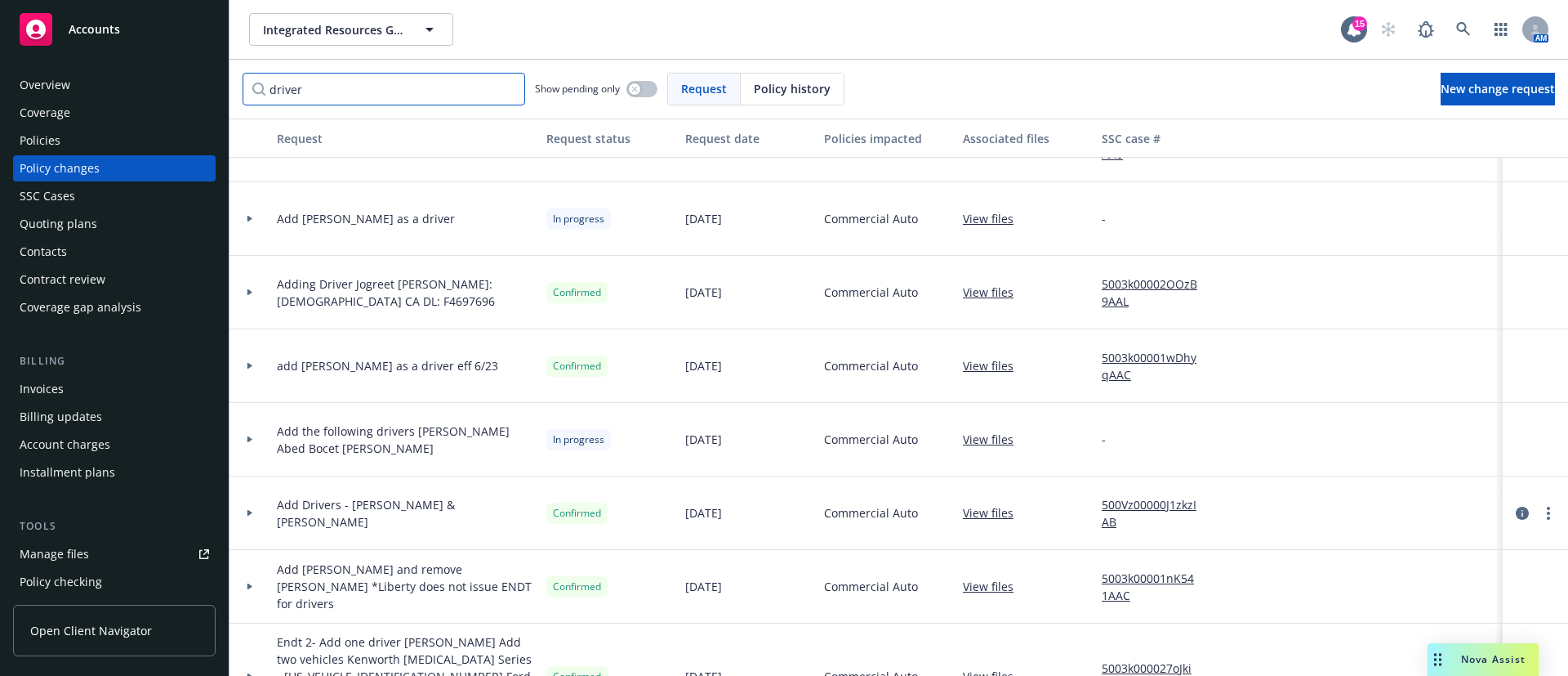
drag, startPoint x: 309, startPoint y: 86, endPoint x: 209, endPoint y: 94, distance: 100.3
click at [209, 94] on div "Accounts Overview Coverage Policies Policy changes SSC Cases Quoting plans Cont…" at bounding box center [784, 338] width 1568 height 676
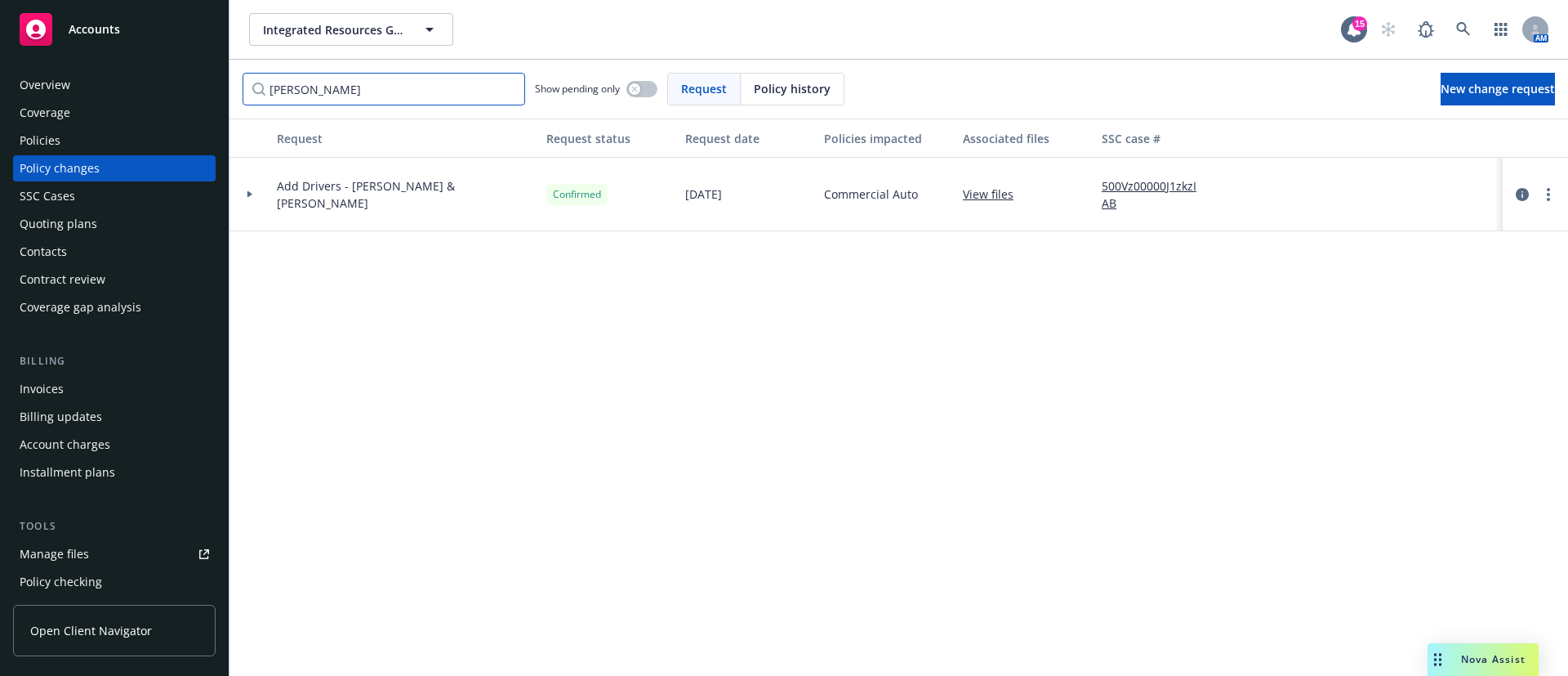
drag, startPoint x: 309, startPoint y: 90, endPoint x: 106, endPoint y: 93, distance: 203.0
click at [106, 93] on div "Accounts Overview Coverage Policies Policy changes SSC Cases Quoting plans Cont…" at bounding box center [784, 338] width 1568 height 676
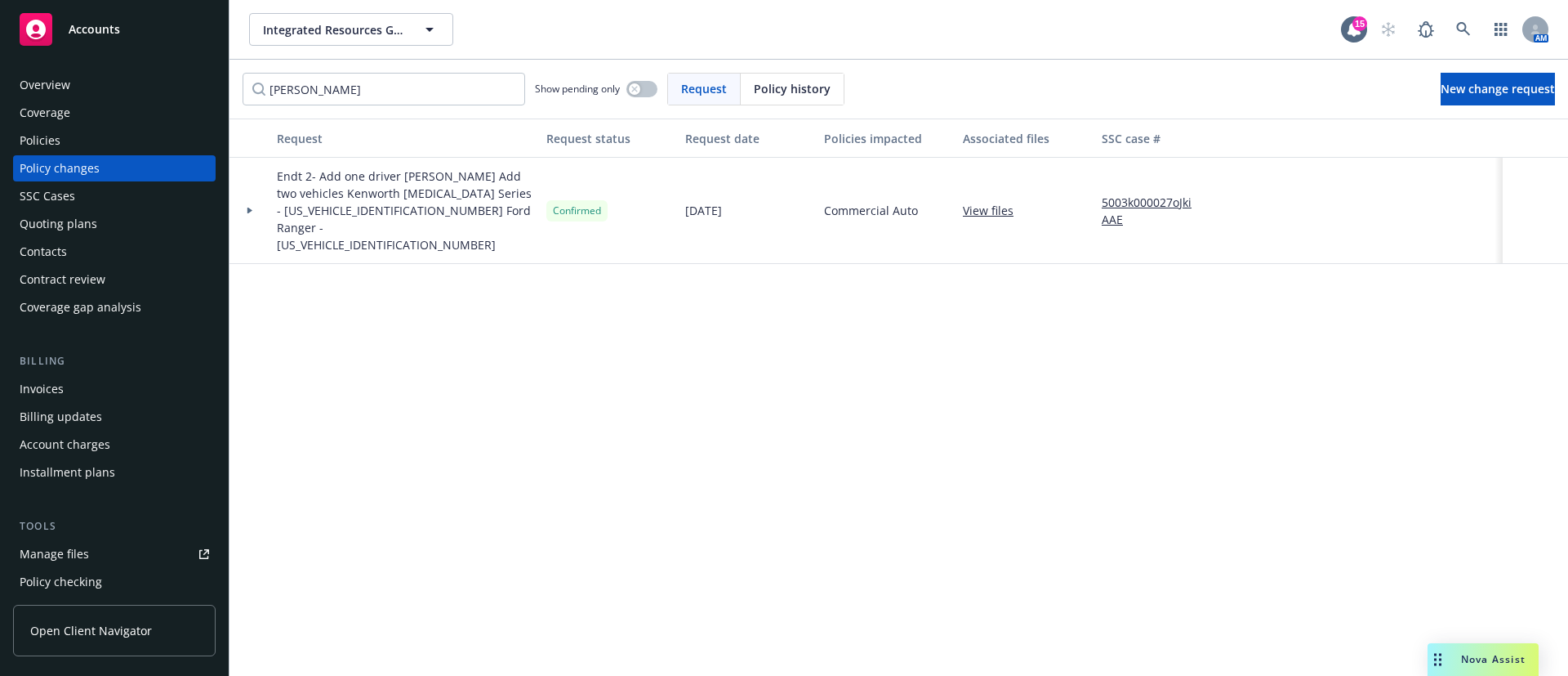
click at [249, 207] on icon at bounding box center [250, 210] width 5 height 6
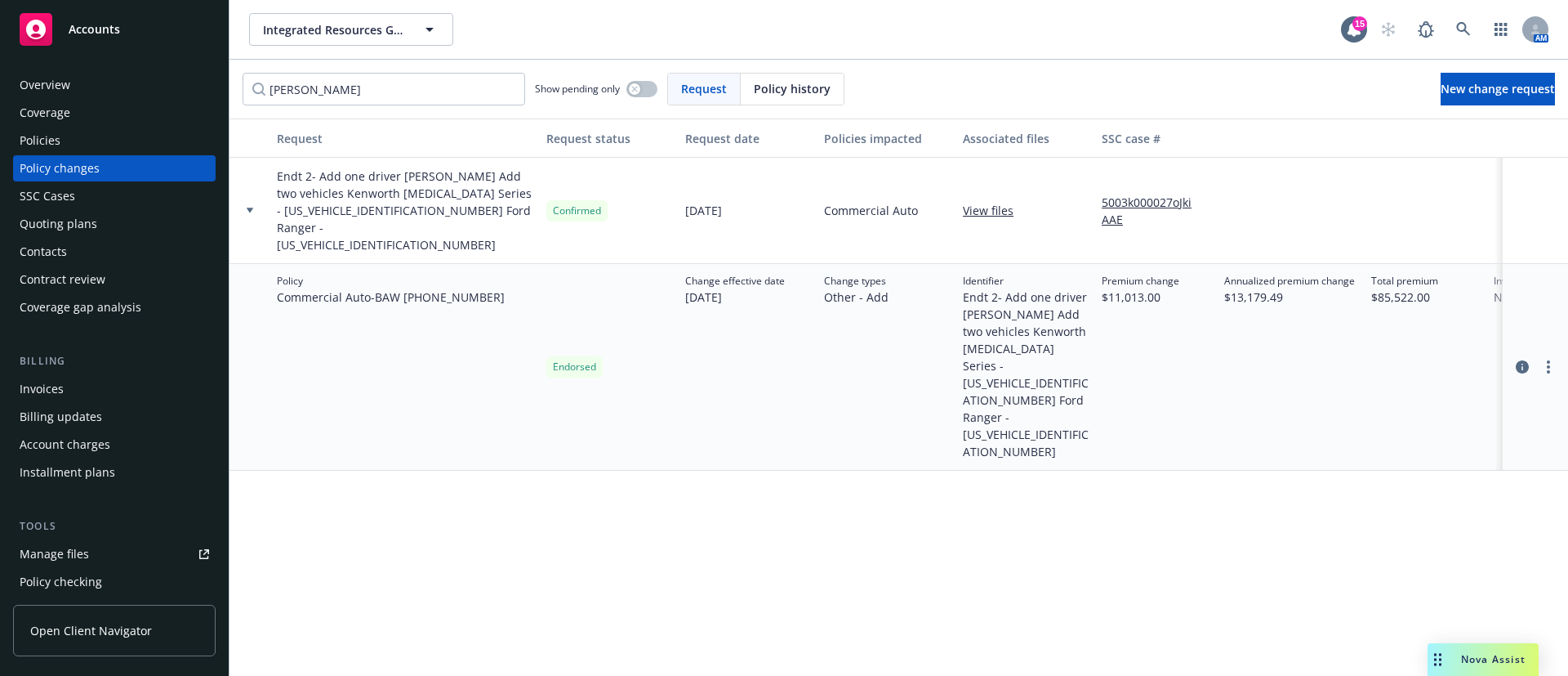
click at [1511, 357] on div at bounding box center [1535, 366] width 52 height 20
click at [1521, 360] on icon "circleInformation" at bounding box center [1522, 366] width 13 height 13
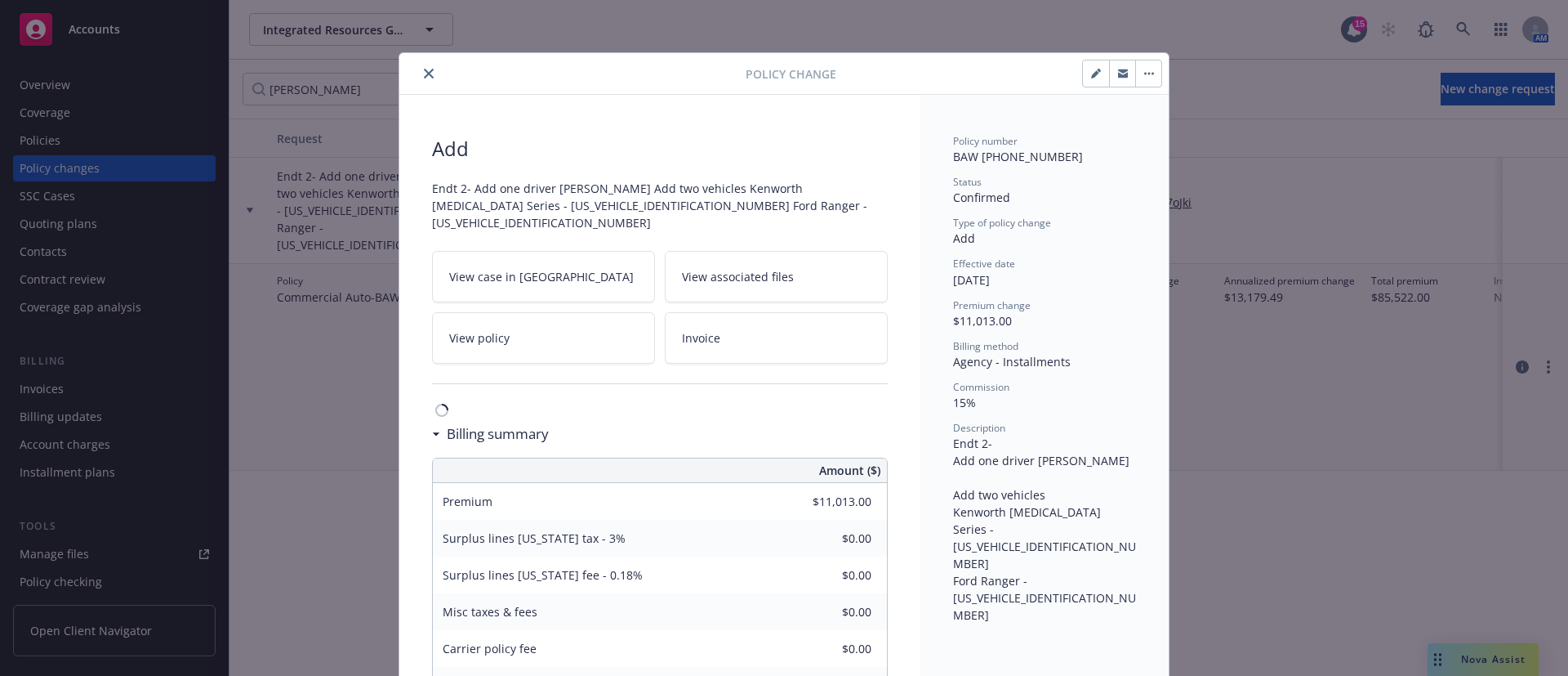
scroll to position [49, 0]
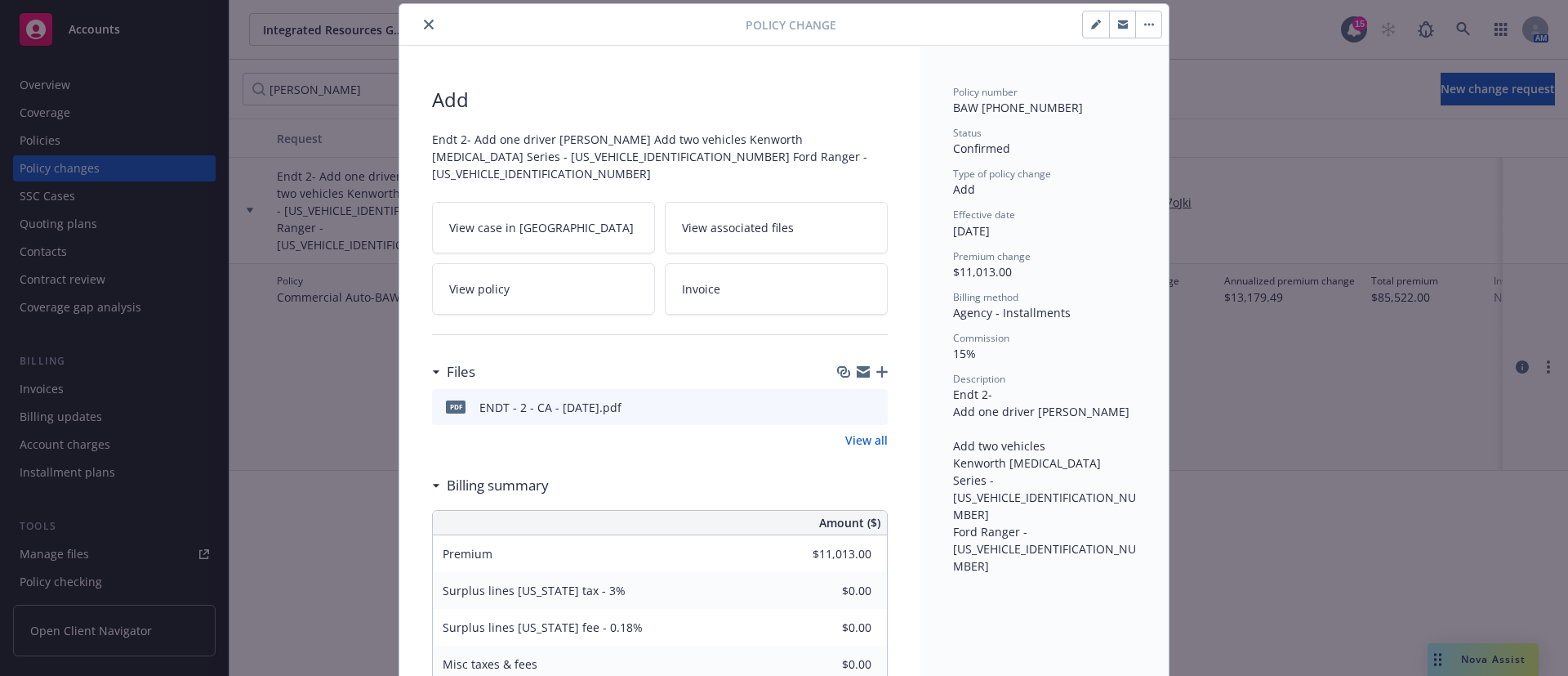
click at [424, 26] on icon "close" at bounding box center [428, 24] width 10 height 10
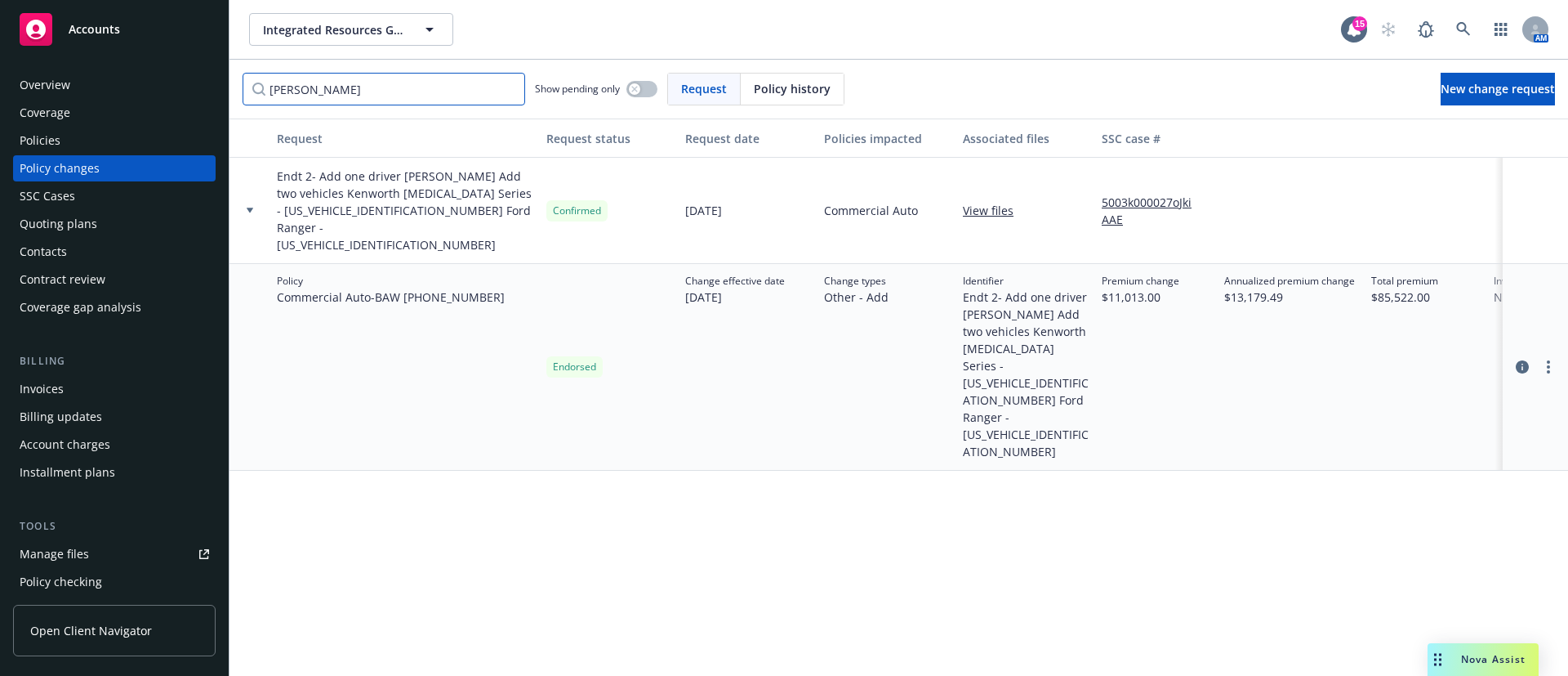
drag, startPoint x: 333, startPoint y: 89, endPoint x: 193, endPoint y: 109, distance: 141.4
click at [203, 109] on div "Accounts Overview Coverage Policies Policy changes SSC Cases Quoting plans Cont…" at bounding box center [784, 338] width 1568 height 676
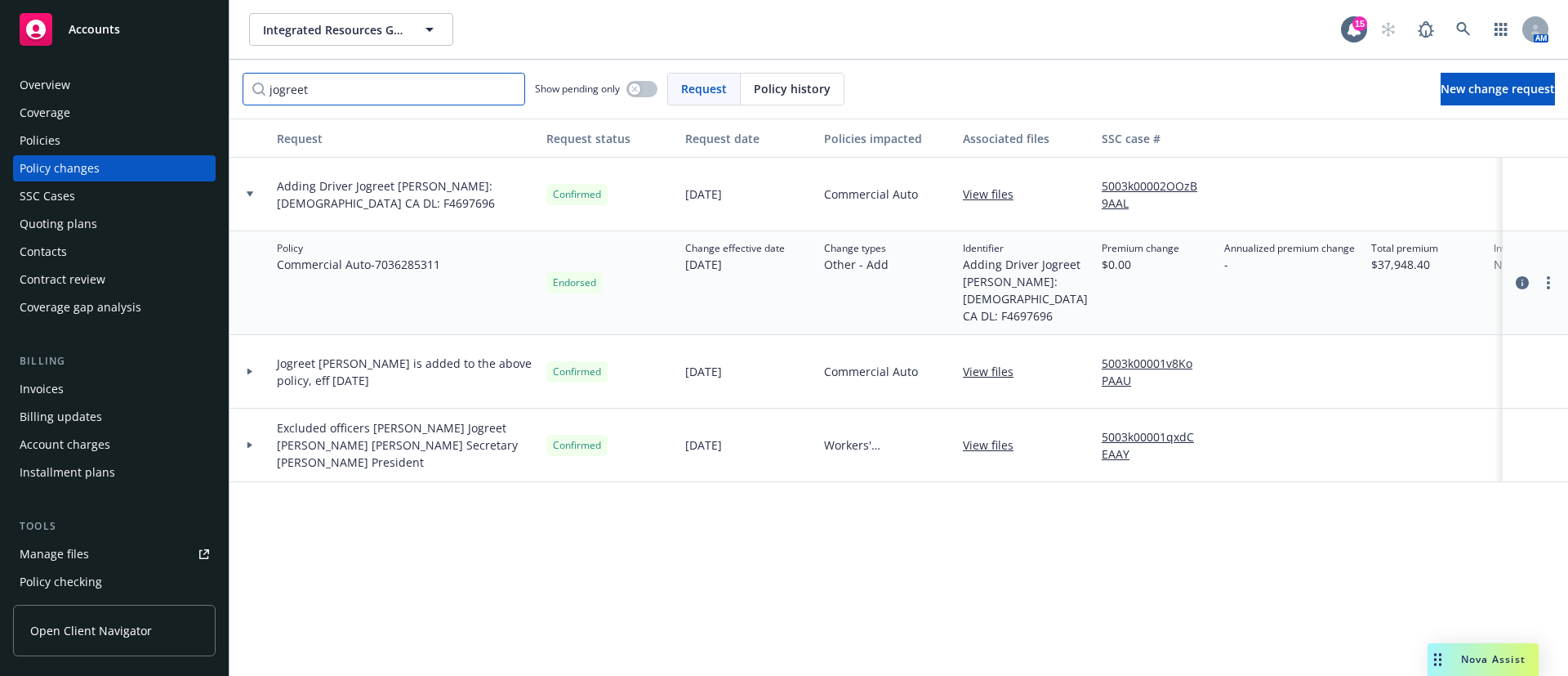
drag, startPoint x: 252, startPoint y: 93, endPoint x: 147, endPoint y: 96, distance: 105.0
click at [147, 96] on div "Accounts Overview Coverage Policies Policy changes SSC Cases Quoting plans Cont…" at bounding box center [784, 338] width 1568 height 676
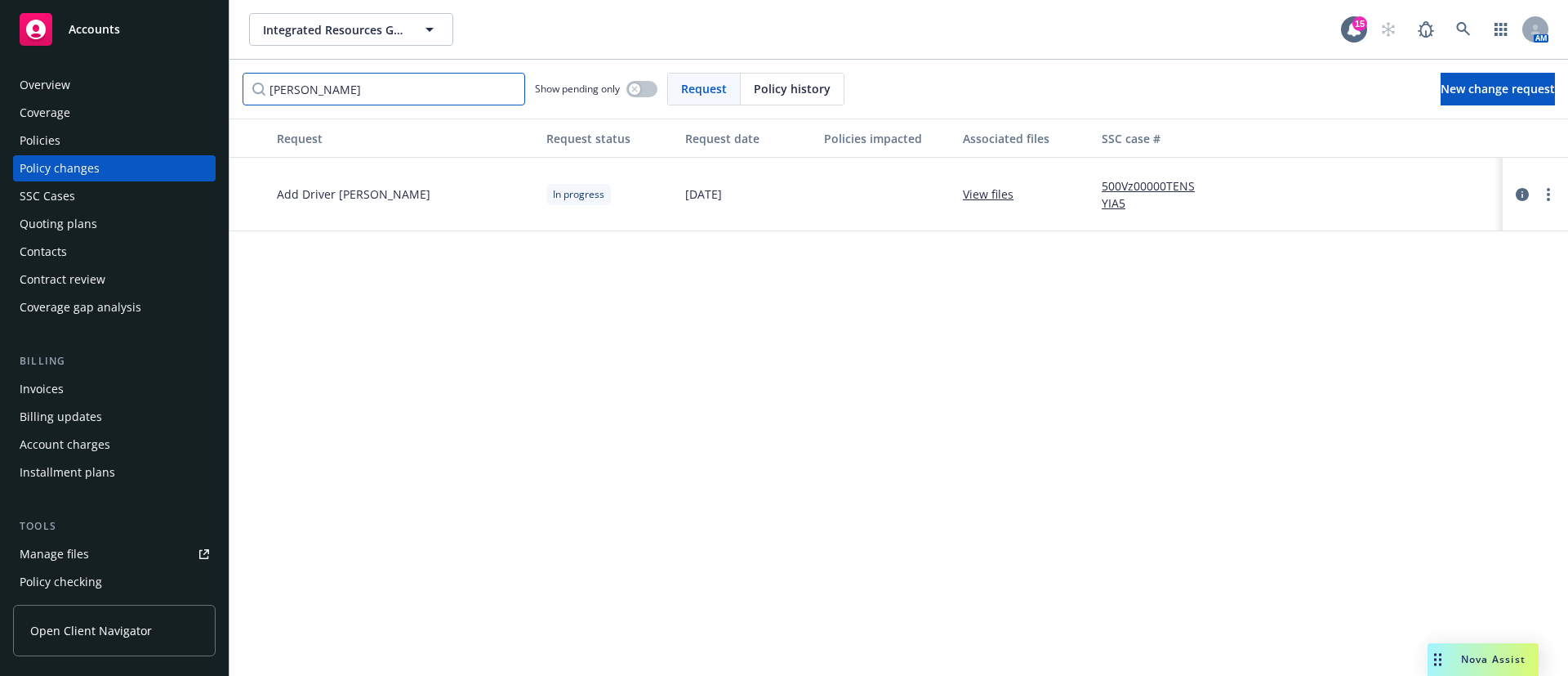
drag, startPoint x: 359, startPoint y: 96, endPoint x: 124, endPoint y: 94, distance: 235.0
click at [129, 93] on div "Accounts Overview Coverage Policies Policy changes SSC Cases Quoting plans Cont…" at bounding box center [784, 338] width 1568 height 676
drag, startPoint x: 327, startPoint y: 92, endPoint x: 37, endPoint y: 95, distance: 290.0
click at [37, 95] on div "Accounts Overview Coverage Policies Policy changes SSC Cases Quoting plans Cont…" at bounding box center [784, 338] width 1568 height 676
type input "[PERSON_NAME]"
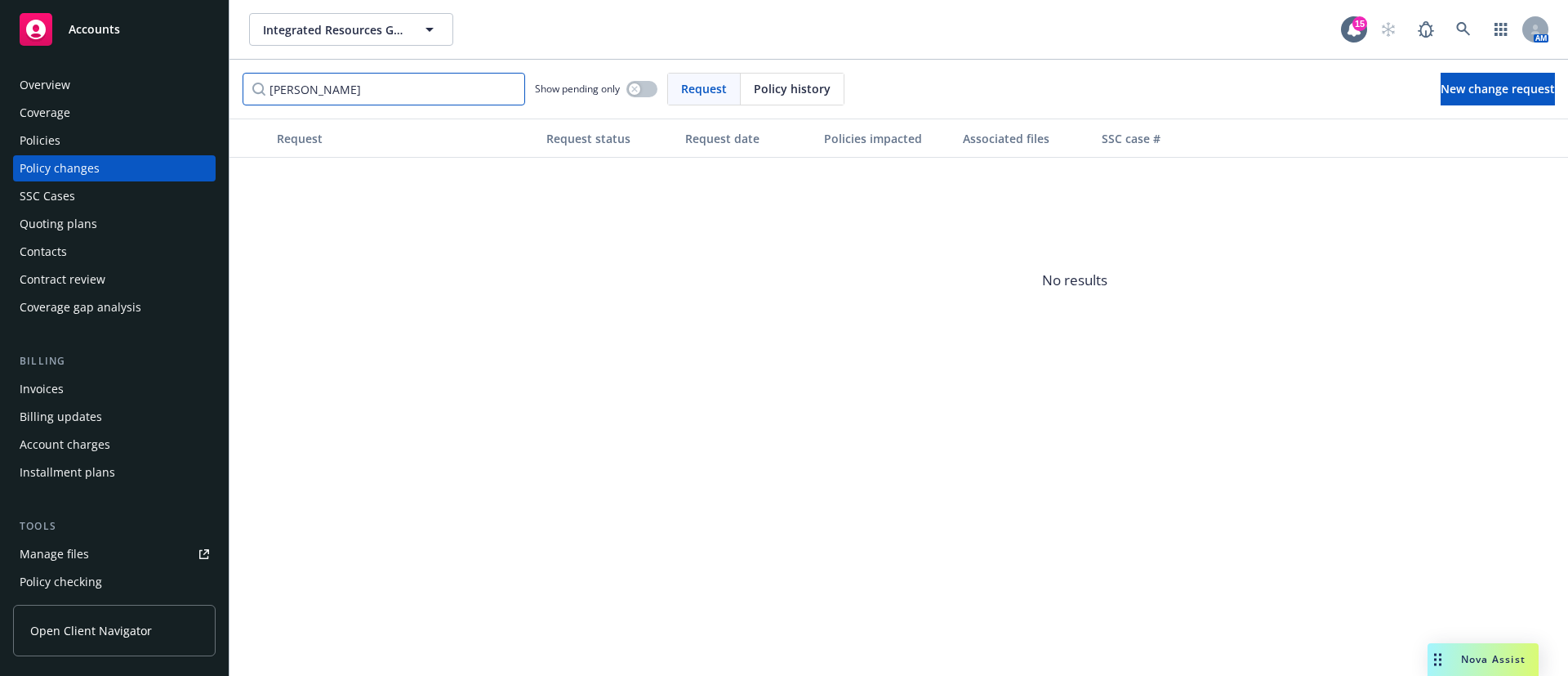
click at [508, 84] on input "[PERSON_NAME]" at bounding box center [384, 89] width 283 height 33
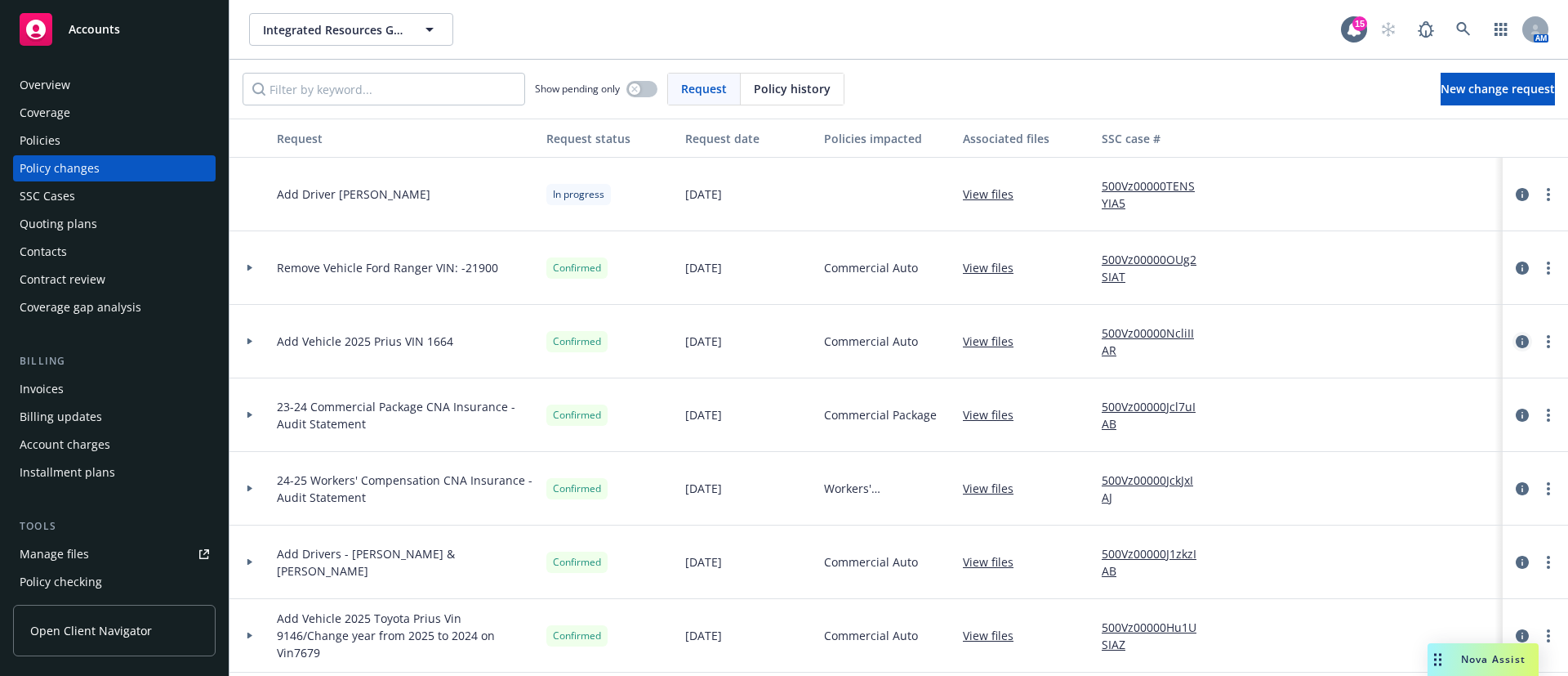
click at [1516, 344] on icon "circleInformation" at bounding box center [1522, 342] width 13 height 13
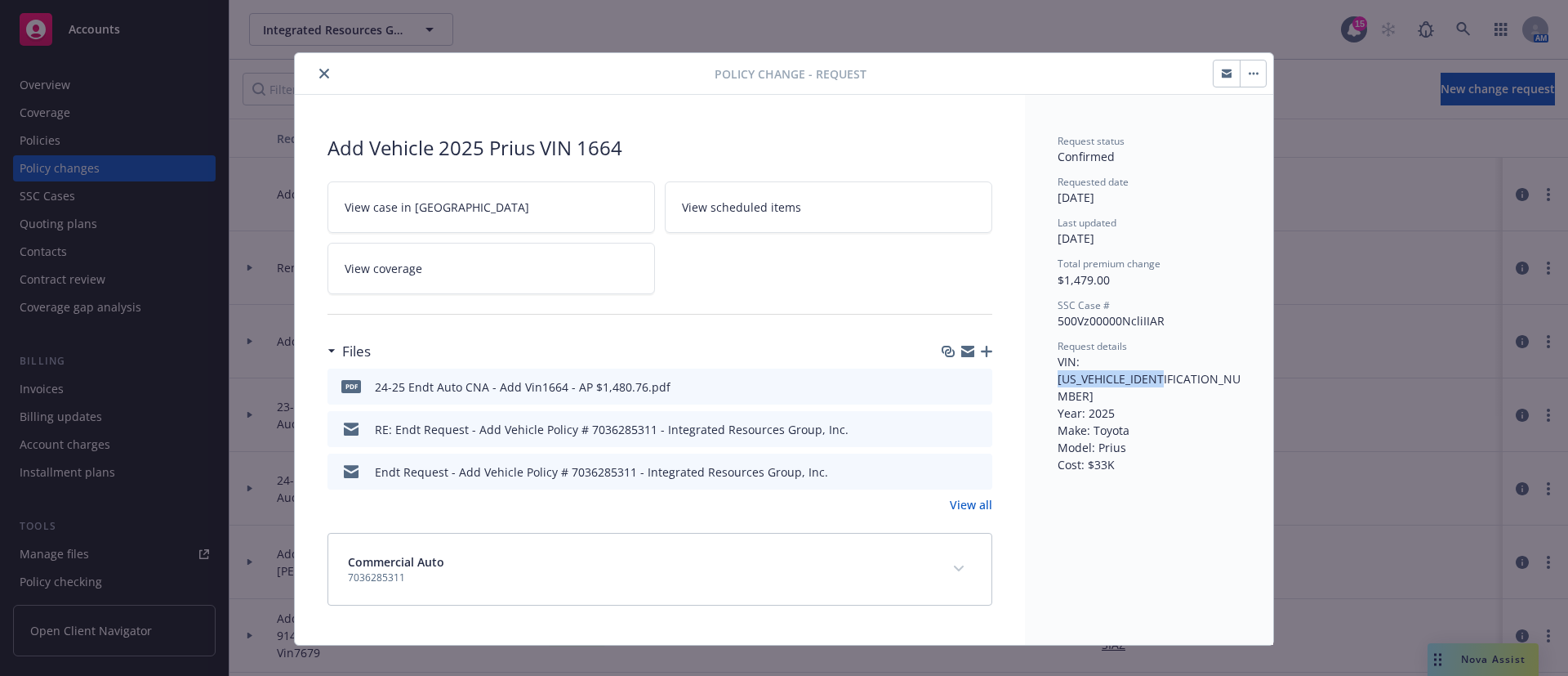
drag, startPoint x: 1186, startPoint y: 359, endPoint x: 1071, endPoint y: 361, distance: 115.0
click at [1071, 361] on span "VIN: [US_VEHICLE_IDENTIFICATION_NUMBER] Year: 2025 Make: Toyota Model: Prius Co…" at bounding box center [1149, 413] width 183 height 118
copy span "[US_VEHICLE_IDENTIFICATION_NUMBER]"
click at [319, 76] on icon "close" at bounding box center [324, 73] width 10 height 10
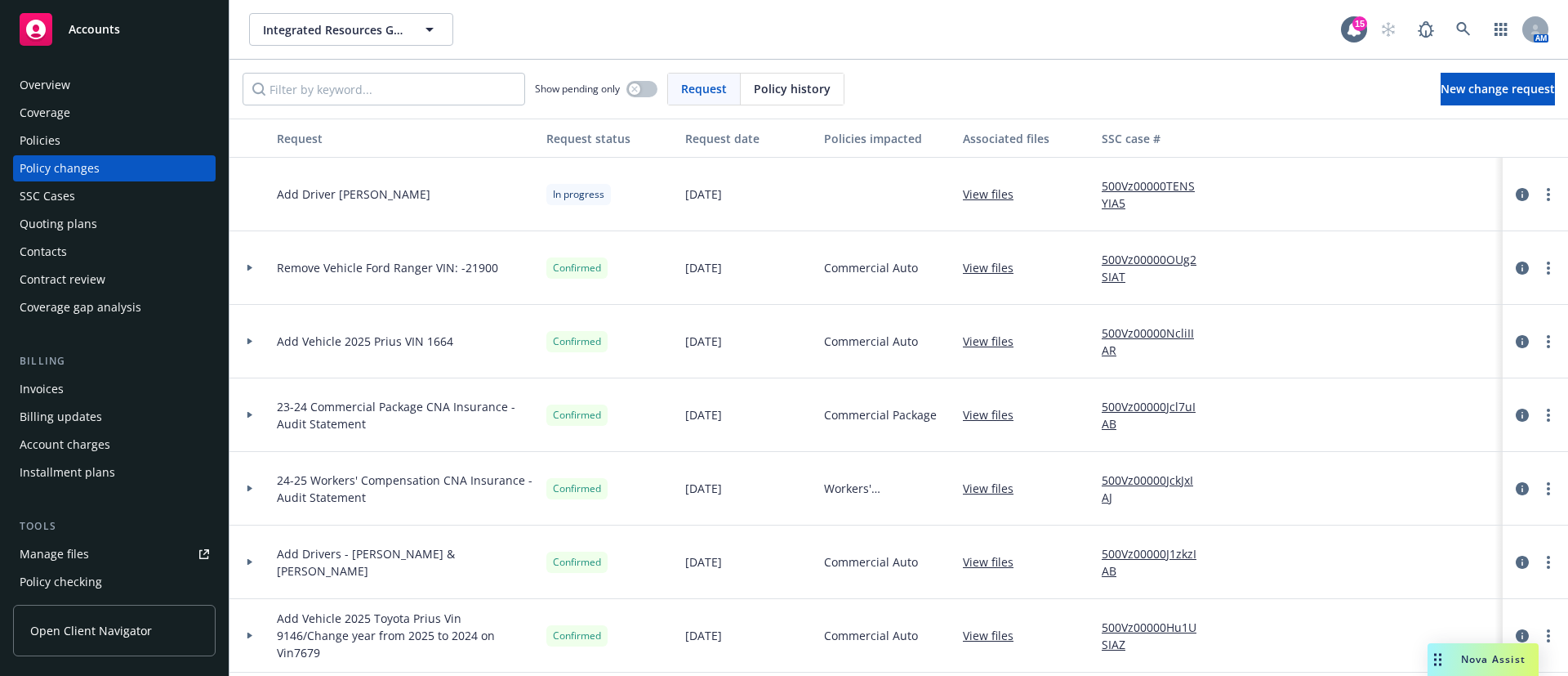
scroll to position [123, 0]
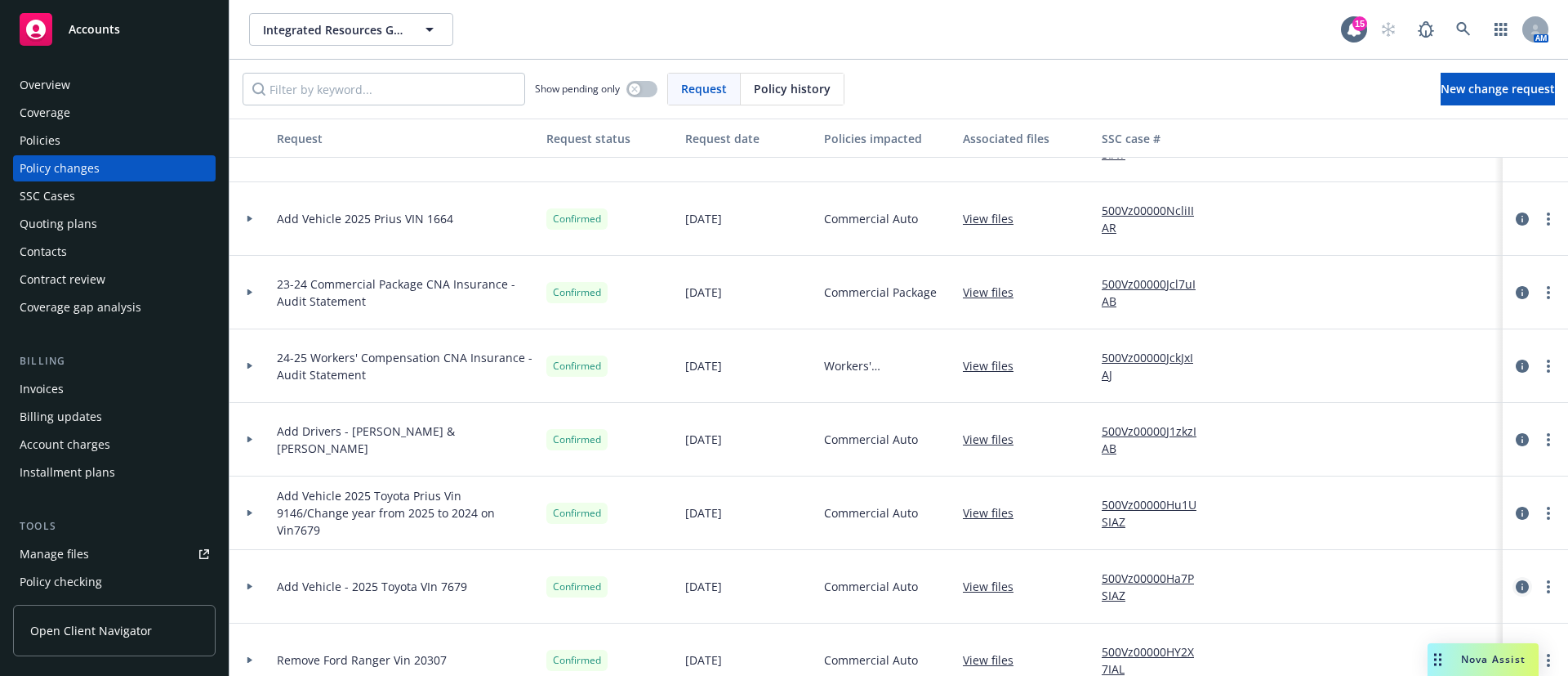
click at [1516, 587] on icon "circleInformation" at bounding box center [1522, 586] width 13 height 13
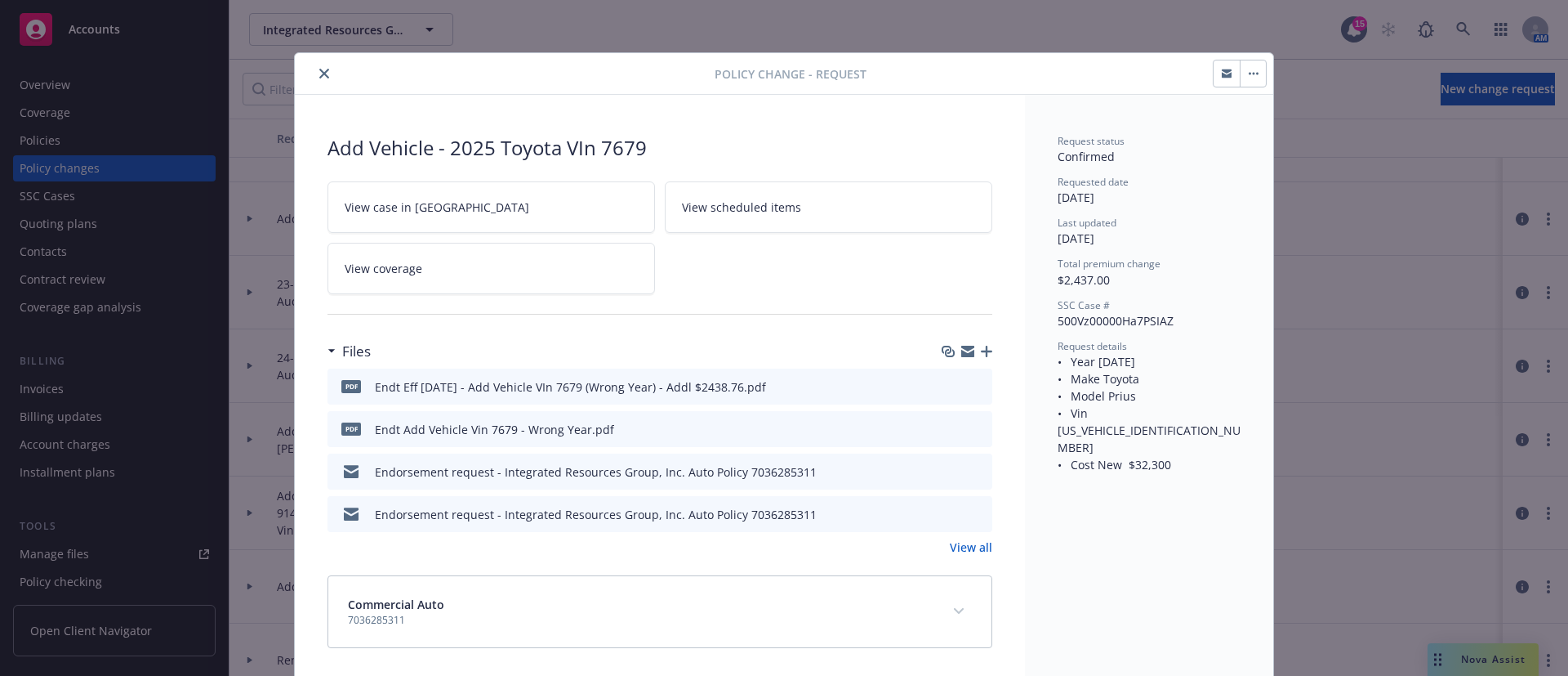
click at [970, 382] on icon "preview file" at bounding box center [977, 385] width 15 height 12
click at [319, 76] on icon "close" at bounding box center [324, 73] width 10 height 10
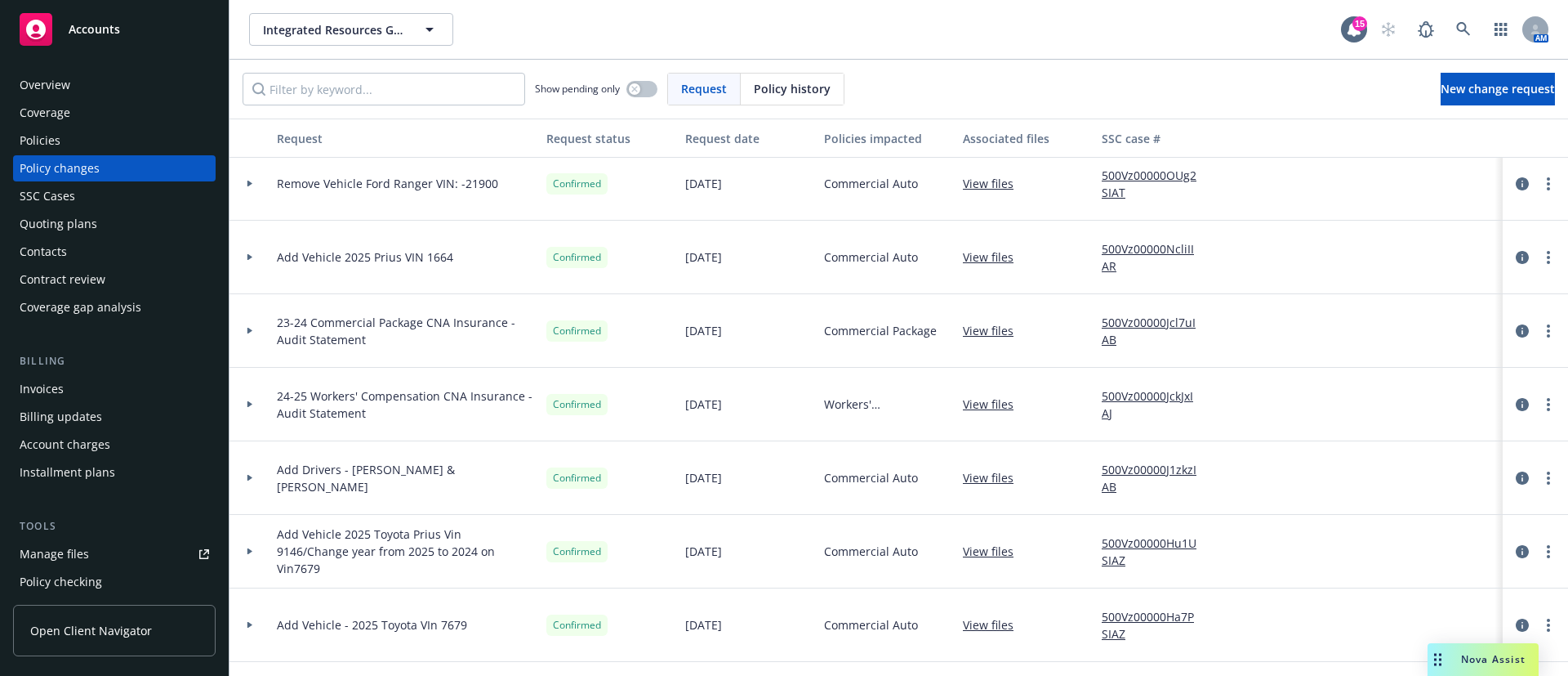
scroll to position [123, 0]
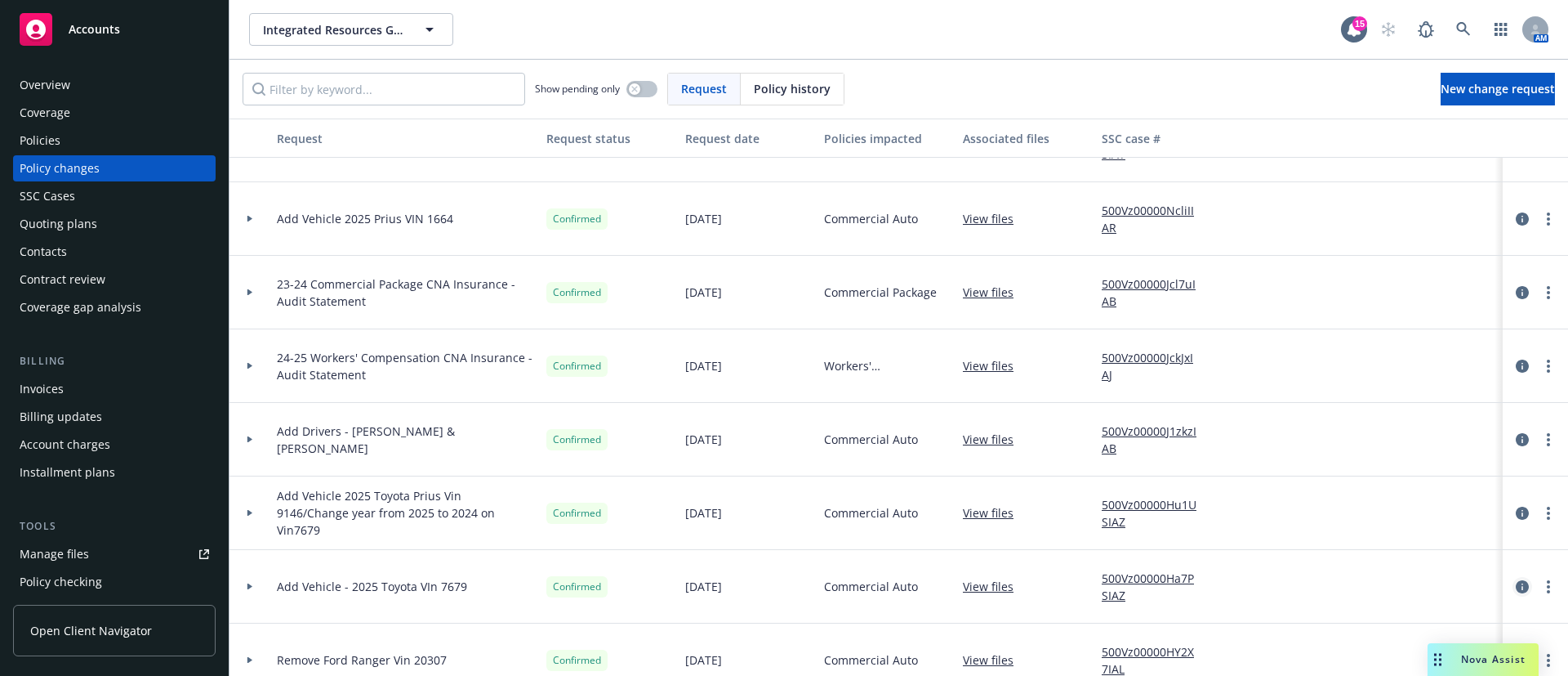
click at [1516, 589] on icon "circleInformation" at bounding box center [1522, 586] width 13 height 13
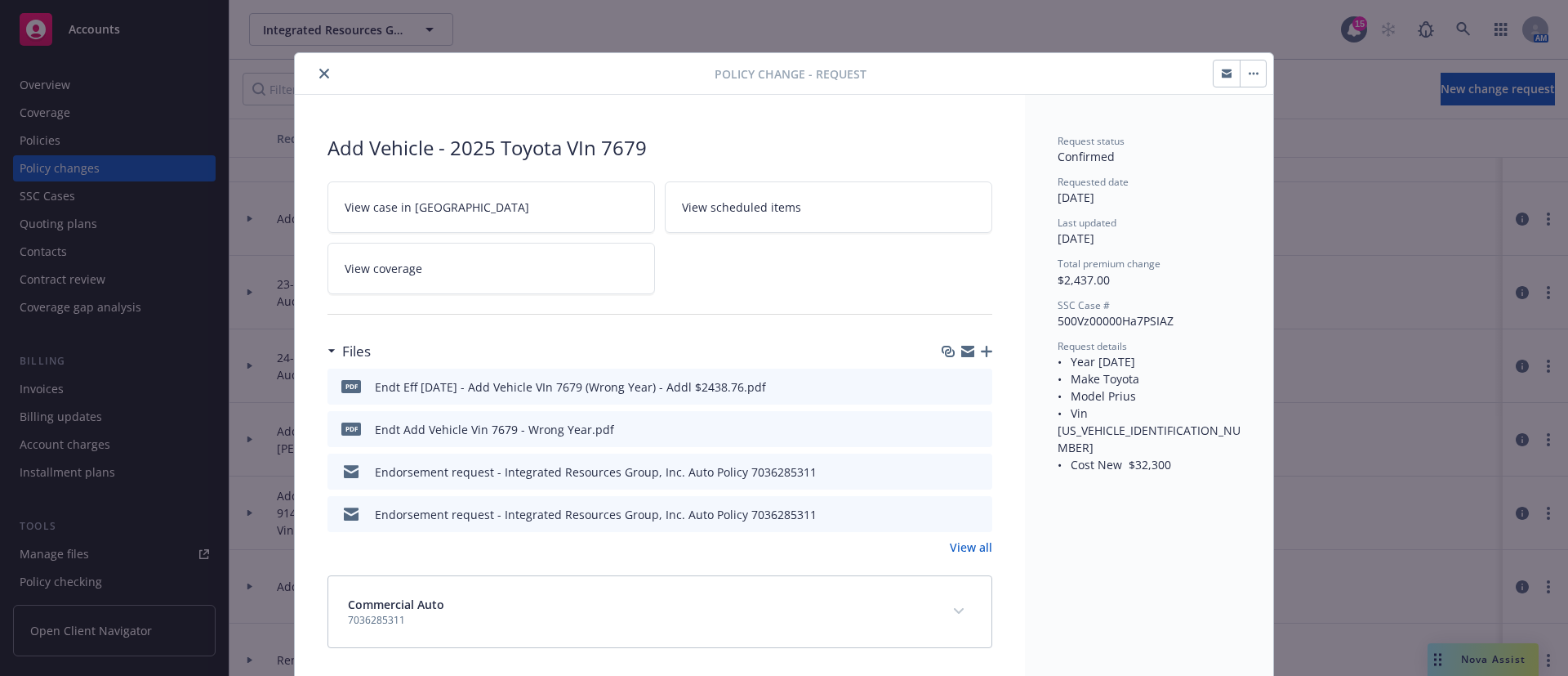
scroll to position [7, 0]
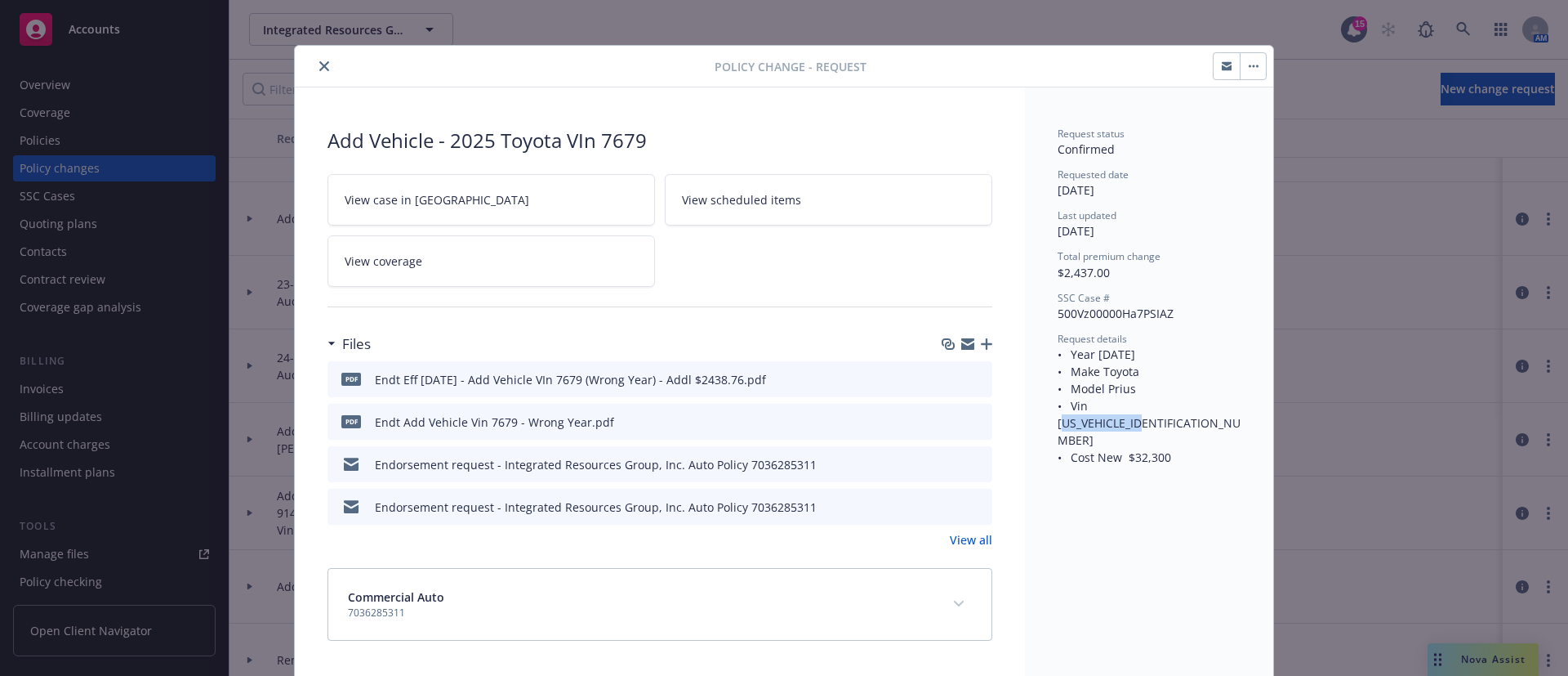
drag, startPoint x: 1190, startPoint y: 403, endPoint x: 1164, endPoint y: 404, distance: 26.0
click at [1100, 408] on span "• Year [DATE] • Make Toyota • Model Prius • Vin [US_VEHICLE_IDENTIFICATION_NUMB…" at bounding box center [1149, 406] width 183 height 118
drag, startPoint x: 1192, startPoint y: 405, endPoint x: 1079, endPoint y: 407, distance: 113.0
click at [1079, 407] on span "• Year [DATE] • Make Toyota • Model Prius • Vin [US_VEHICLE_IDENTIFICATION_NUMB…" at bounding box center [1149, 406] width 183 height 118
drag, startPoint x: 1158, startPoint y: 424, endPoint x: 1124, endPoint y: 424, distance: 34.0
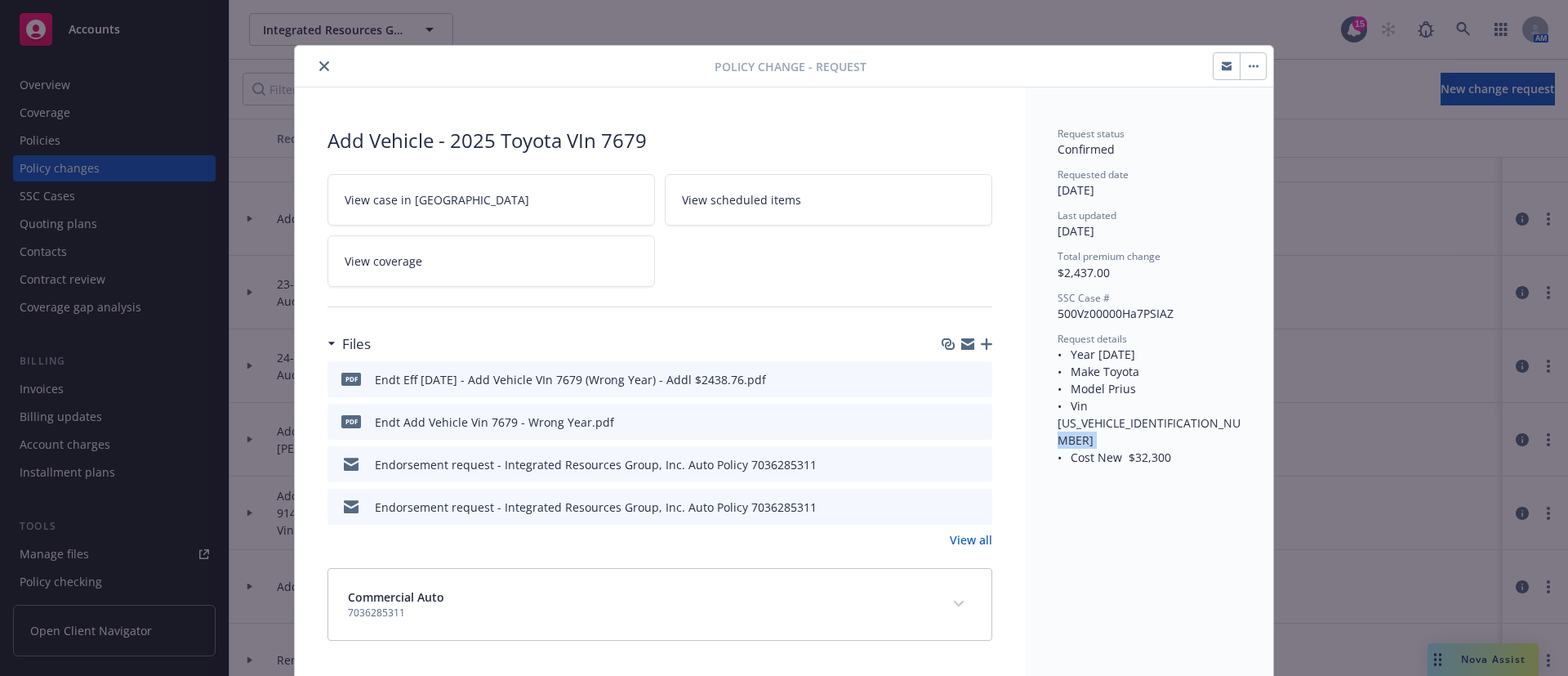
click at [1124, 424] on div "Request details • Year [DATE] • Make Toyota • Model Prius • Vin [US_VEHICLE_IDE…" at bounding box center [1149, 398] width 183 height 134
click at [319, 67] on icon "close" at bounding box center [324, 66] width 10 height 10
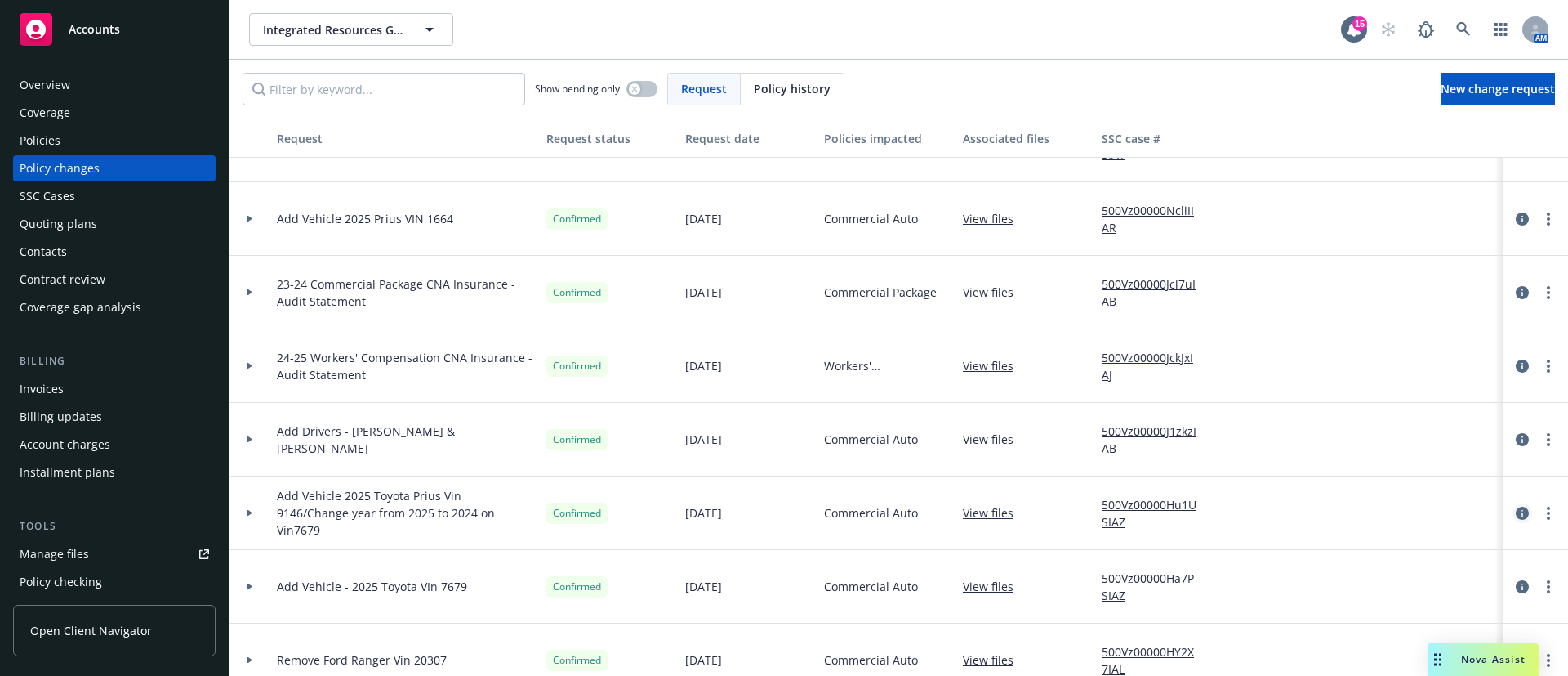
click at [1516, 507] on icon "circleInformation" at bounding box center [1522, 513] width 13 height 13
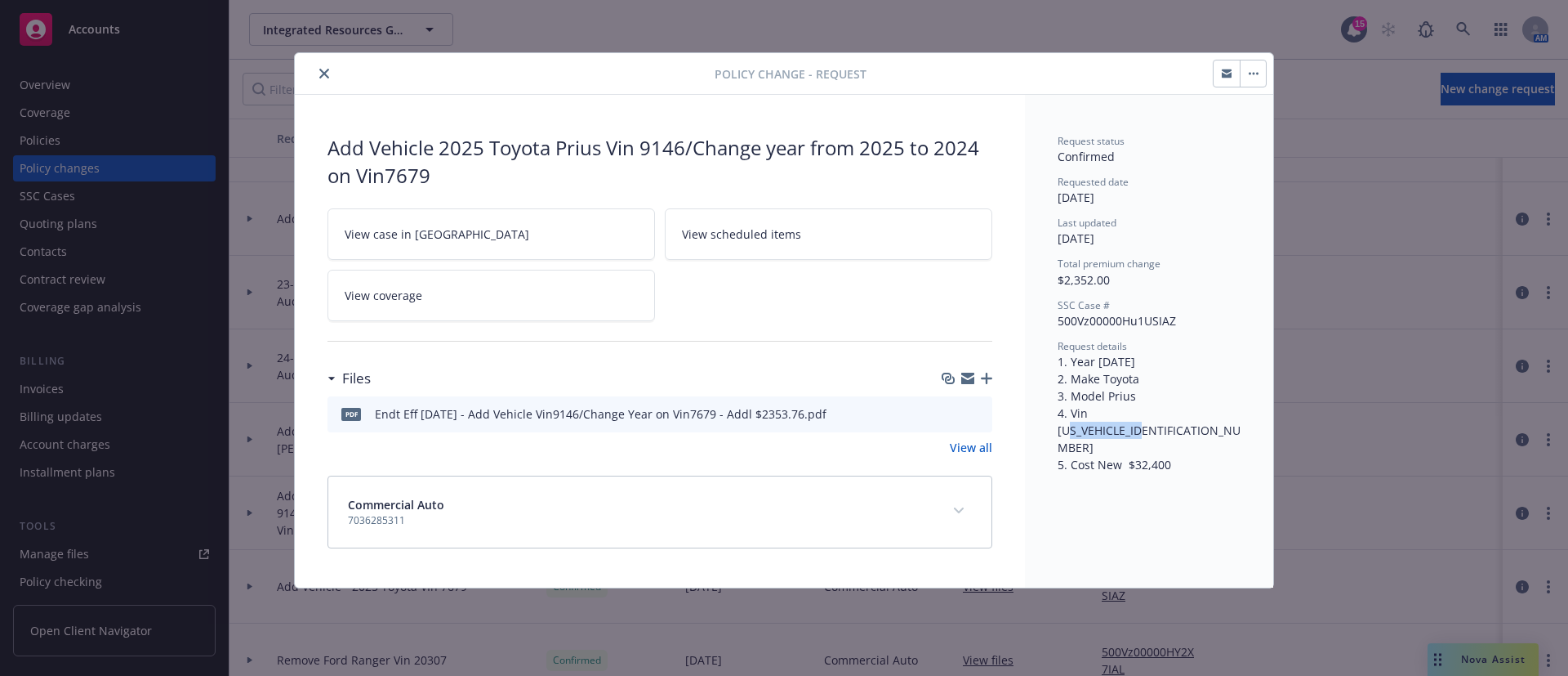
drag, startPoint x: 1199, startPoint y: 414, endPoint x: 1172, endPoint y: 406, distance: 28.2
click at [1115, 419] on span "1. Year [DATE] 2. Make Toyota 3. Model Prius 4. Vin [US_VEHICLE_IDENTIFICATION_…" at bounding box center [1149, 413] width 183 height 118
drag, startPoint x: 1201, startPoint y: 407, endPoint x: 1091, endPoint y: 417, distance: 110.5
click at [1091, 417] on span "1. Year [DATE] 2. Make Toyota 3. Model Prius 4. Vin [US_VEHICLE_IDENTIFICATION_…" at bounding box center [1149, 413] width 183 height 118
drag, startPoint x: 1218, startPoint y: 390, endPoint x: 1138, endPoint y: 407, distance: 81.8
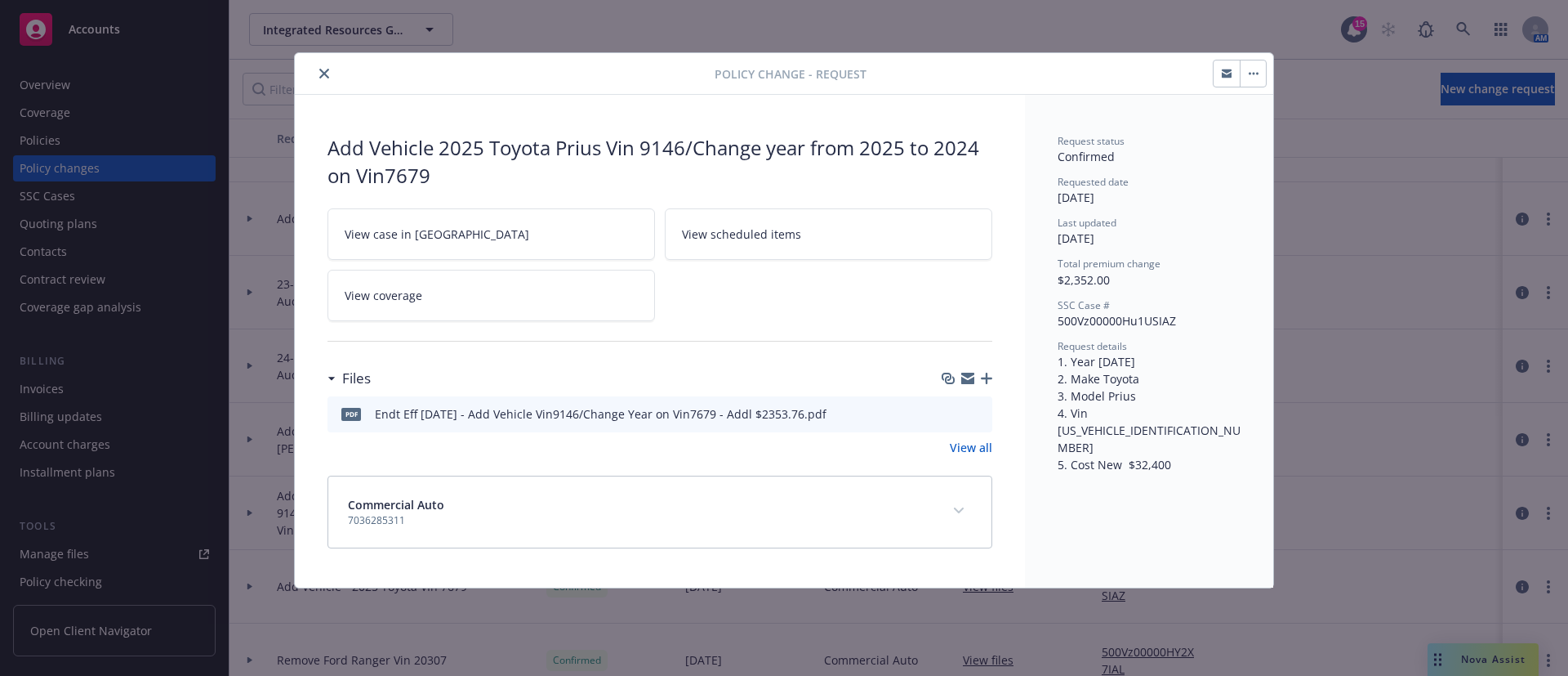
click at [1216, 390] on div "Request details 1. Year [DATE] 2. Make Toyota 3. Model Prius 4. Vin [US_VEHICLE…" at bounding box center [1149, 406] width 183 height 134
drag, startPoint x: 1089, startPoint y: 415, endPoint x: 1212, endPoint y: 406, distance: 123.3
click at [1212, 406] on div "Request details 1. Year [DATE] 2. Make Toyota 3. Model Prius 4. Vin [US_VEHICLE…" at bounding box center [1149, 406] width 183 height 134
drag, startPoint x: 1165, startPoint y: 431, endPoint x: 1133, endPoint y: 431, distance: 32.0
click at [1133, 431] on div "Request details 1. Year [DATE] 2. Make Toyota 3. Model Prius 4. Vin [US_VEHICLE…" at bounding box center [1149, 406] width 183 height 134
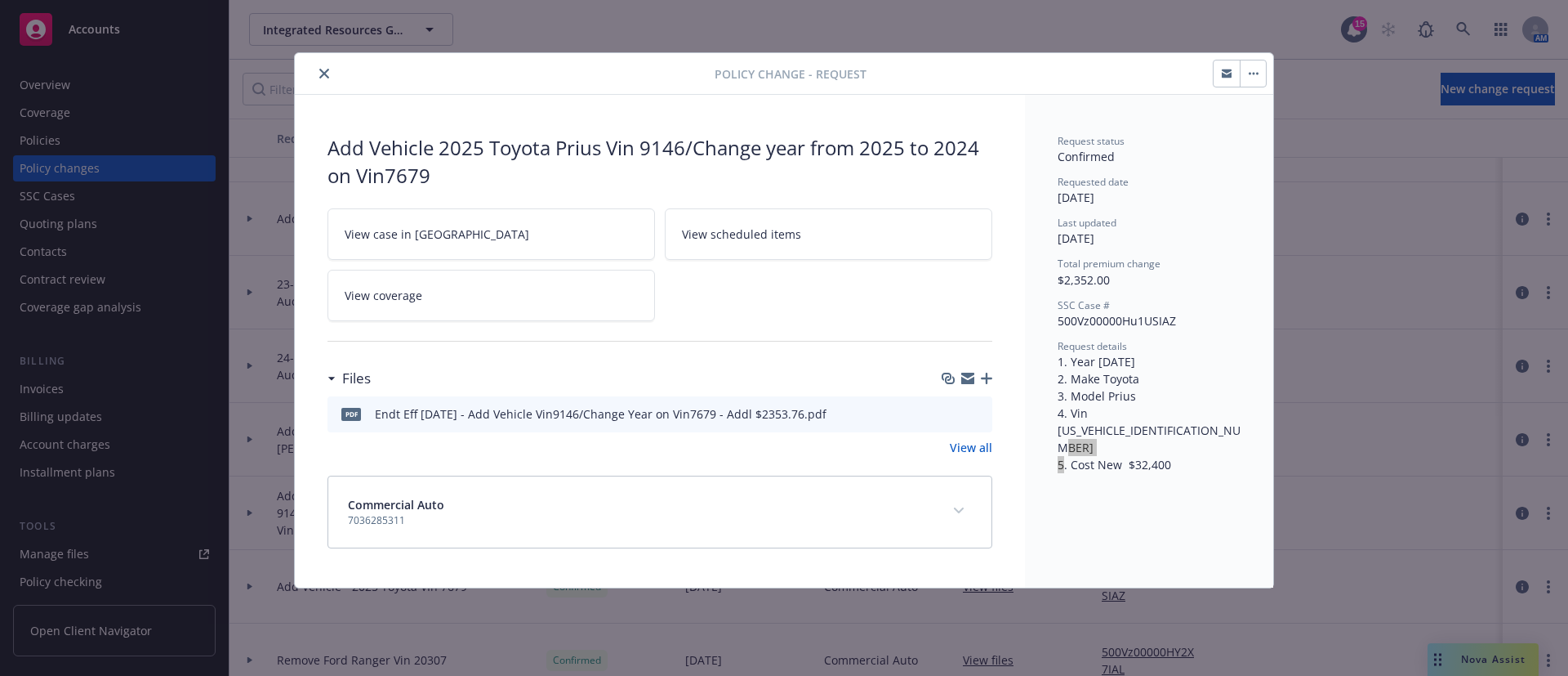
click at [324, 72] on icon "close" at bounding box center [324, 73] width 10 height 10
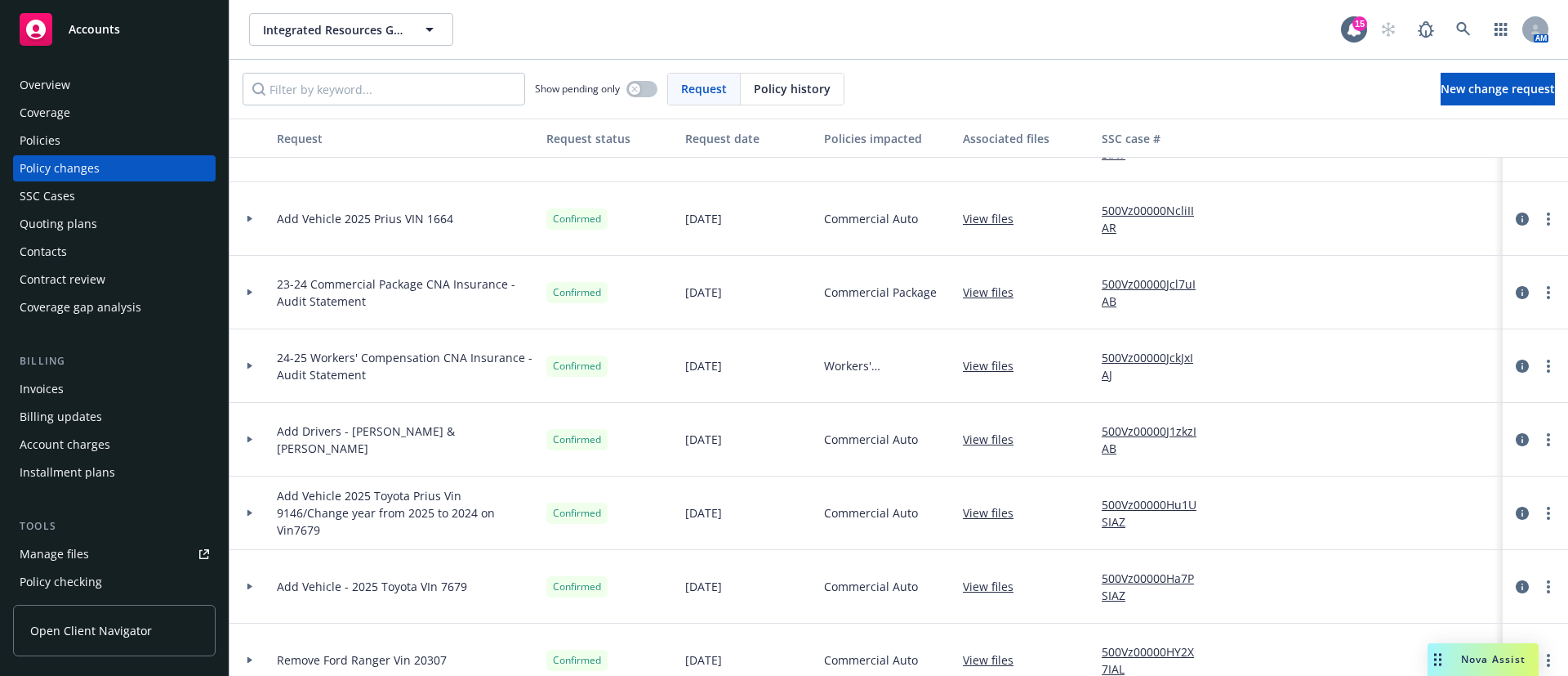
click at [509, 477] on div "Add Vehicle 2025 Toyota Prius Vin 9146/Change year from 2025 to 2024 on Vin7679" at bounding box center [404, 513] width 269 height 74
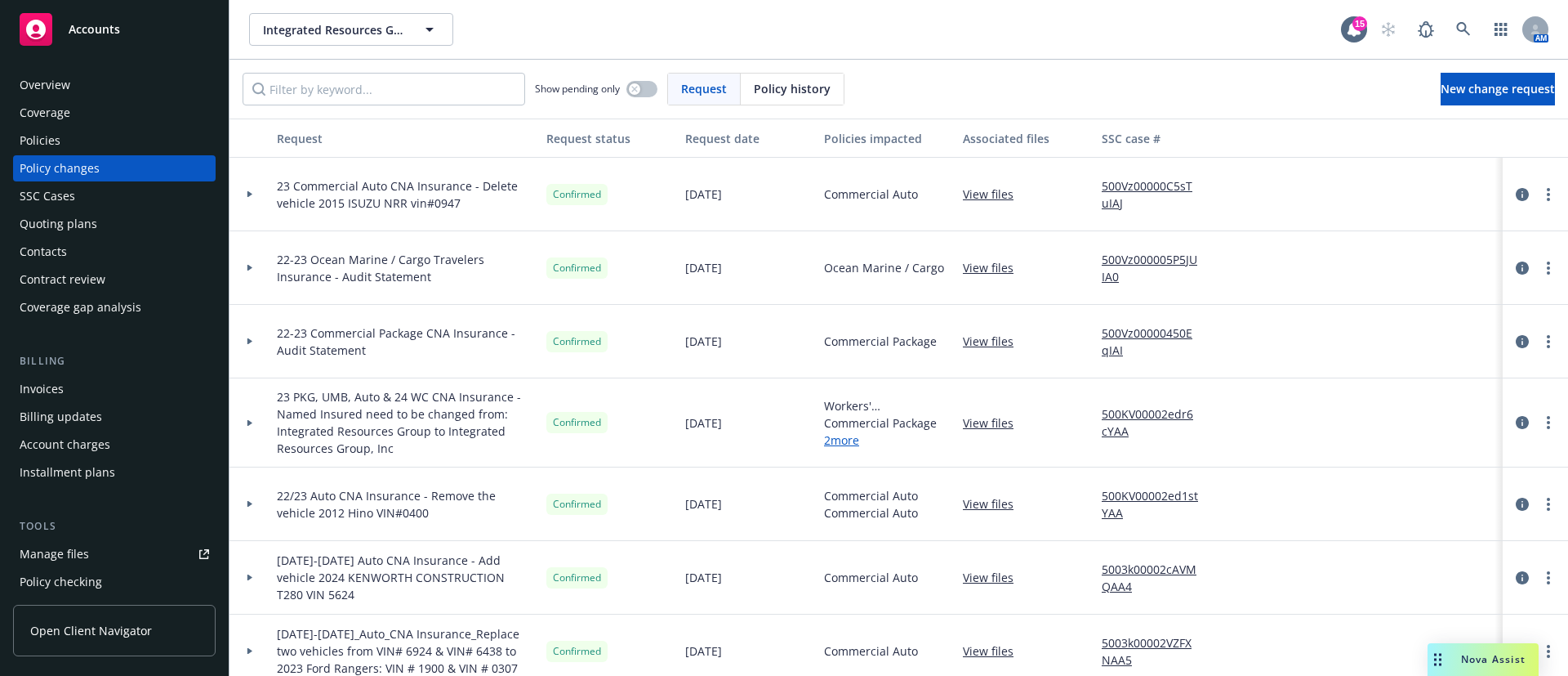
scroll to position [858, 0]
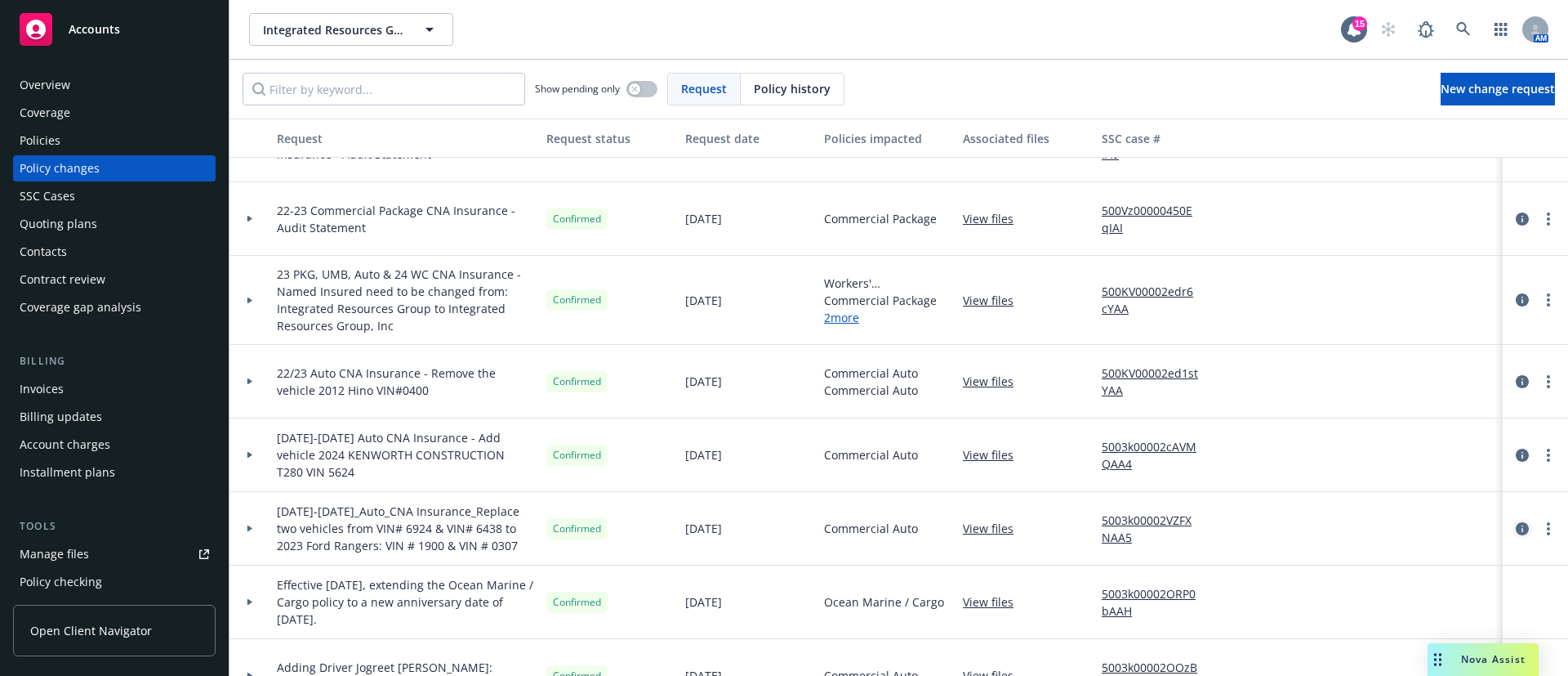
click at [1516, 527] on icon "circleInformation" at bounding box center [1522, 528] width 13 height 13
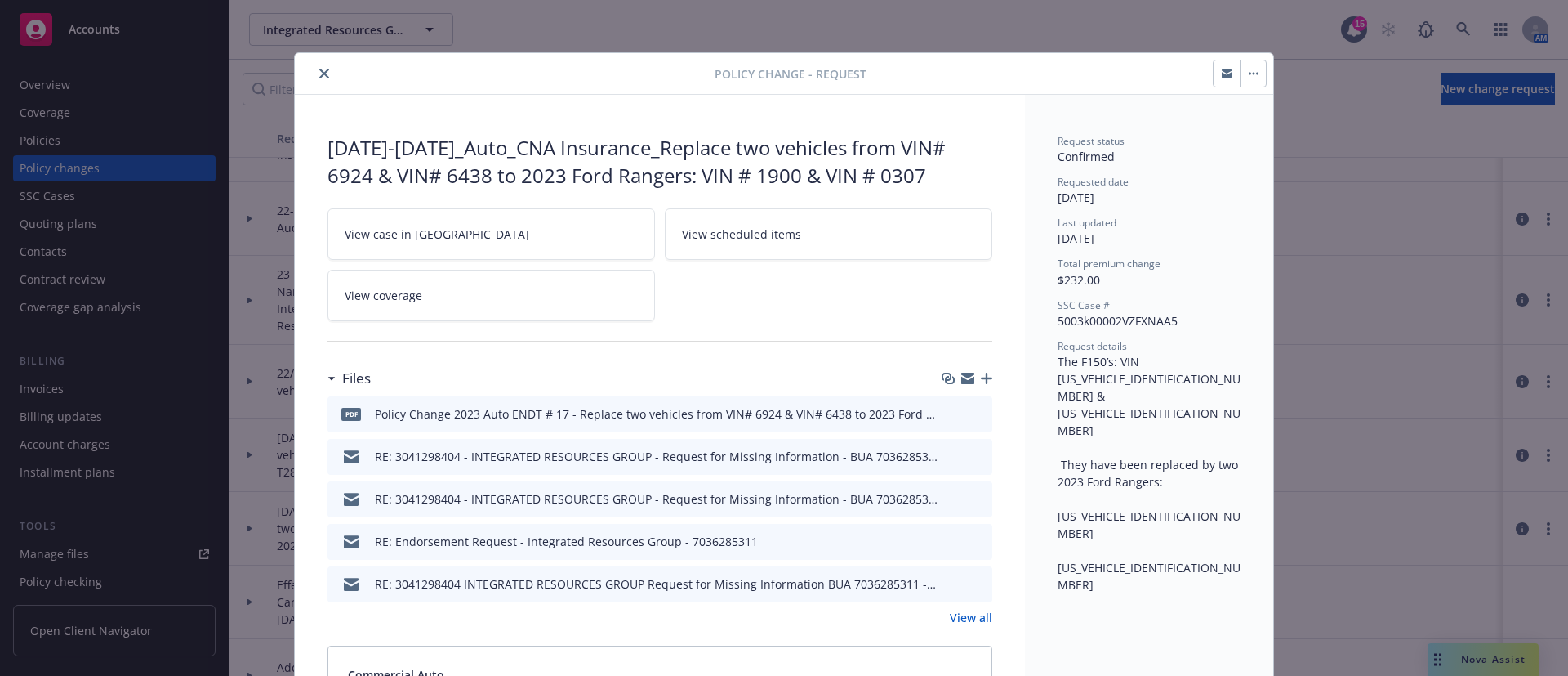
scroll to position [49, 0]
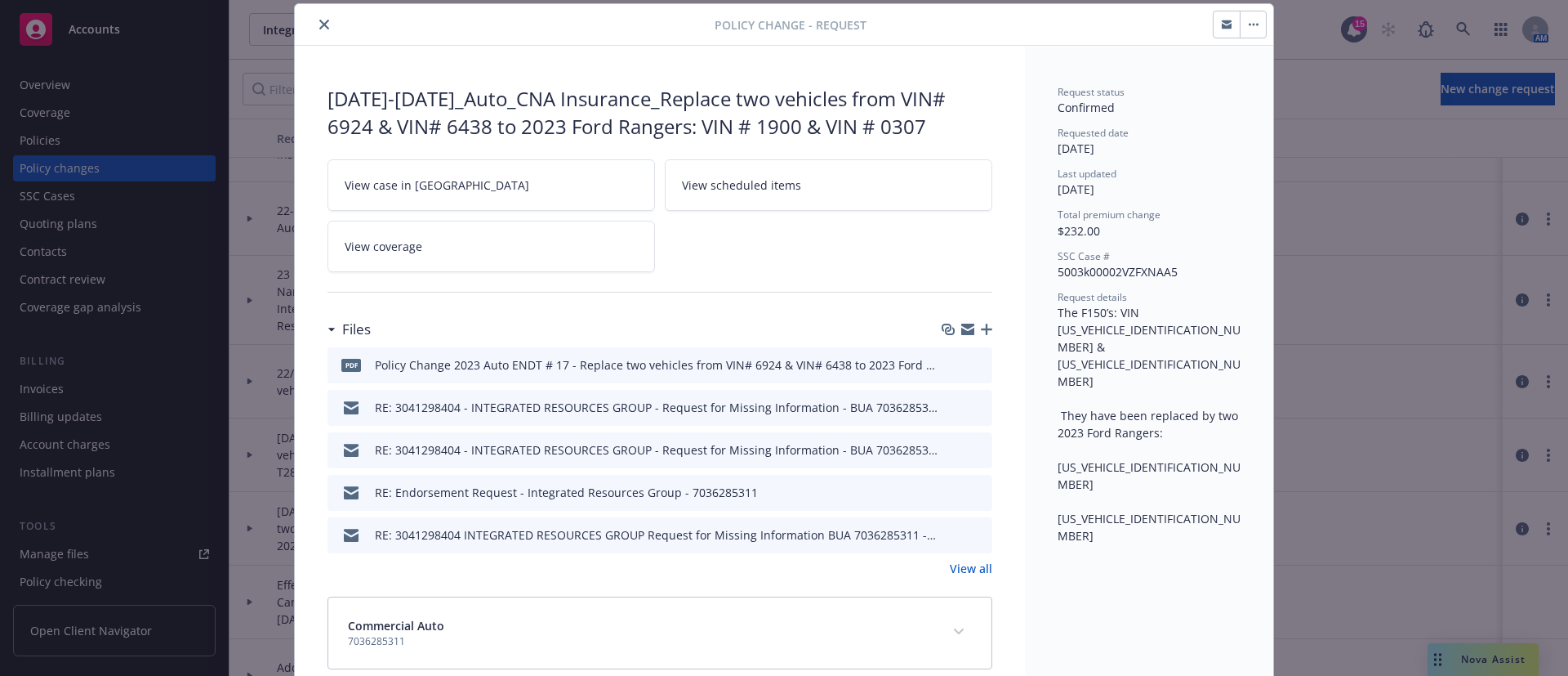
click at [973, 367] on icon "preview file" at bounding box center [977, 363] width 15 height 12
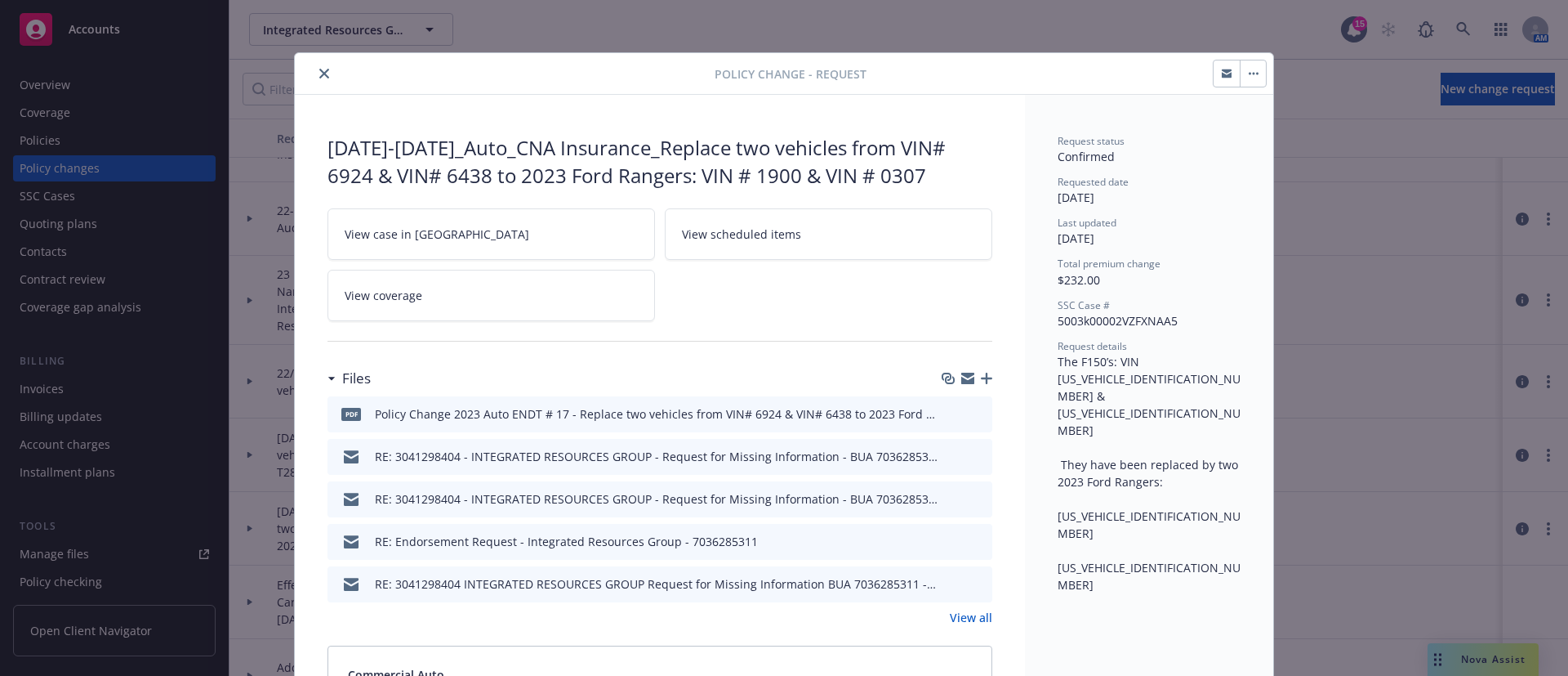
click at [319, 72] on icon "close" at bounding box center [324, 73] width 10 height 10
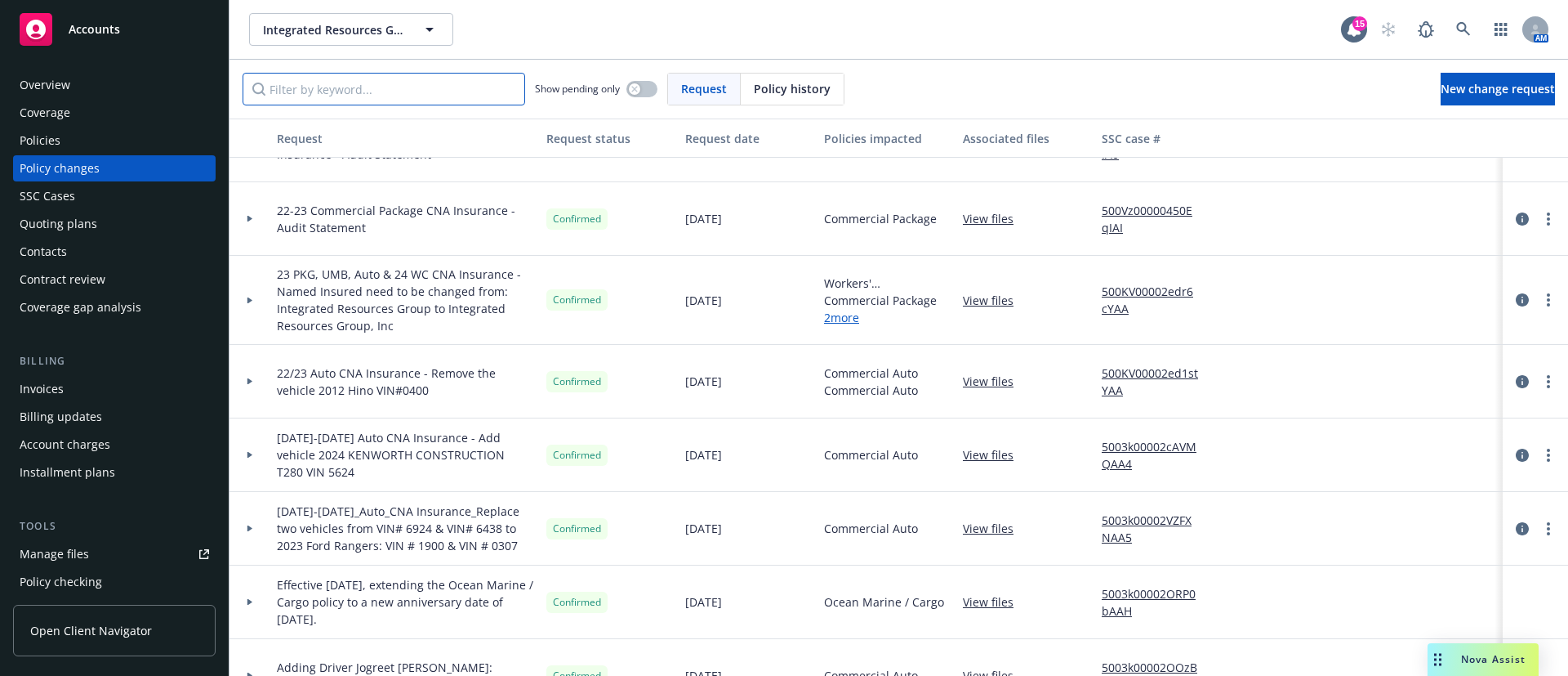
click at [301, 92] on input "Filter by keyword..." at bounding box center [384, 89] width 283 height 33
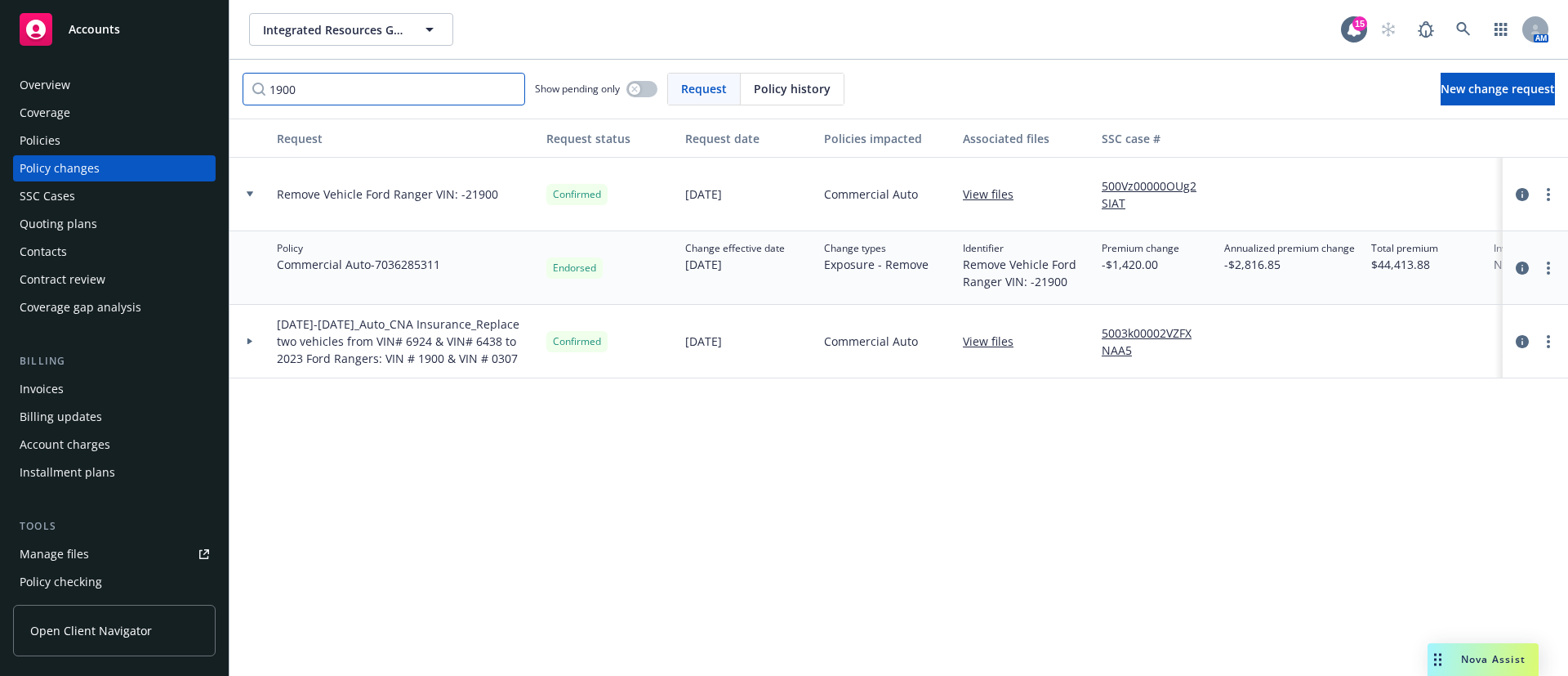
drag, startPoint x: 337, startPoint y: 92, endPoint x: 149, endPoint y: 110, distance: 188.9
click at [149, 110] on div "Accounts Overview Coverage Policies Policy changes SSC Cases Quoting plans Cont…" at bounding box center [784, 338] width 1568 height 676
drag, startPoint x: 410, startPoint y: 94, endPoint x: -156, endPoint y: 149, distance: 568.7
click at [0, 149] on html "Accounts Overview Coverage Policies Policy changes SSC Cases Quoting plans Cont…" at bounding box center [784, 338] width 1568 height 676
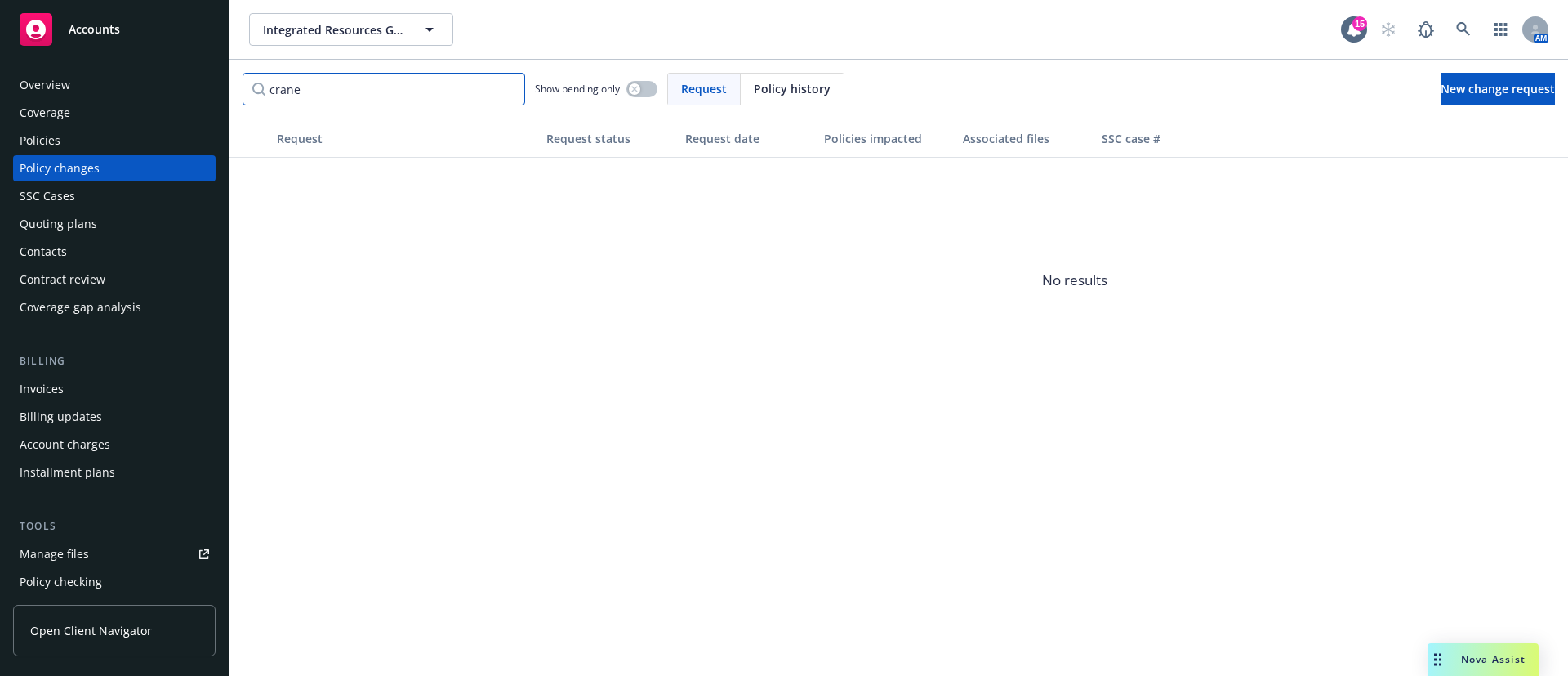
type input "crane"
click at [99, 139] on div "Policies" at bounding box center [114, 140] width 189 height 26
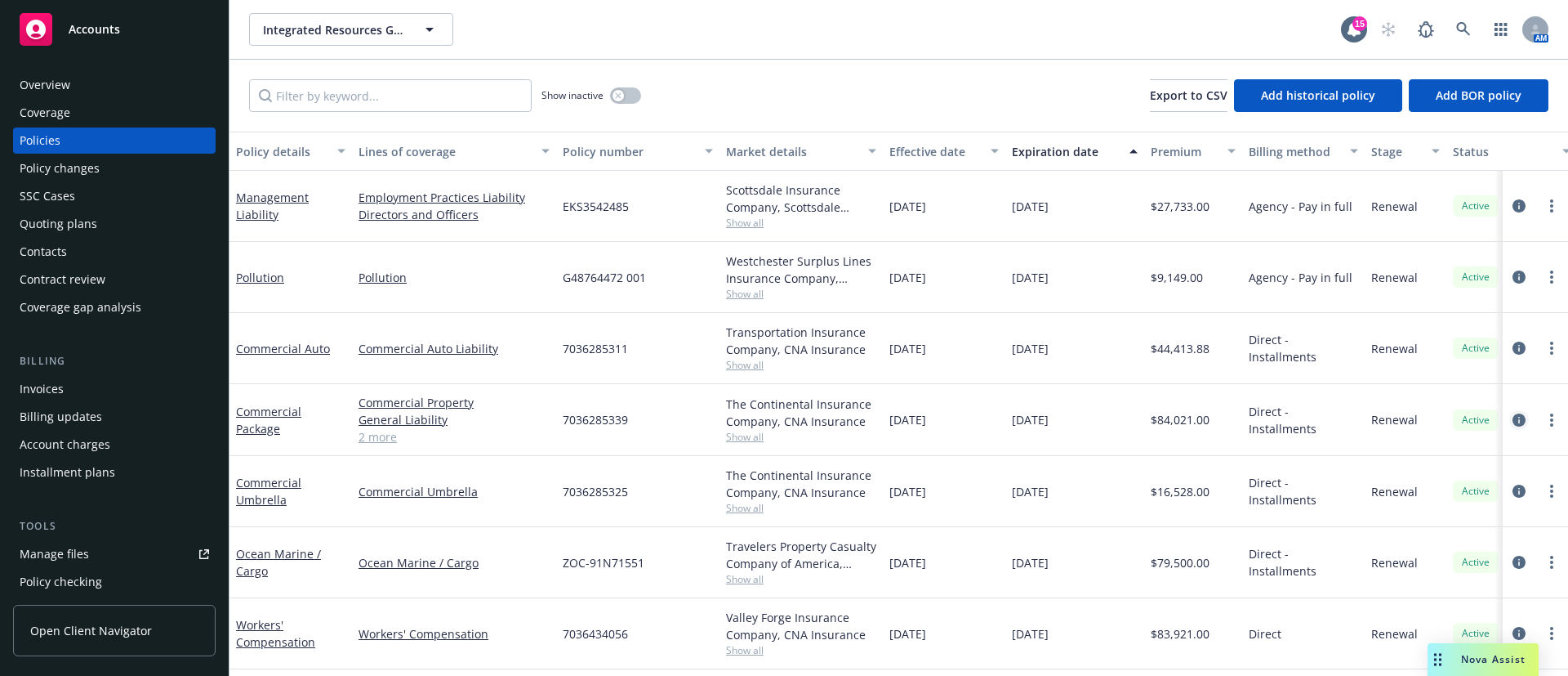
click at [1512, 417] on icon "circleInformation" at bounding box center [1518, 420] width 13 height 13
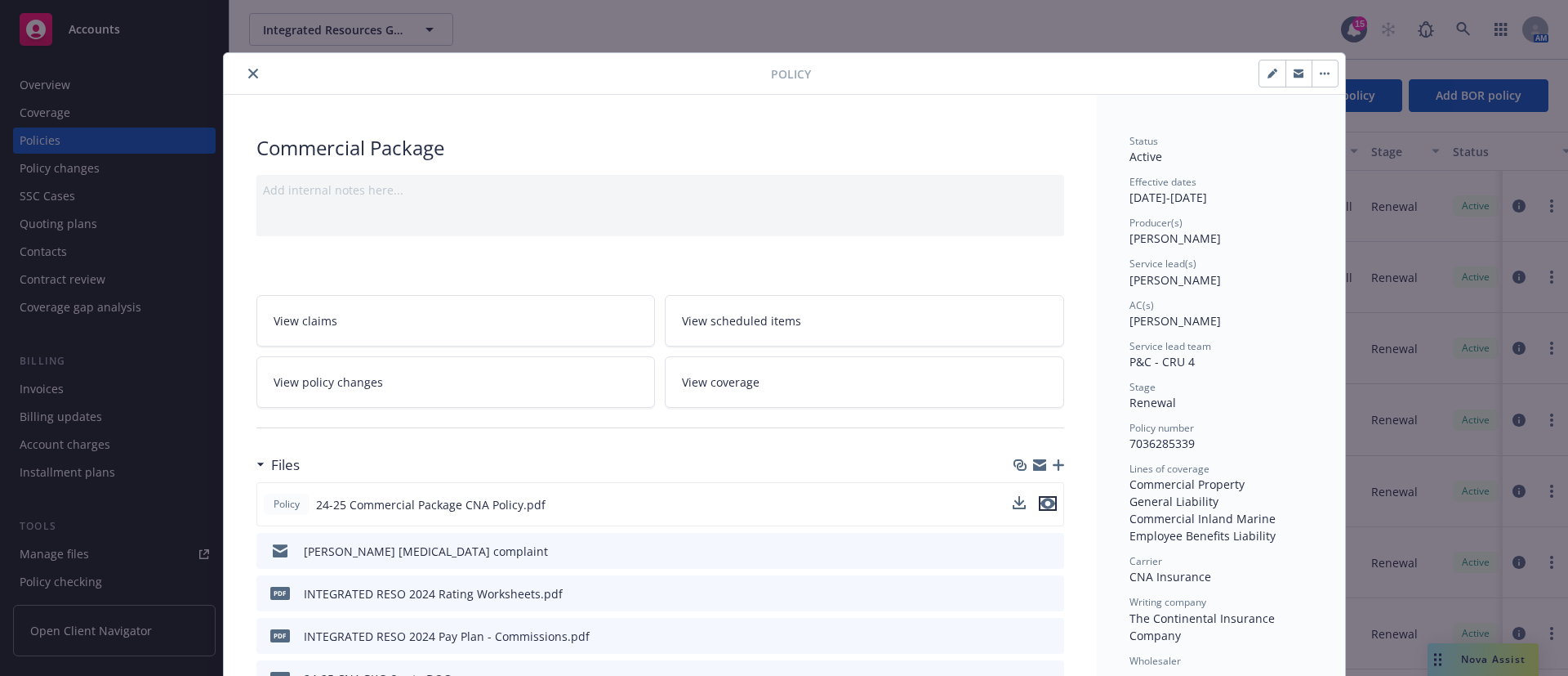
click at [1040, 503] on icon "preview file" at bounding box center [1047, 503] width 15 height 12
click at [248, 71] on icon "close" at bounding box center [252, 73] width 10 height 10
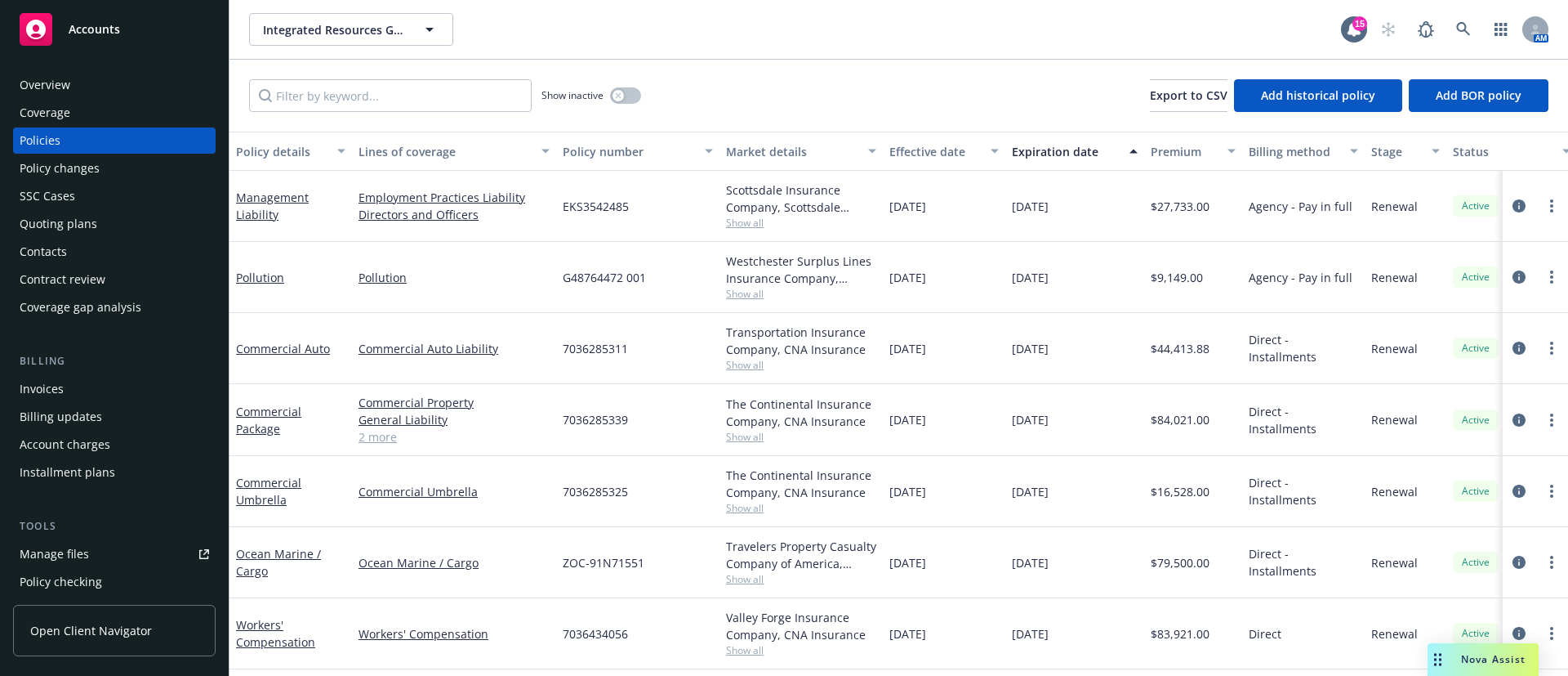
click at [116, 164] on div "Policy changes" at bounding box center [114, 168] width 189 height 26
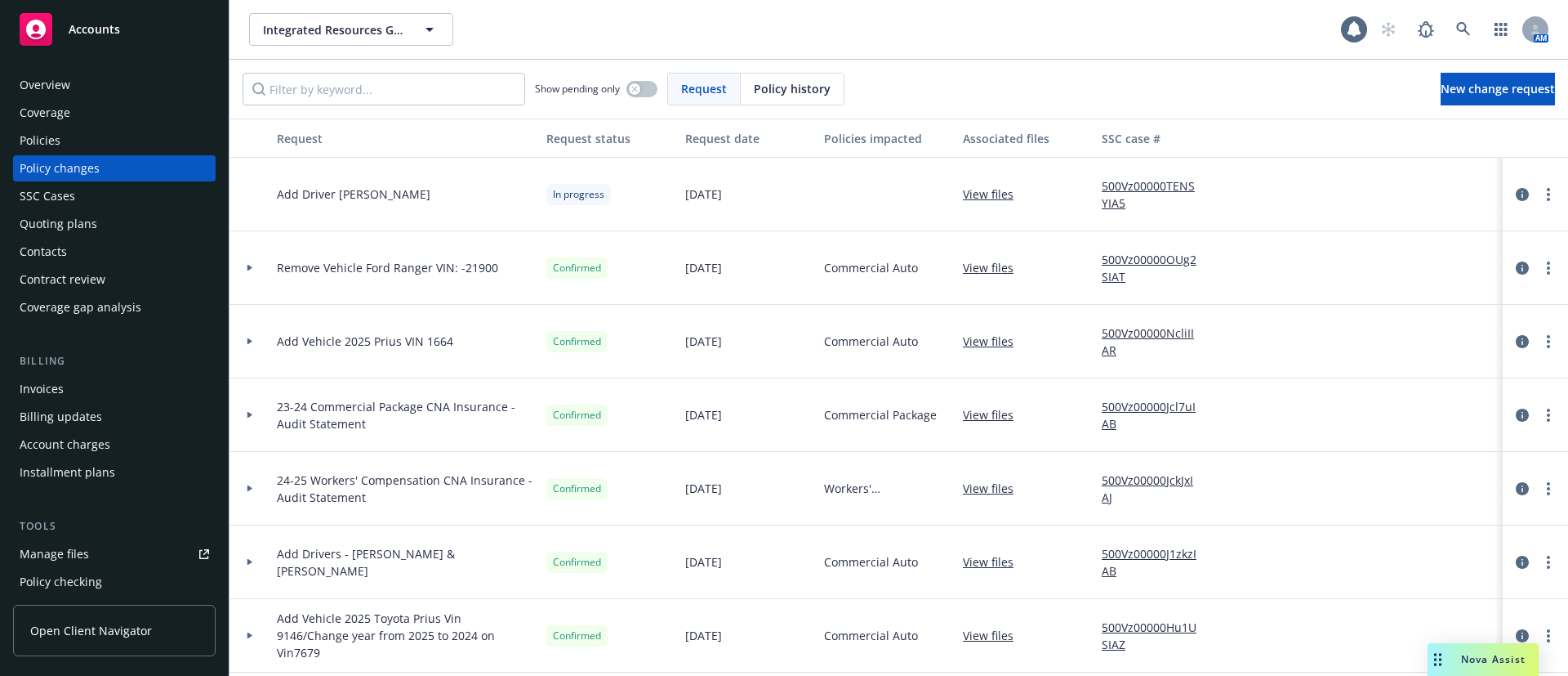
drag, startPoint x: 429, startPoint y: 106, endPoint x: 427, endPoint y: 88, distance: 18.1
click at [428, 106] on div "Show pending only Request Policy history New change request" at bounding box center [899, 89] width 1339 height 59
click at [427, 88] on input "Filter by keyword..." at bounding box center [384, 89] width 283 height 33
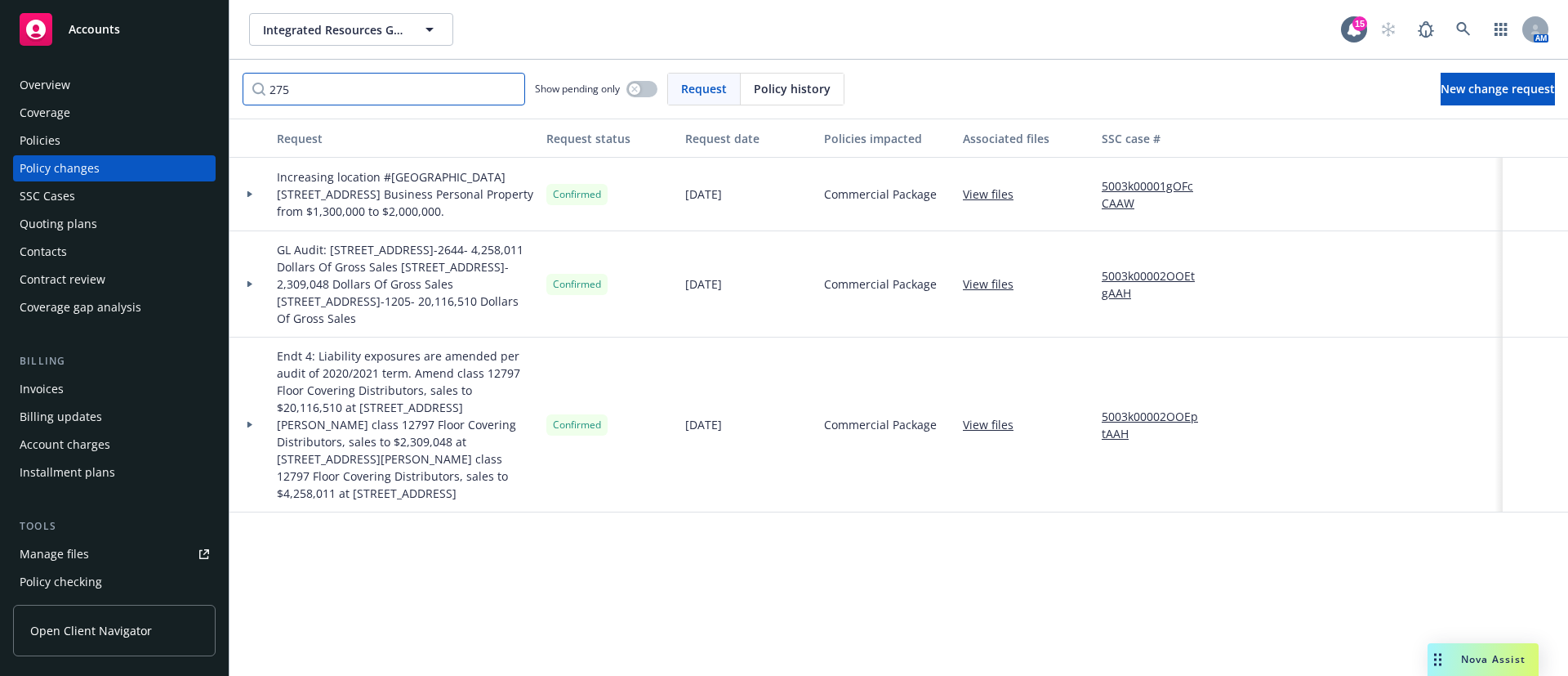
type input "275"
click at [120, 92] on div "Overview" at bounding box center [114, 84] width 189 height 26
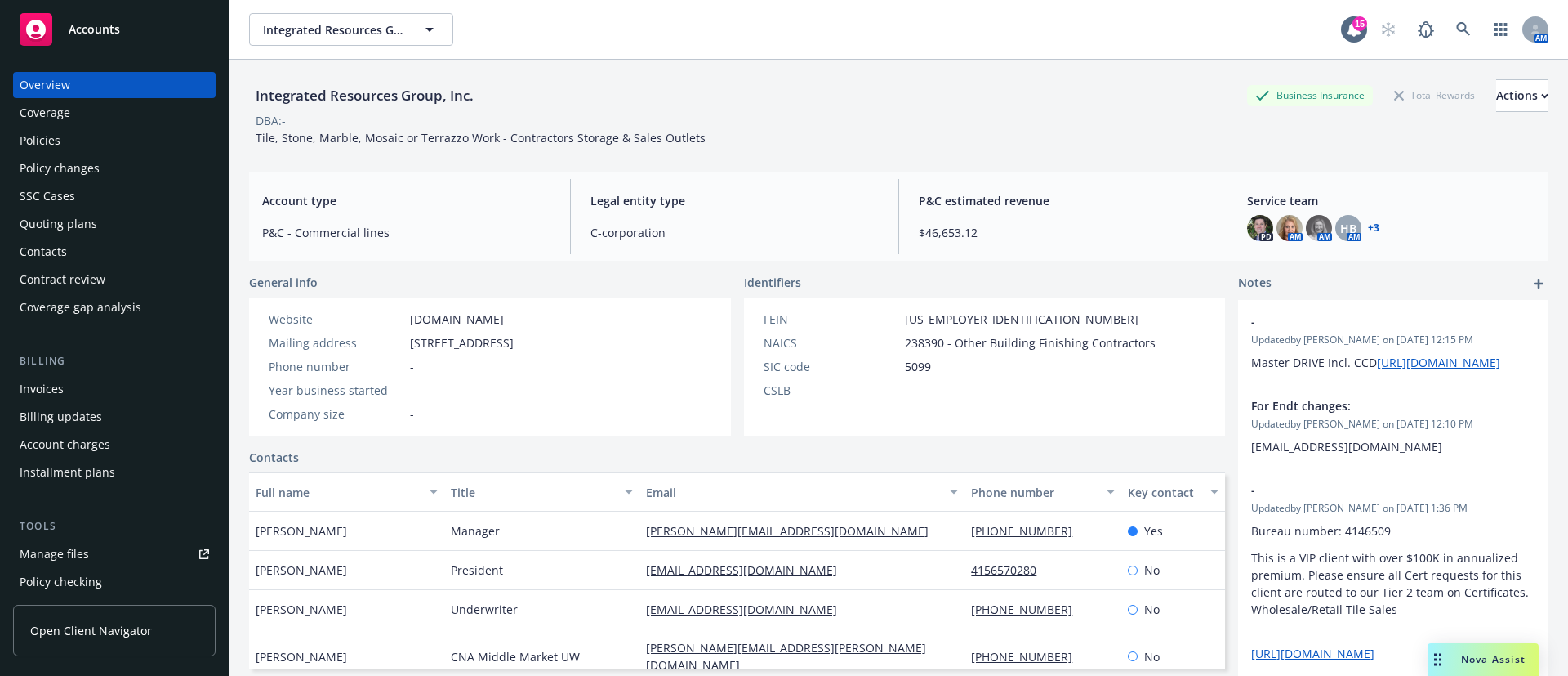
click at [101, 157] on div "Policy changes" at bounding box center [114, 168] width 189 height 26
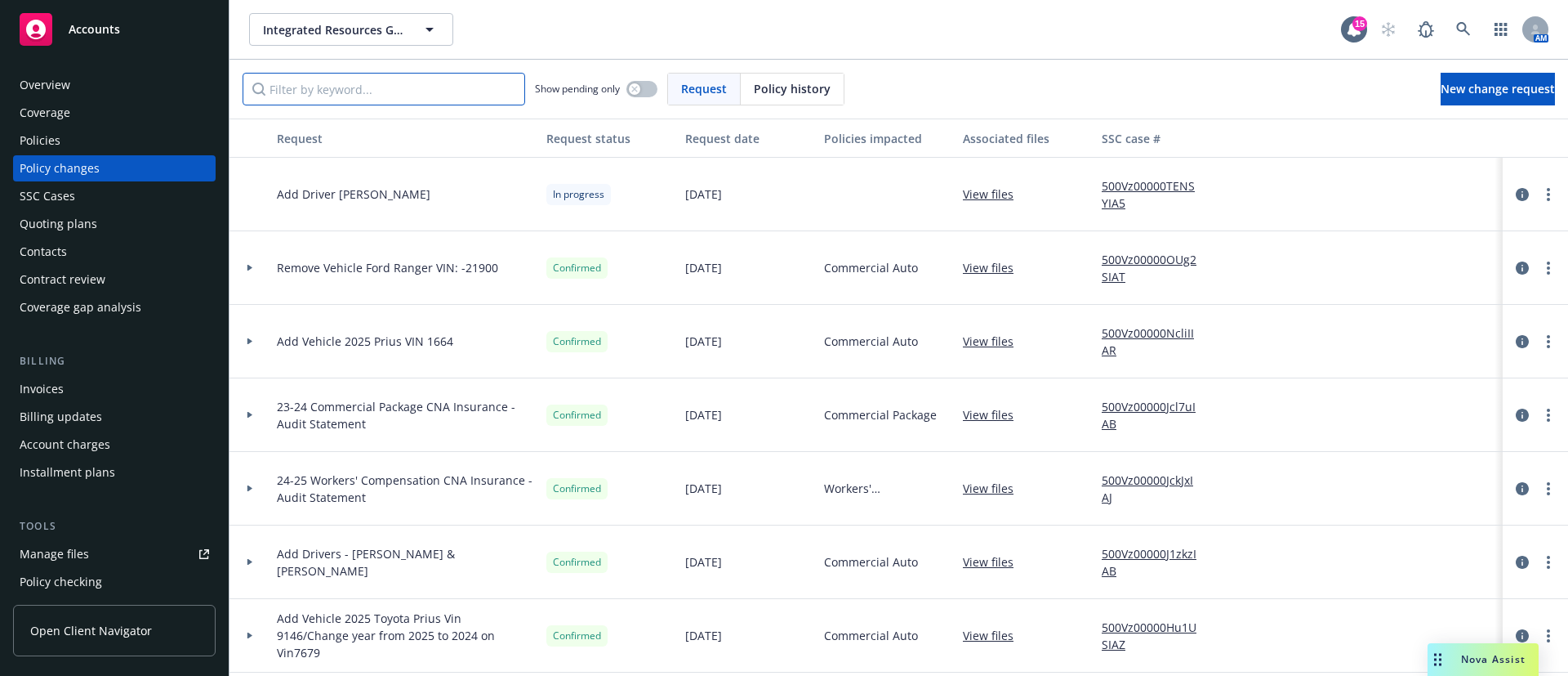
click at [310, 93] on input "Filter by keyword..." at bounding box center [384, 89] width 283 height 33
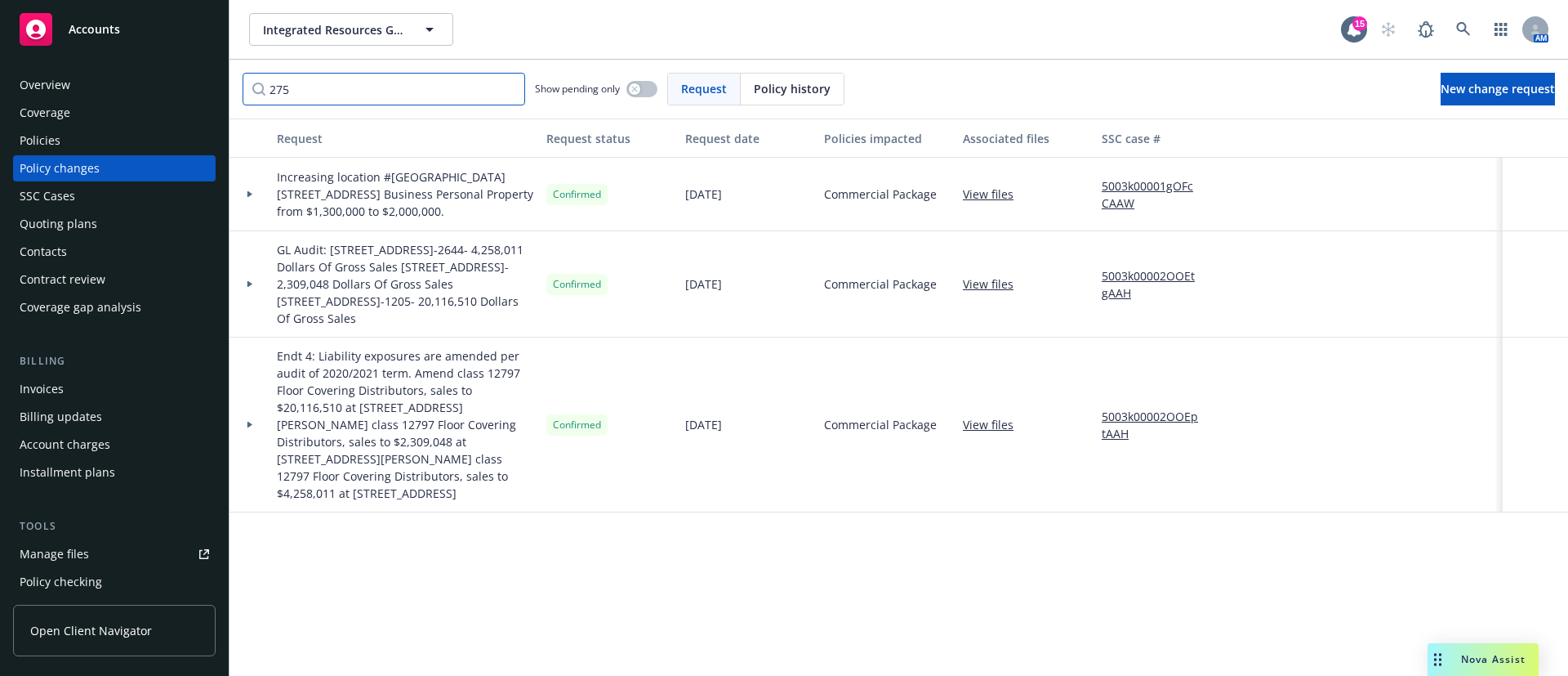
type input "275"
click at [251, 194] on icon at bounding box center [250, 194] width 5 height 6
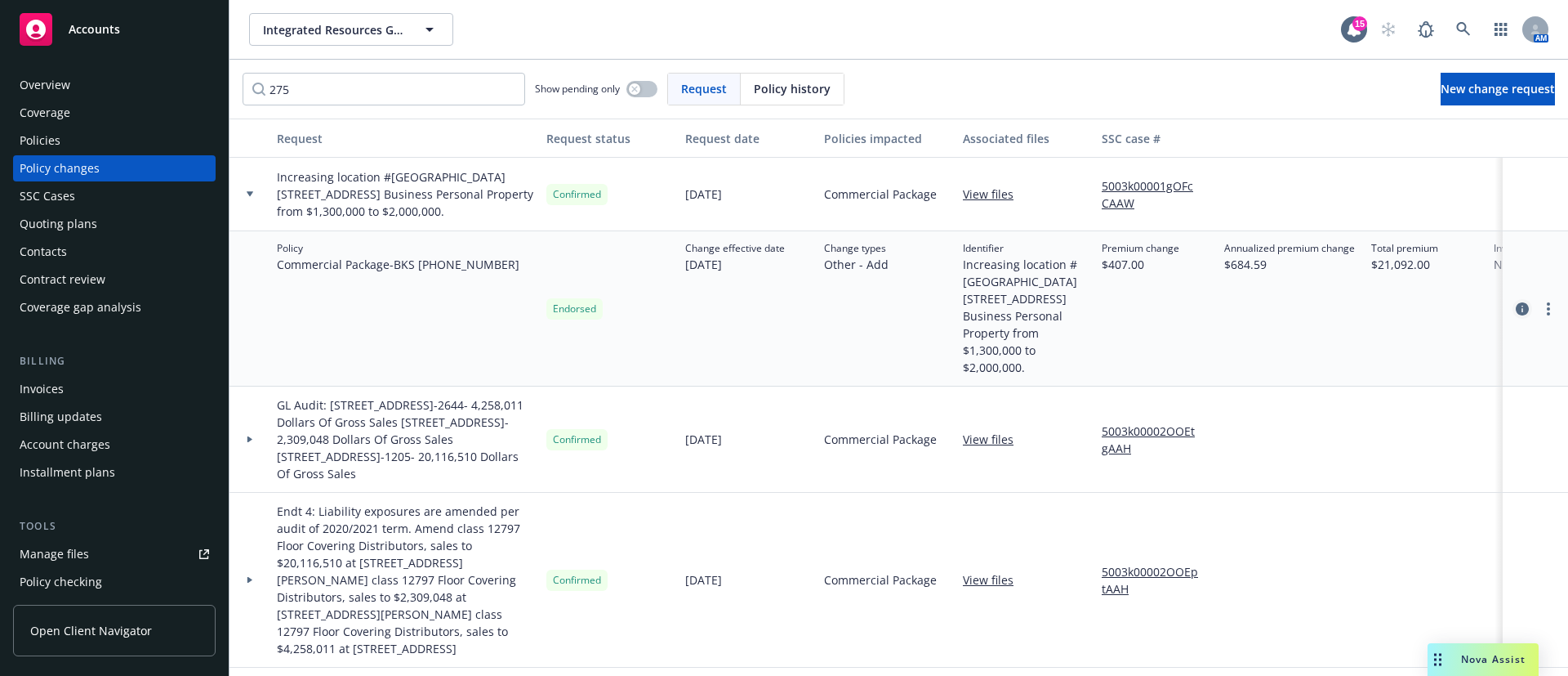
click at [1529, 299] on link "circleInformation" at bounding box center [1522, 309] width 20 height 20
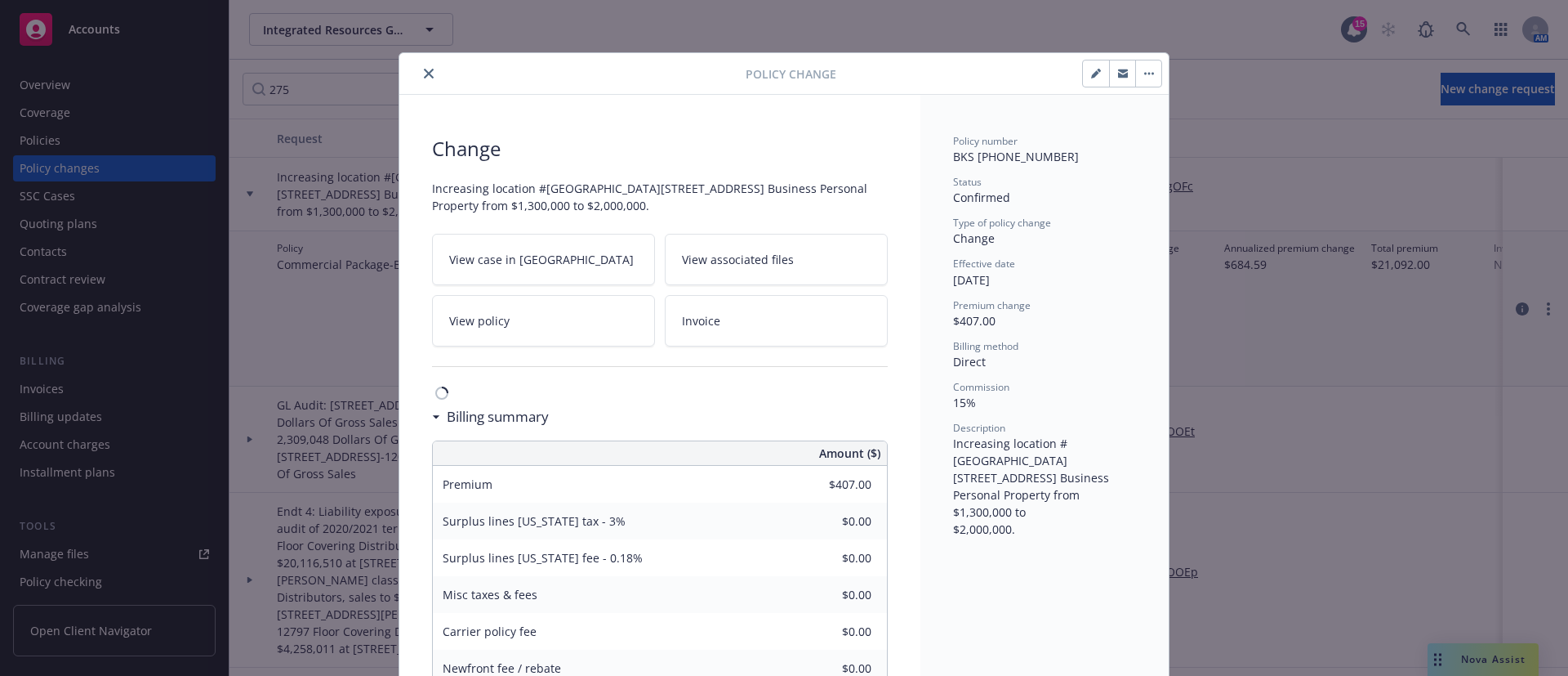
scroll to position [49, 0]
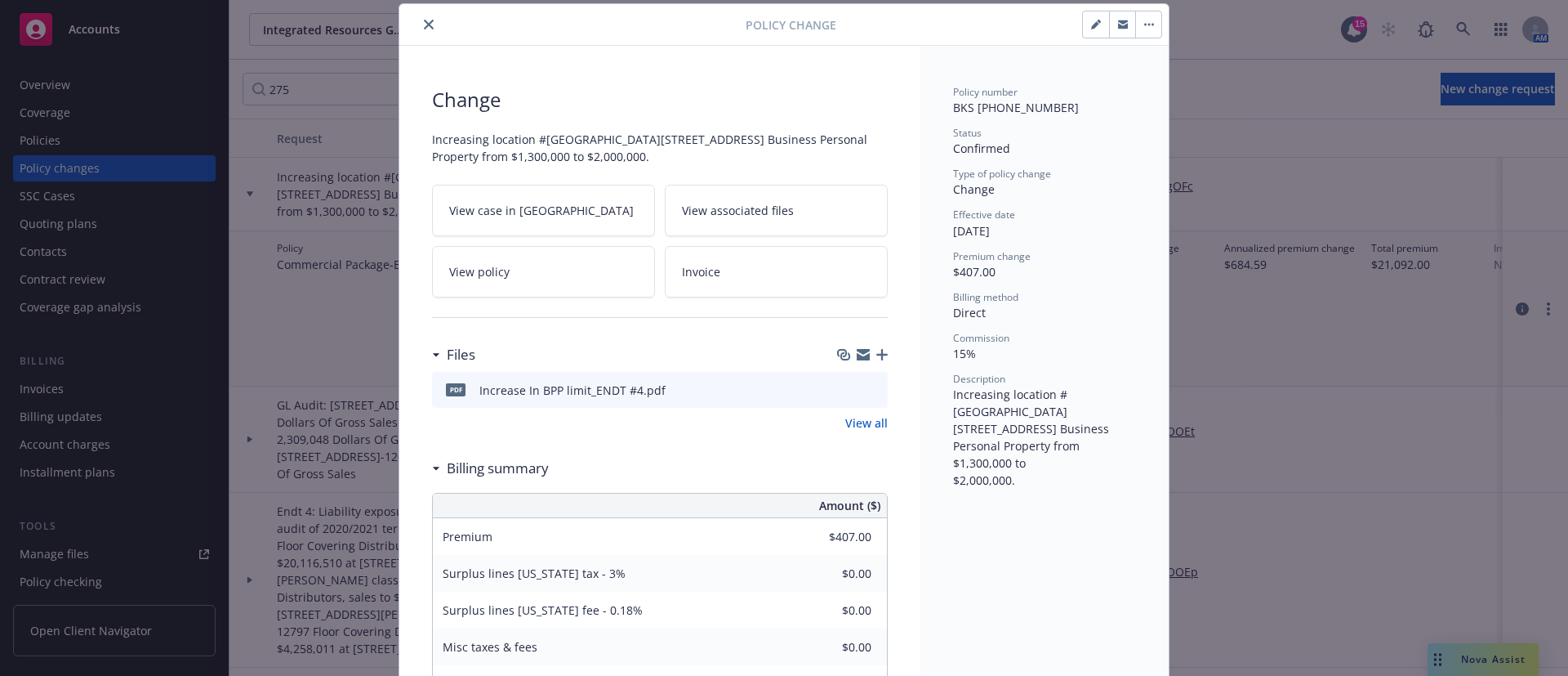
click at [867, 382] on button at bounding box center [874, 390] width 15 height 17
click at [867, 398] on button at bounding box center [874, 390] width 15 height 17
click at [865, 387] on icon "preview file" at bounding box center [872, 389] width 15 height 12
click at [424, 28] on icon "close" at bounding box center [428, 24] width 10 height 10
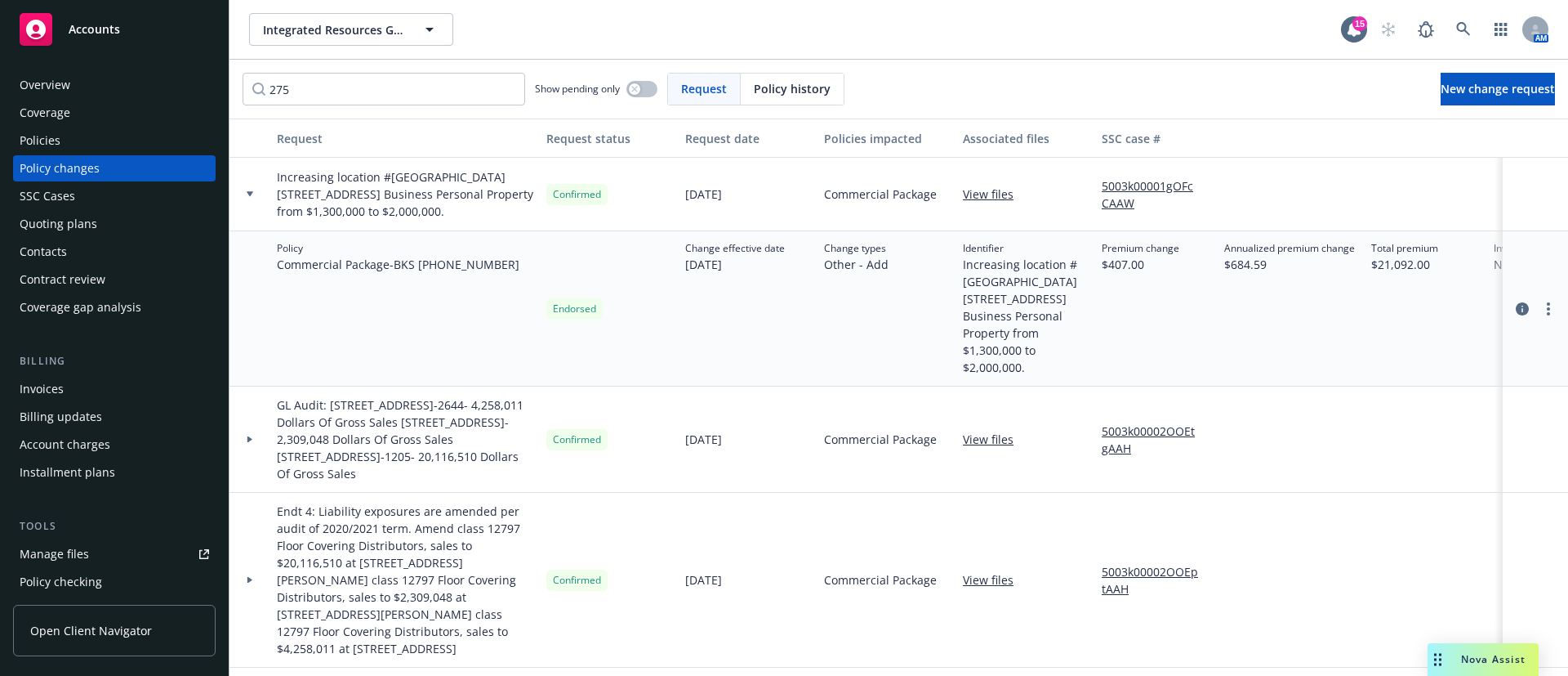
click at [76, 137] on div "Policies" at bounding box center [114, 140] width 189 height 26
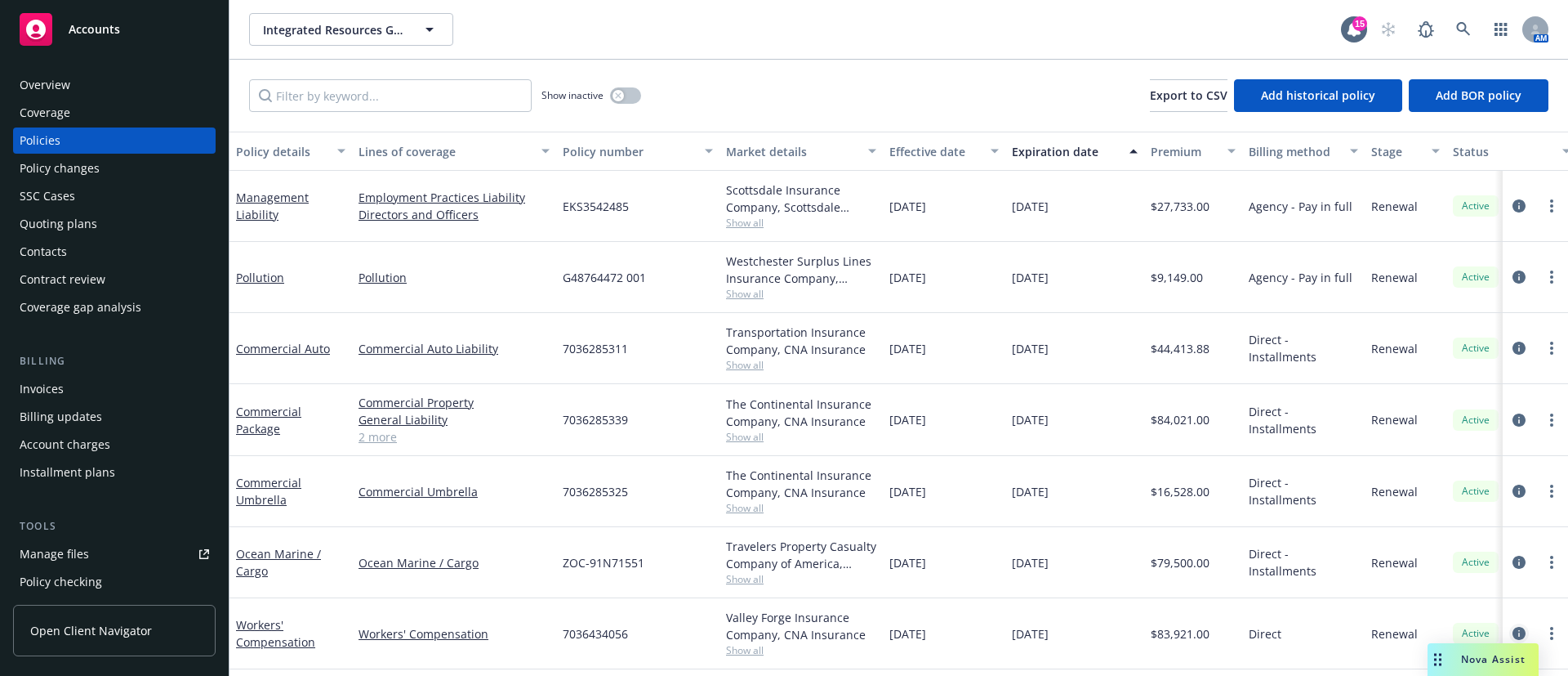
click at [1512, 627] on icon "circleInformation" at bounding box center [1518, 633] width 13 height 13
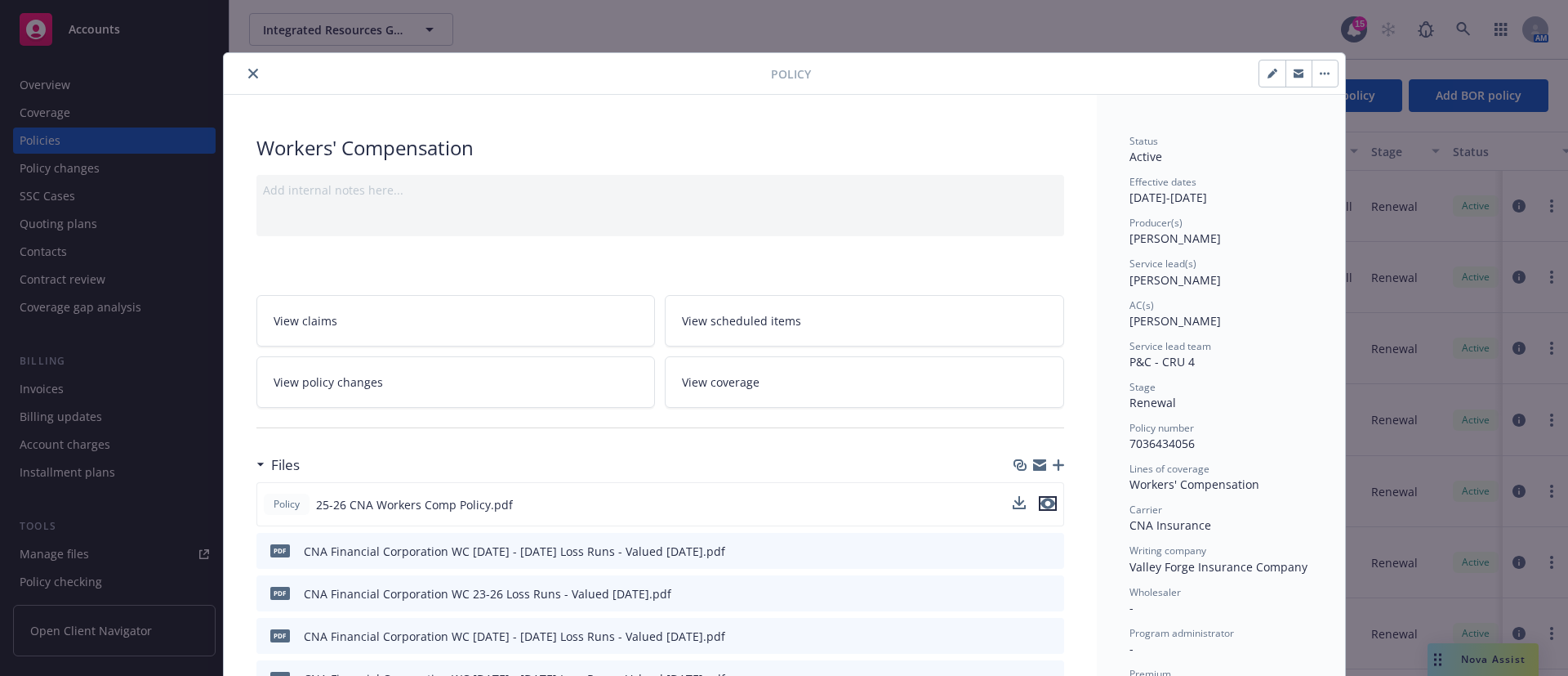
click at [1044, 502] on icon "preview file" at bounding box center [1047, 503] width 15 height 12
click at [253, 78] on div at bounding box center [500, 74] width 540 height 20
click at [248, 76] on icon "close" at bounding box center [252, 73] width 10 height 10
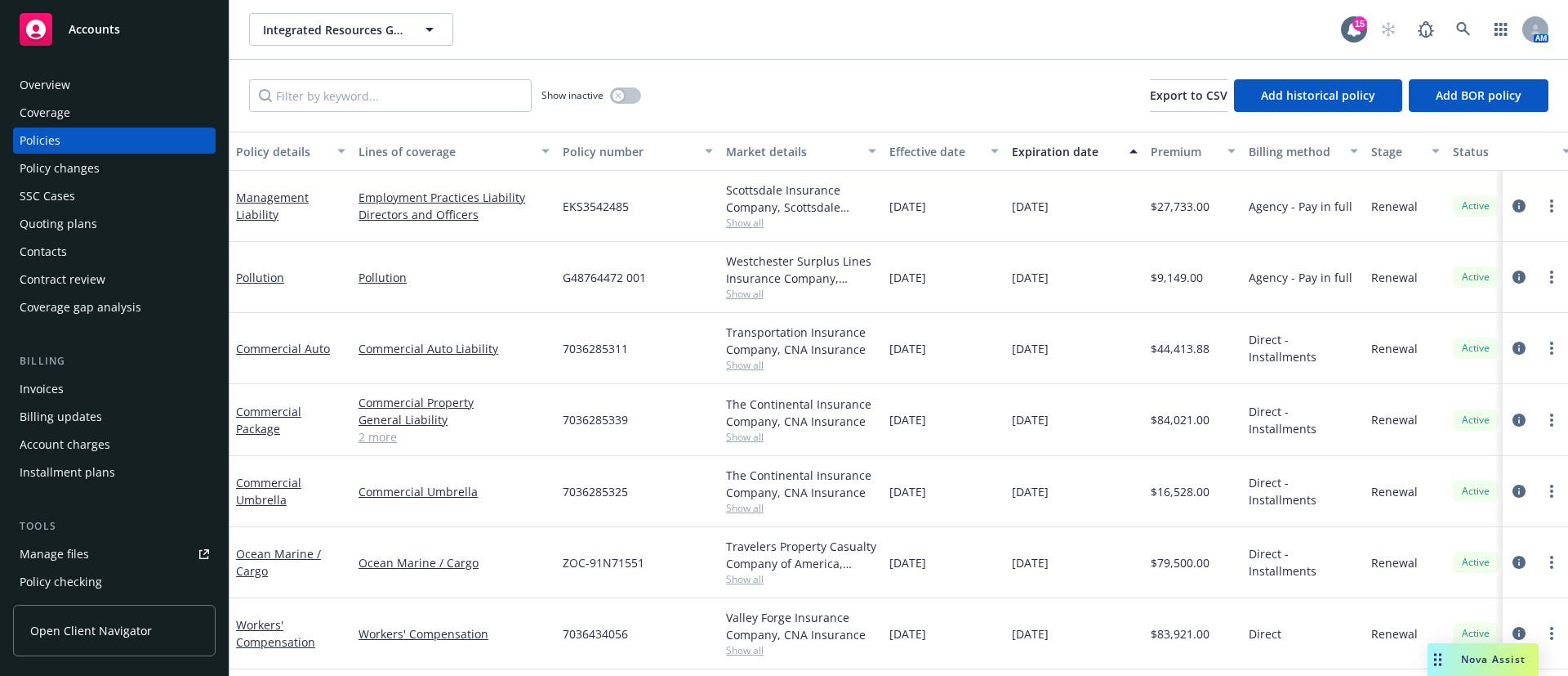
click at [74, 83] on div "Overview" at bounding box center [114, 84] width 189 height 26
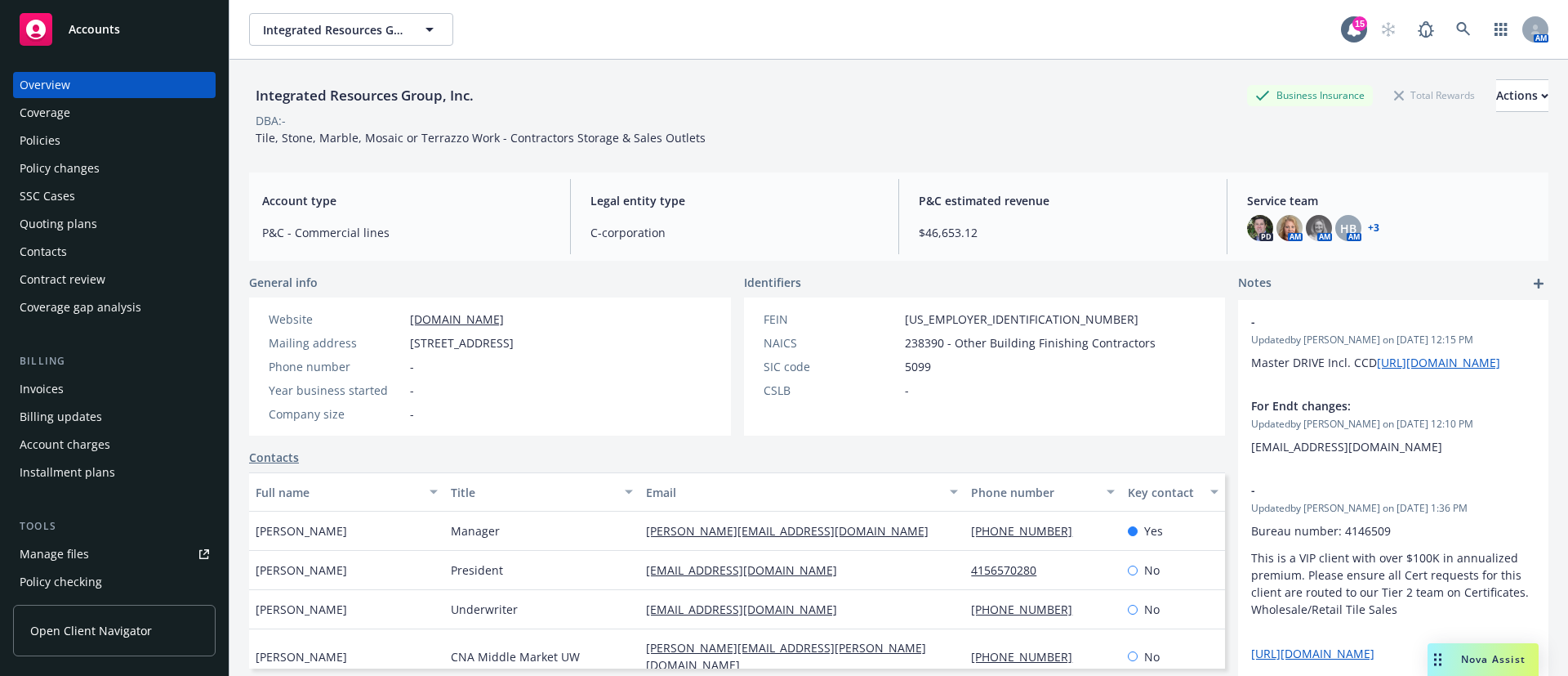
drag, startPoint x: 412, startPoint y: 341, endPoint x: 589, endPoint y: 332, distance: 177.2
click at [520, 332] on div "Website [DOMAIN_NAME] Mailing address [STREET_ADDRESS] Phone number - Year busi…" at bounding box center [391, 366] width 258 height 112
click at [113, 225] on div "Quoting plans" at bounding box center [114, 223] width 189 height 26
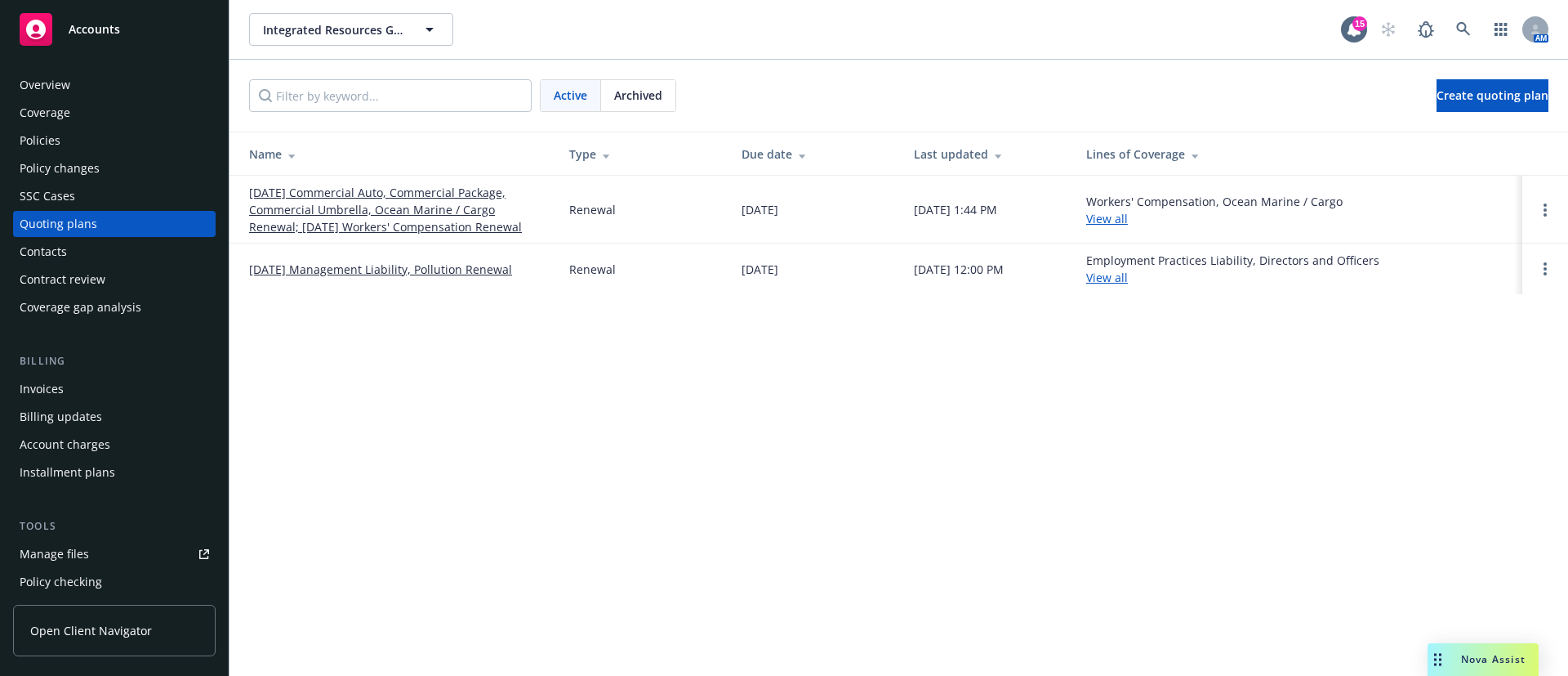
click at [332, 200] on link "[DATE] Commercial Auto, Commercial Package, Commercial Umbrella, Ocean Marine /…" at bounding box center [396, 210] width 294 height 52
